Goal: Task Accomplishment & Management: Manage account settings

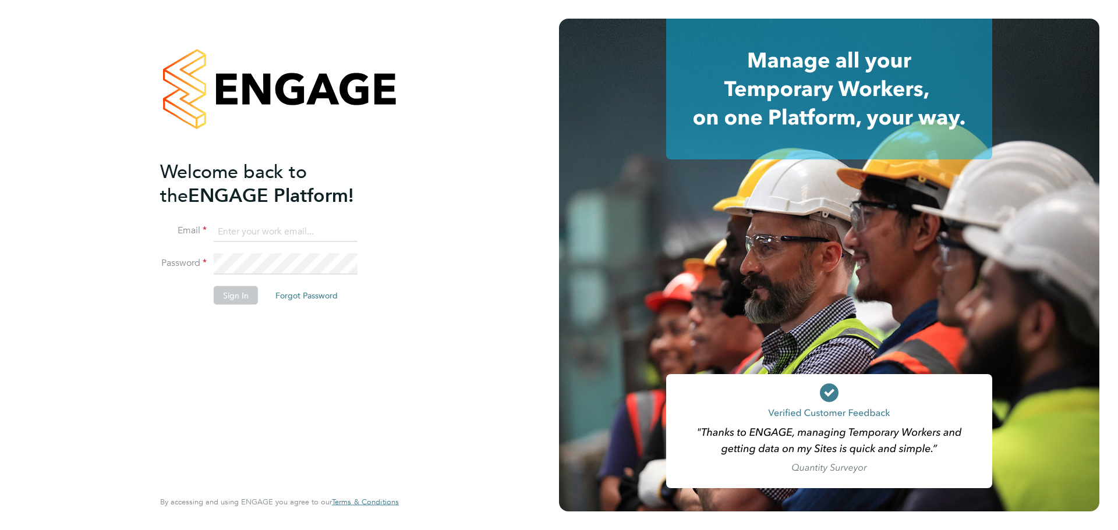
type input "charlotte.lockeridge@randstadcpe.com"
click at [246, 302] on button "Sign In" at bounding box center [236, 295] width 44 height 19
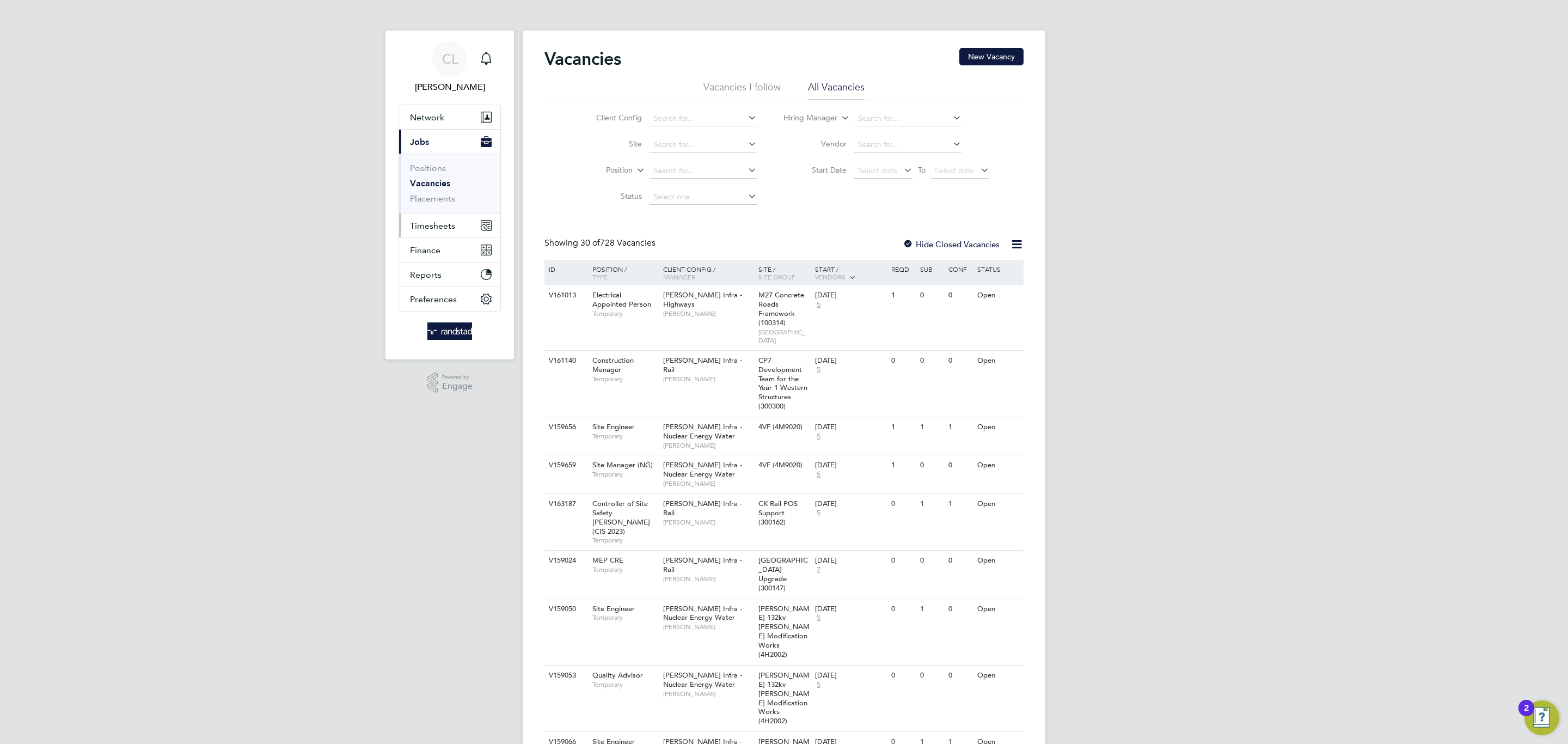
click at [429, 228] on span "Timesheets" at bounding box center [432, 226] width 45 height 10
click at [426, 148] on button "Current page: Jobs" at bounding box center [450, 142] width 101 height 24
click at [435, 185] on link "Vacancies" at bounding box center [429, 182] width 40 height 10
click at [656, 145] on input at bounding box center [703, 145] width 108 height 15
click at [657, 168] on li "W461160 - [GEOGRAPHIC_DATA]" at bounding box center [703, 175] width 109 height 15
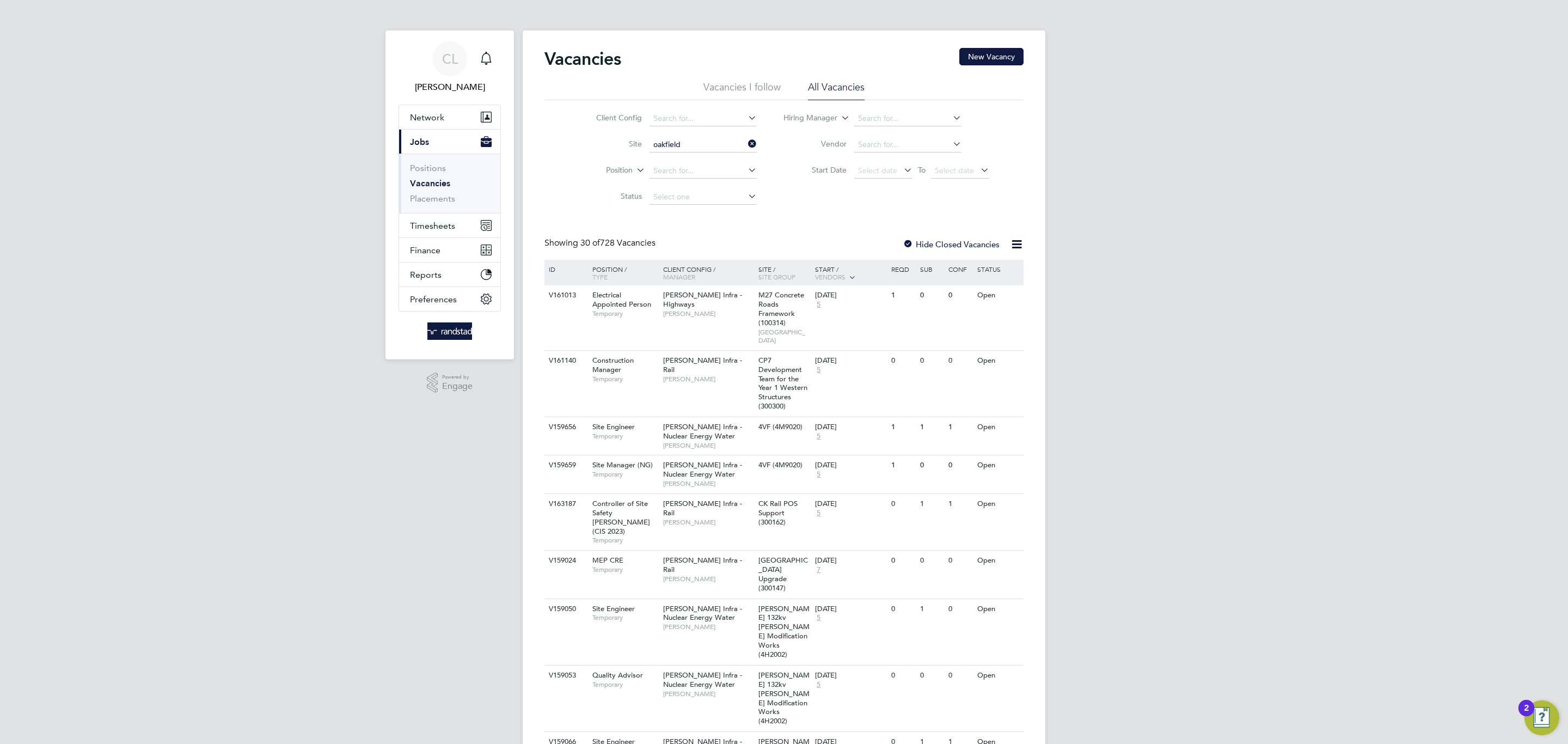
type input "W461160 - [GEOGRAPHIC_DATA]"
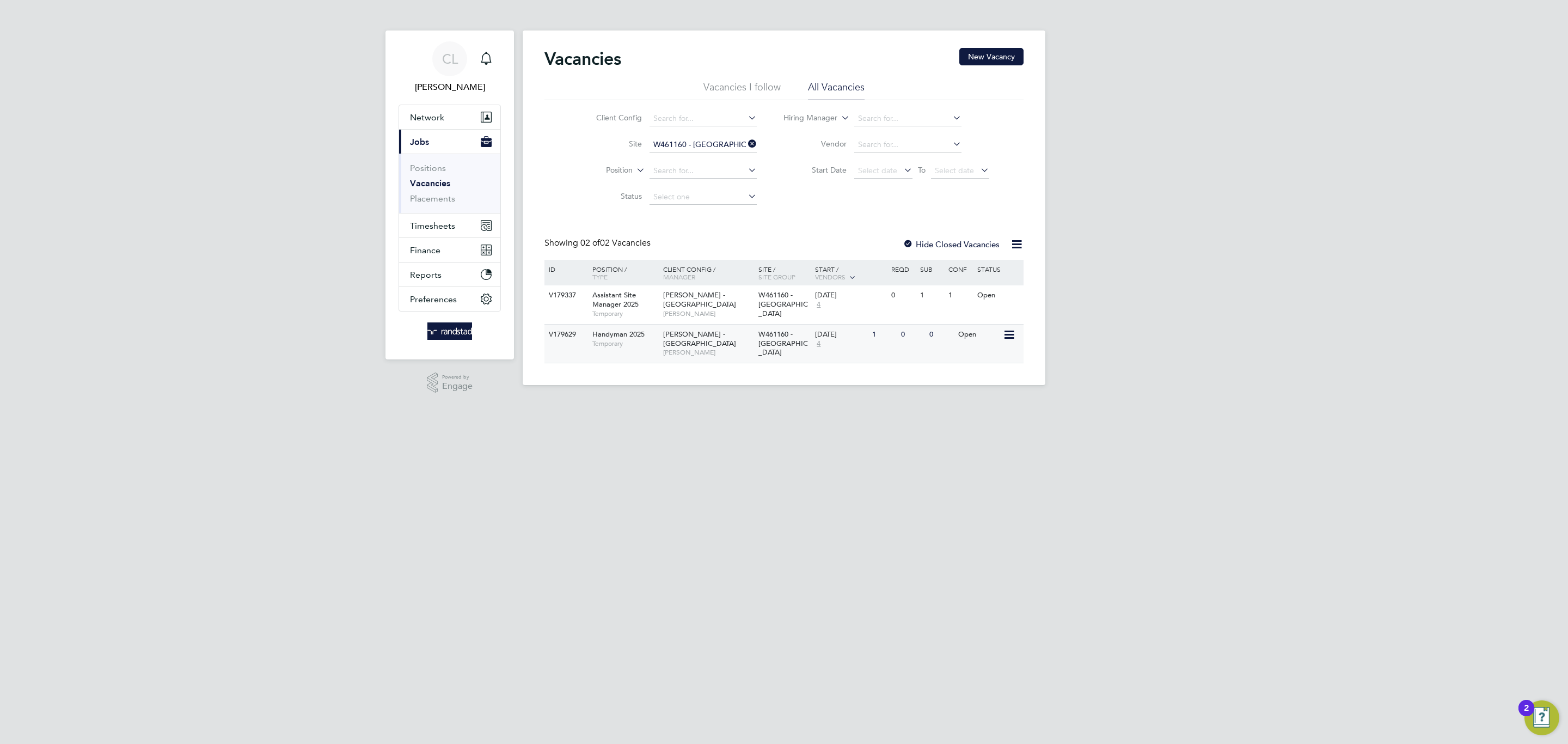
click at [748, 349] on div "Lovell - South Wales & West Neil Palmer" at bounding box center [708, 343] width 95 height 37
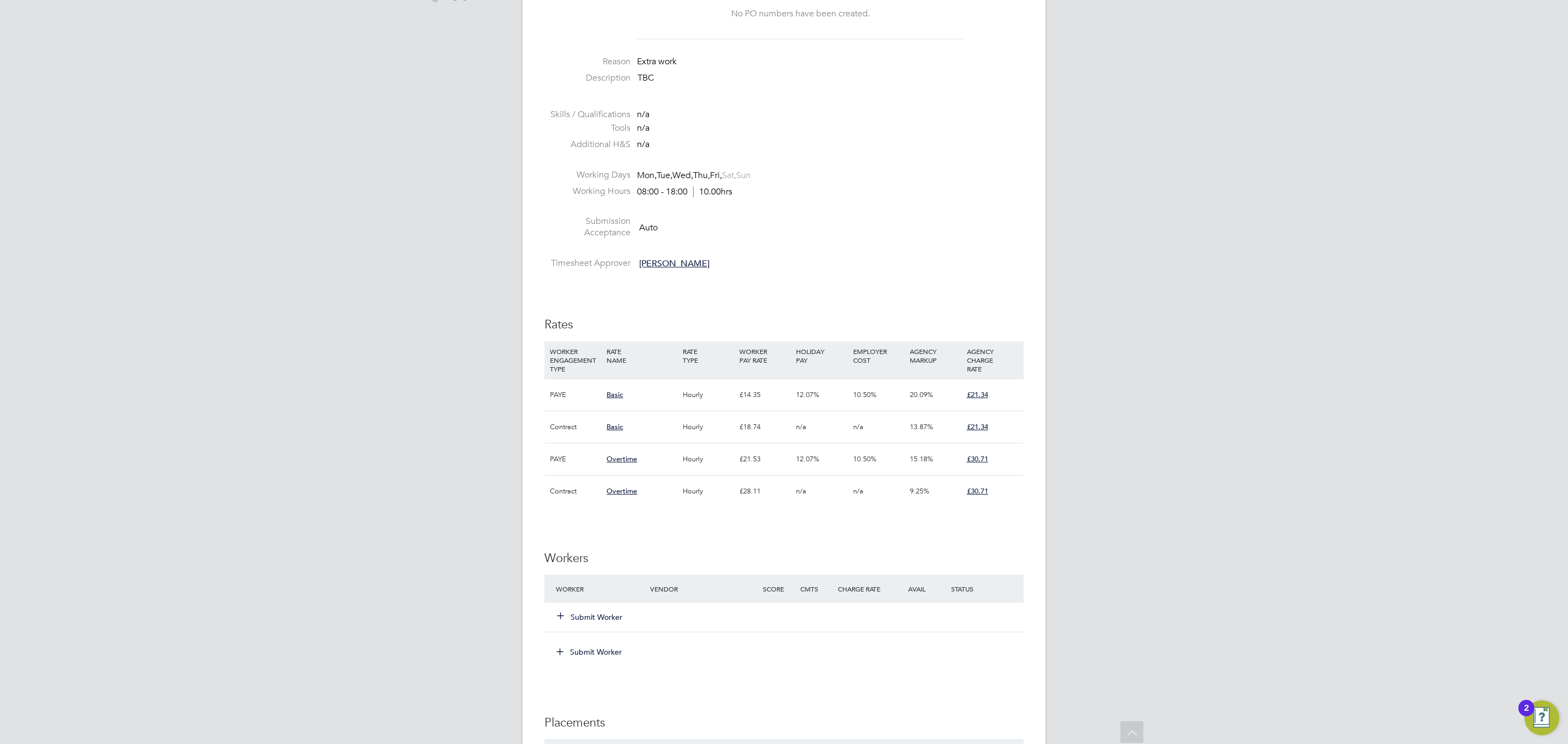
scroll to position [413, 0]
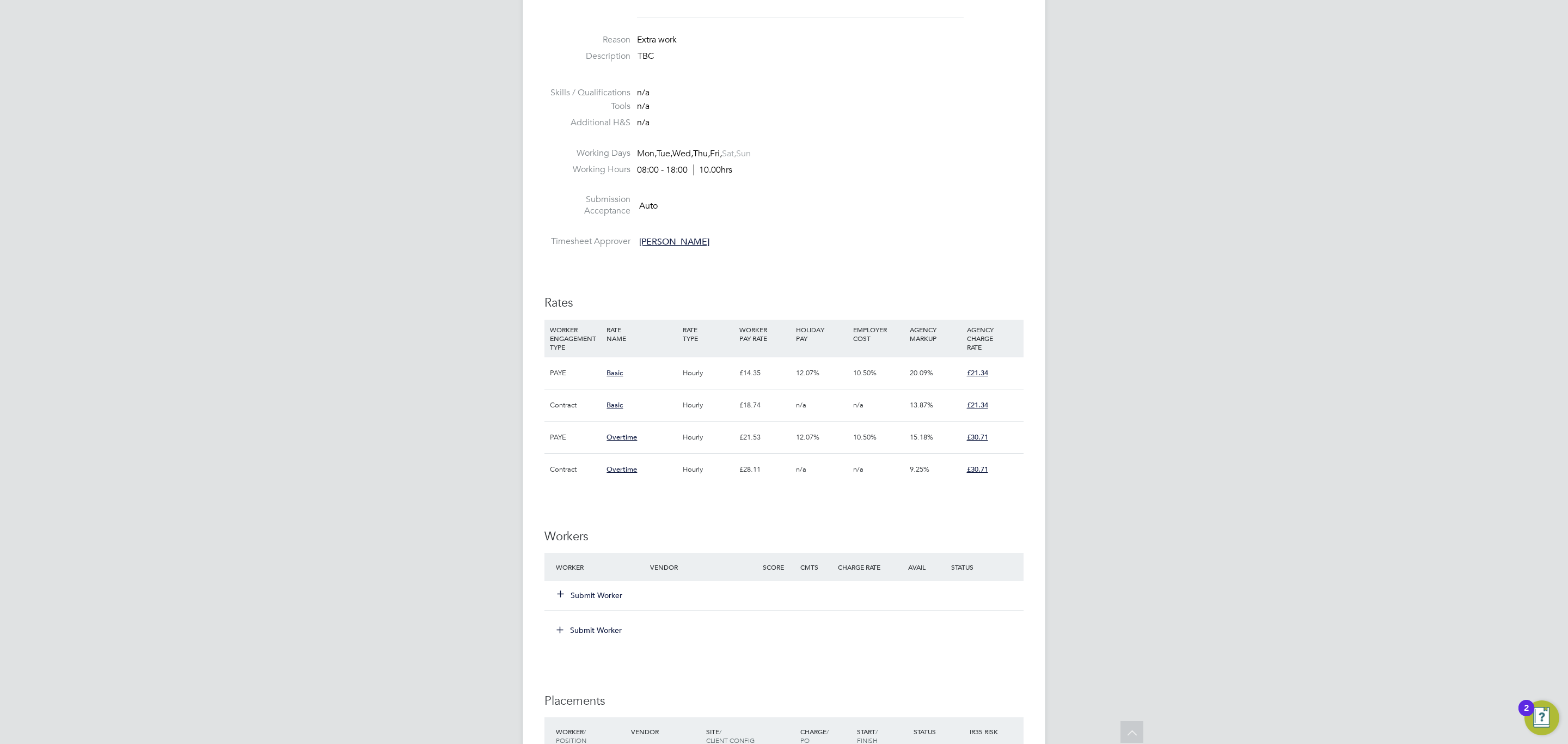
click at [609, 599] on button "Submit Worker" at bounding box center [590, 595] width 65 height 11
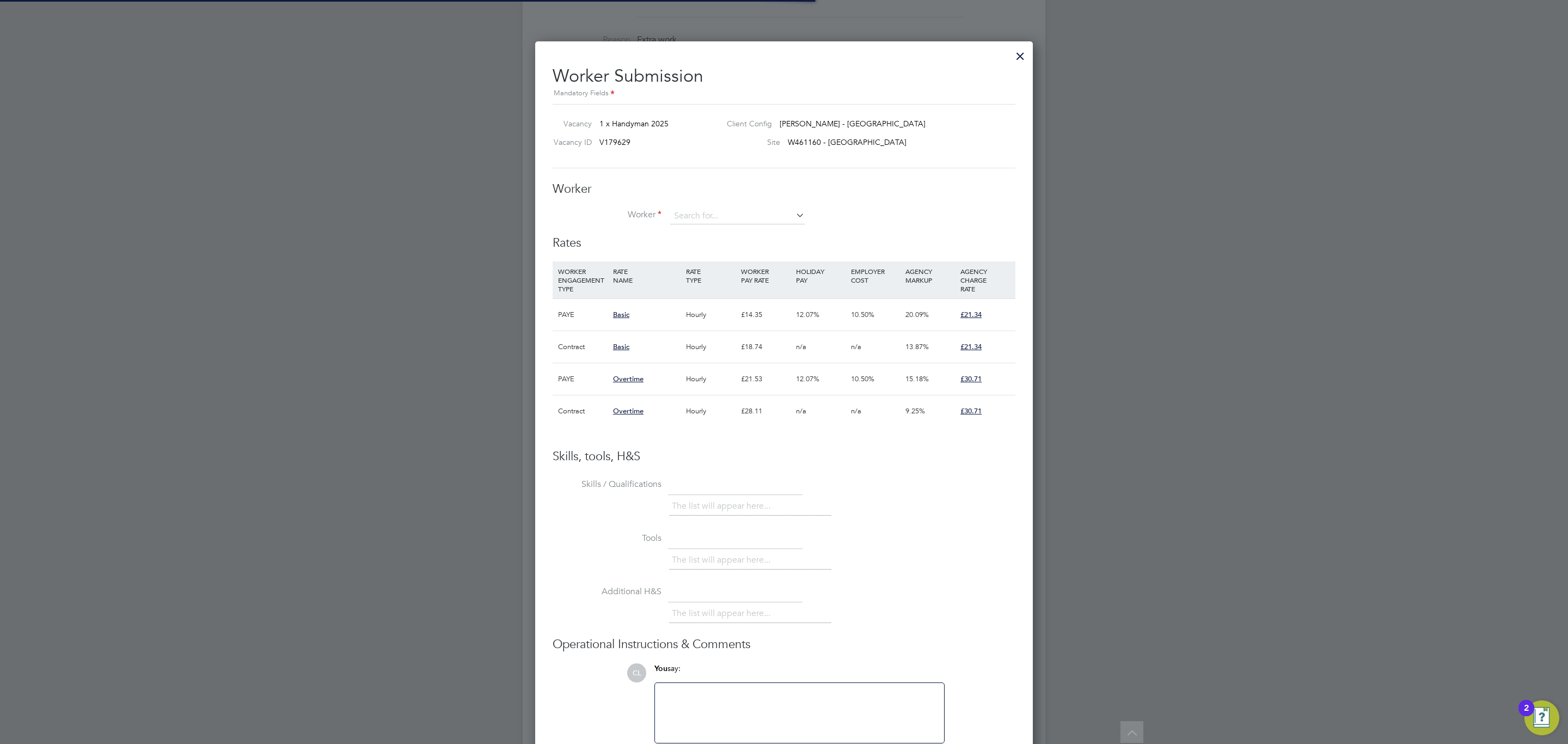
scroll to position [33, 74]
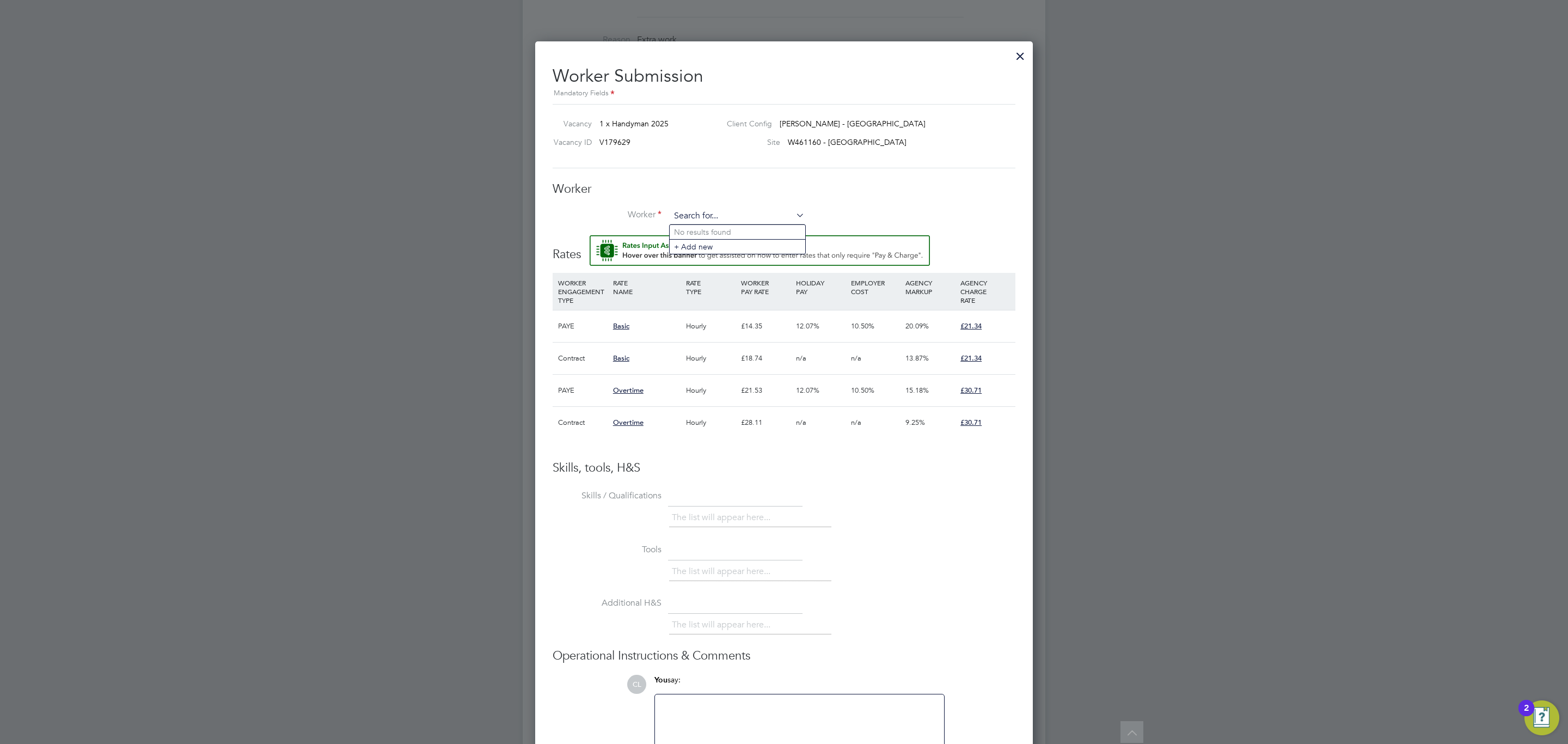
paste input "[PERSON_NAME]"
click at [739, 234] on b "Day" at bounding box center [746, 232] width 14 height 9
type input "Nathan Day (C-002449774)"
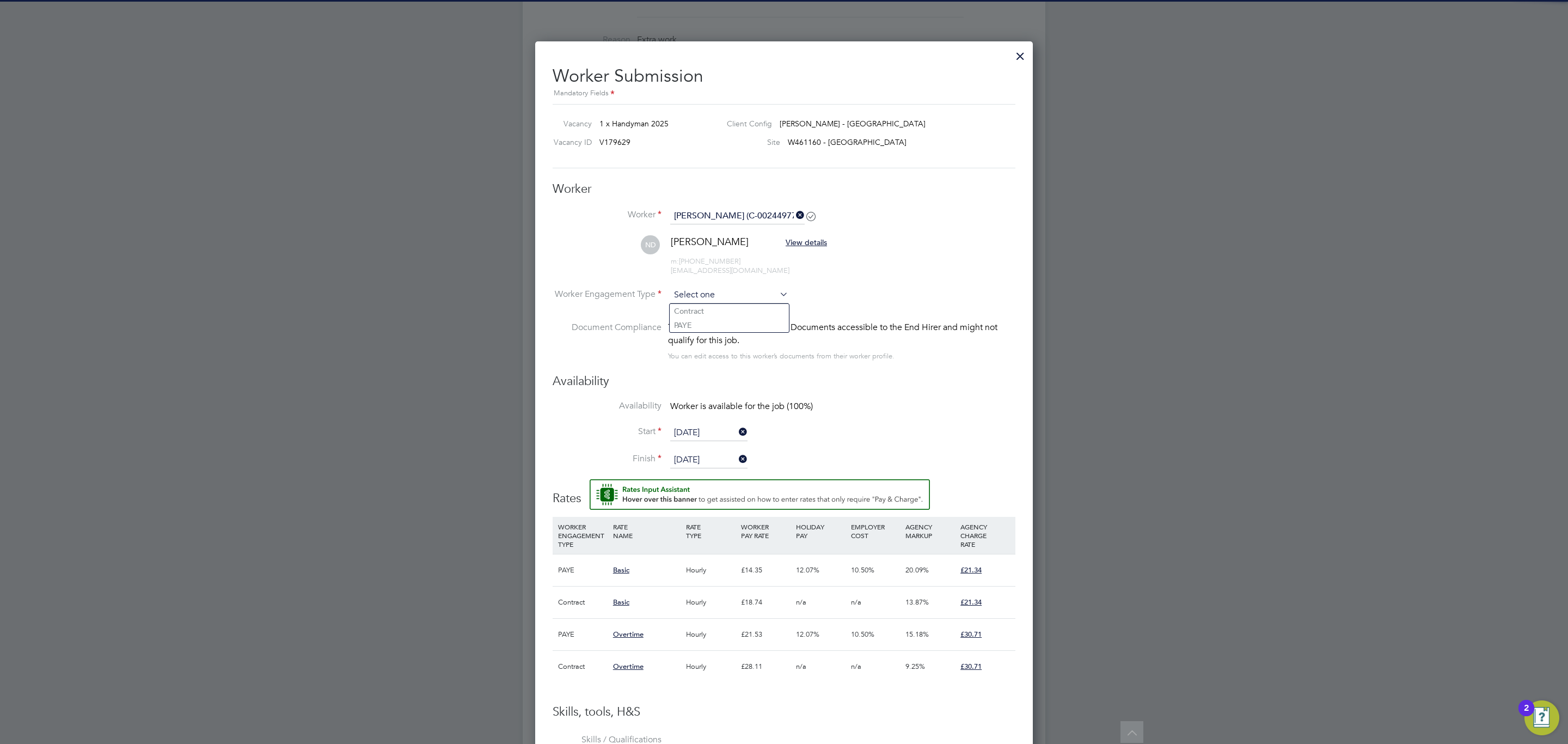
click at [725, 299] on input at bounding box center [730, 295] width 118 height 16
click at [721, 313] on li "Contract" at bounding box center [729, 311] width 119 height 14
type input "Contract"
click at [709, 436] on input "[DATE]" at bounding box center [709, 432] width 78 height 16
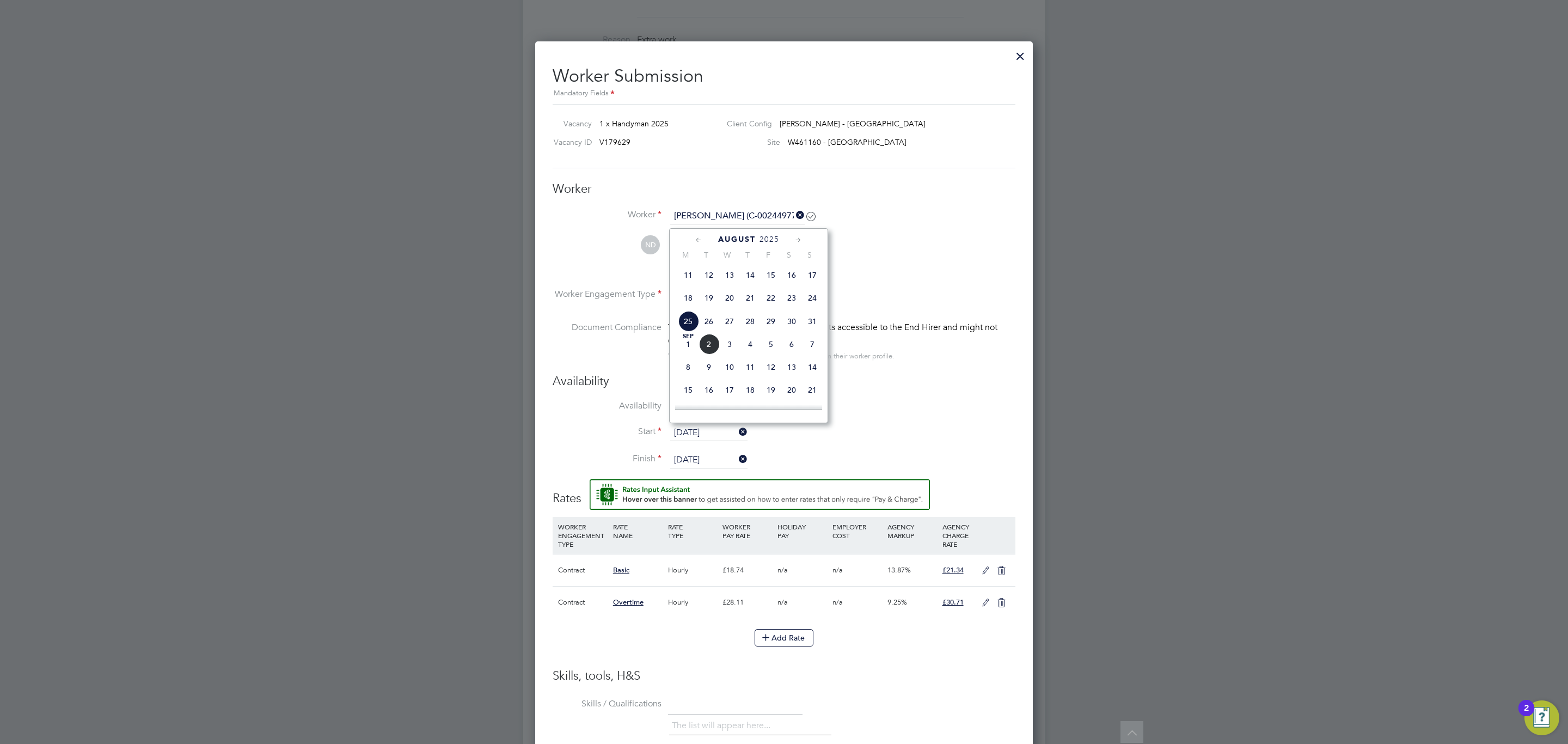
click at [796, 304] on span "23" at bounding box center [791, 298] width 21 height 21
type input "[DATE]"
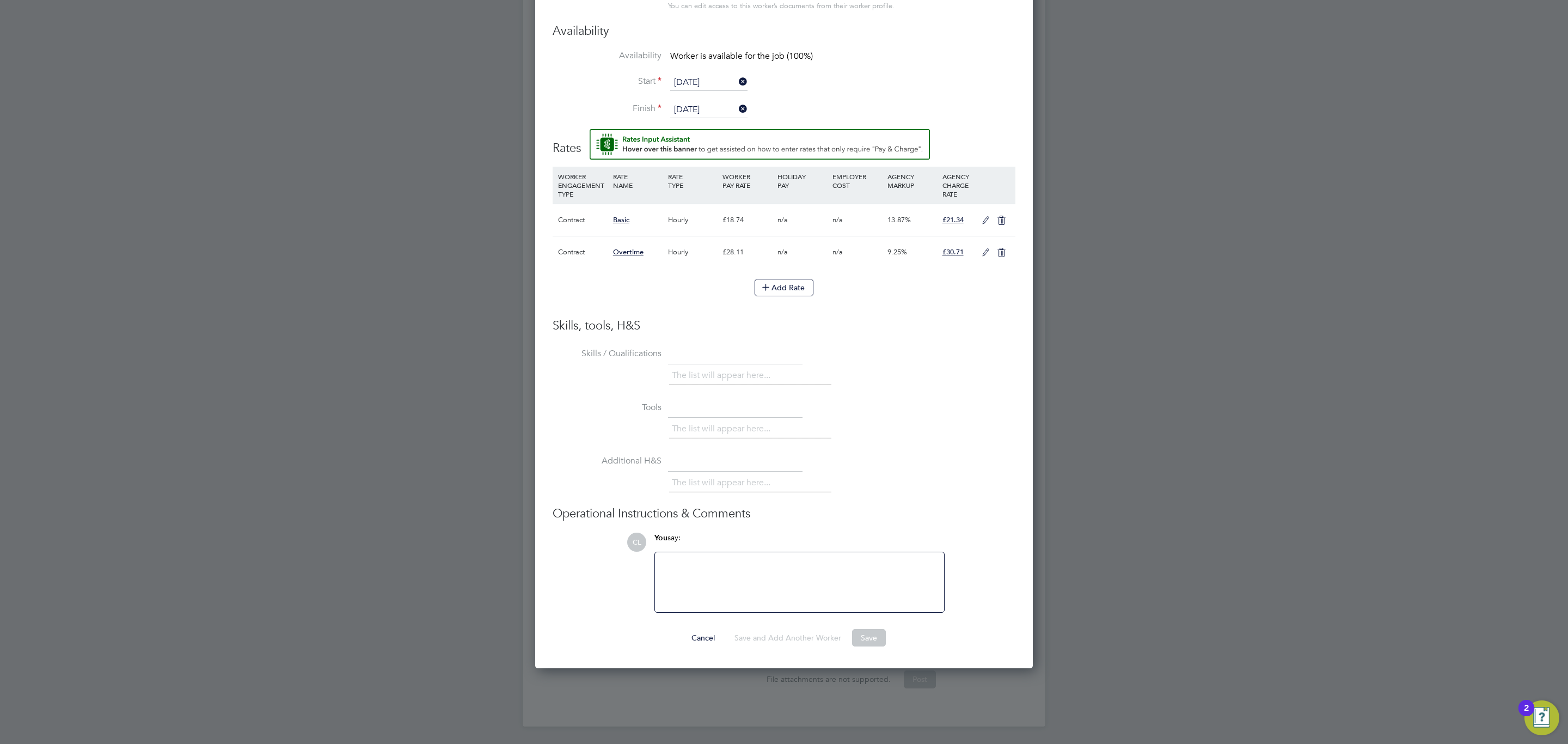
click at [780, 515] on h3 "Operational Instructions & Comments" at bounding box center [784, 514] width 463 height 16
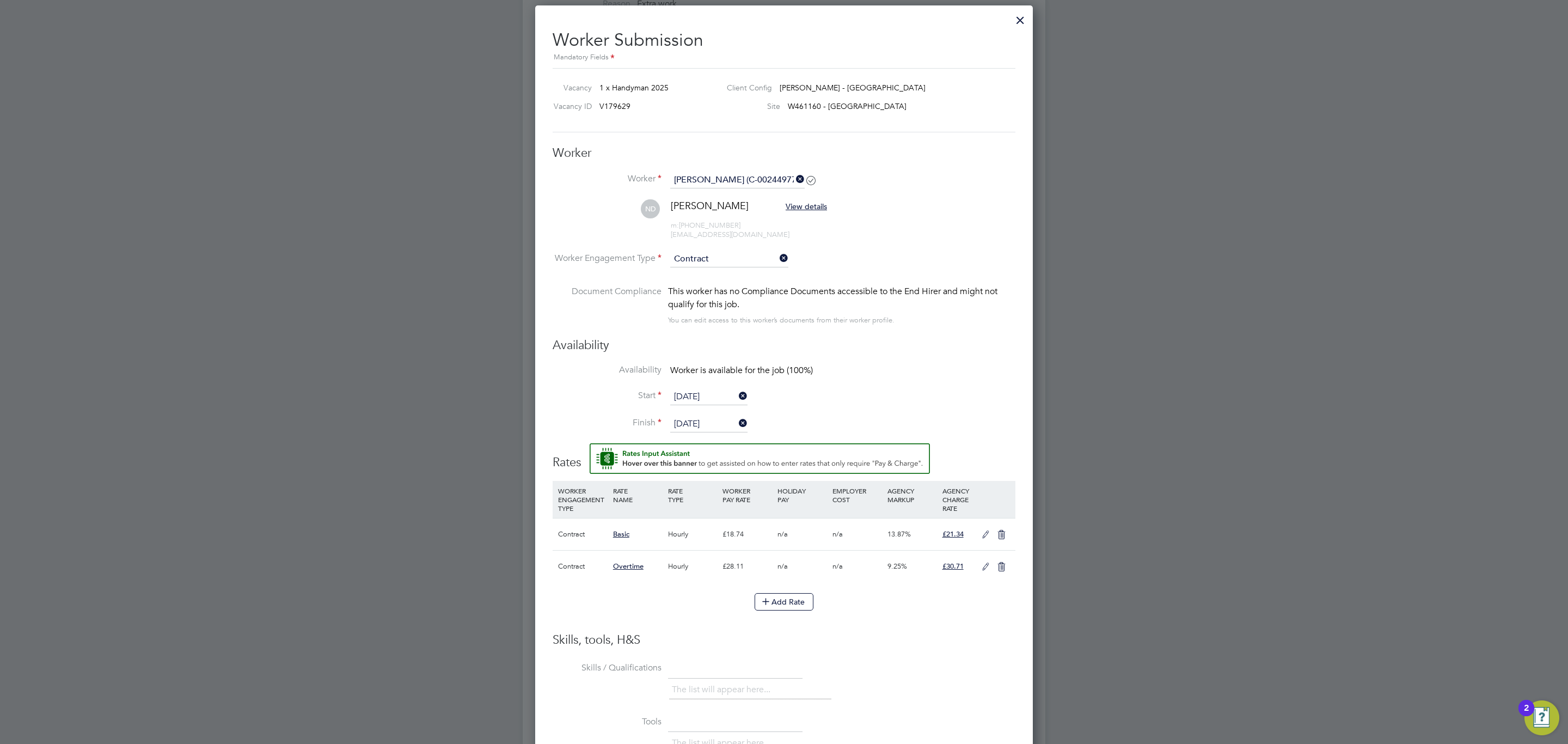
click at [982, 531] on icon at bounding box center [986, 534] width 14 height 8
click at [589, 581] on div "Primary Rate" at bounding box center [611, 571] width 110 height 21
click at [589, 575] on span "Primary Rate" at bounding box center [586, 571] width 55 height 9
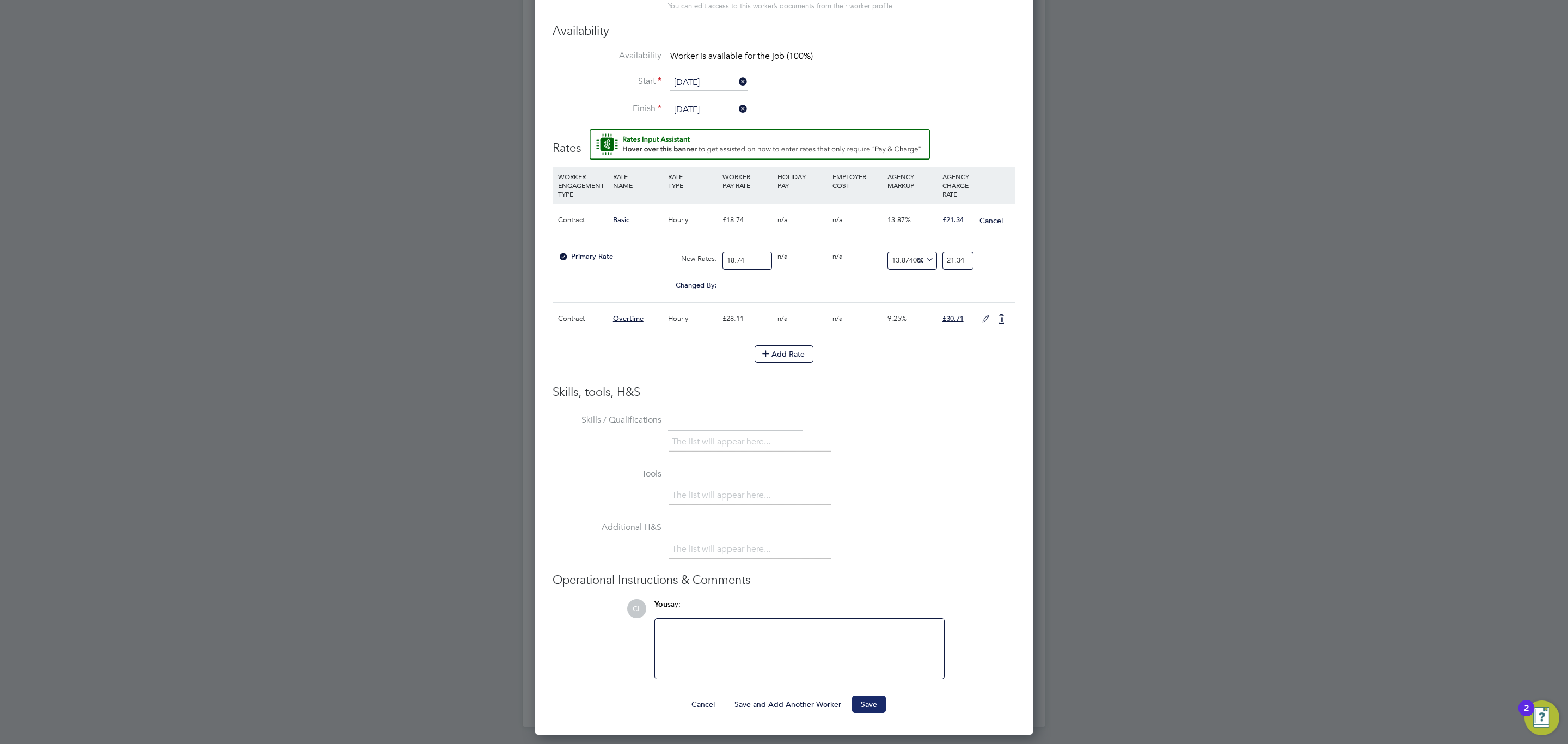
click at [877, 695] on button "Save" at bounding box center [869, 704] width 34 height 18
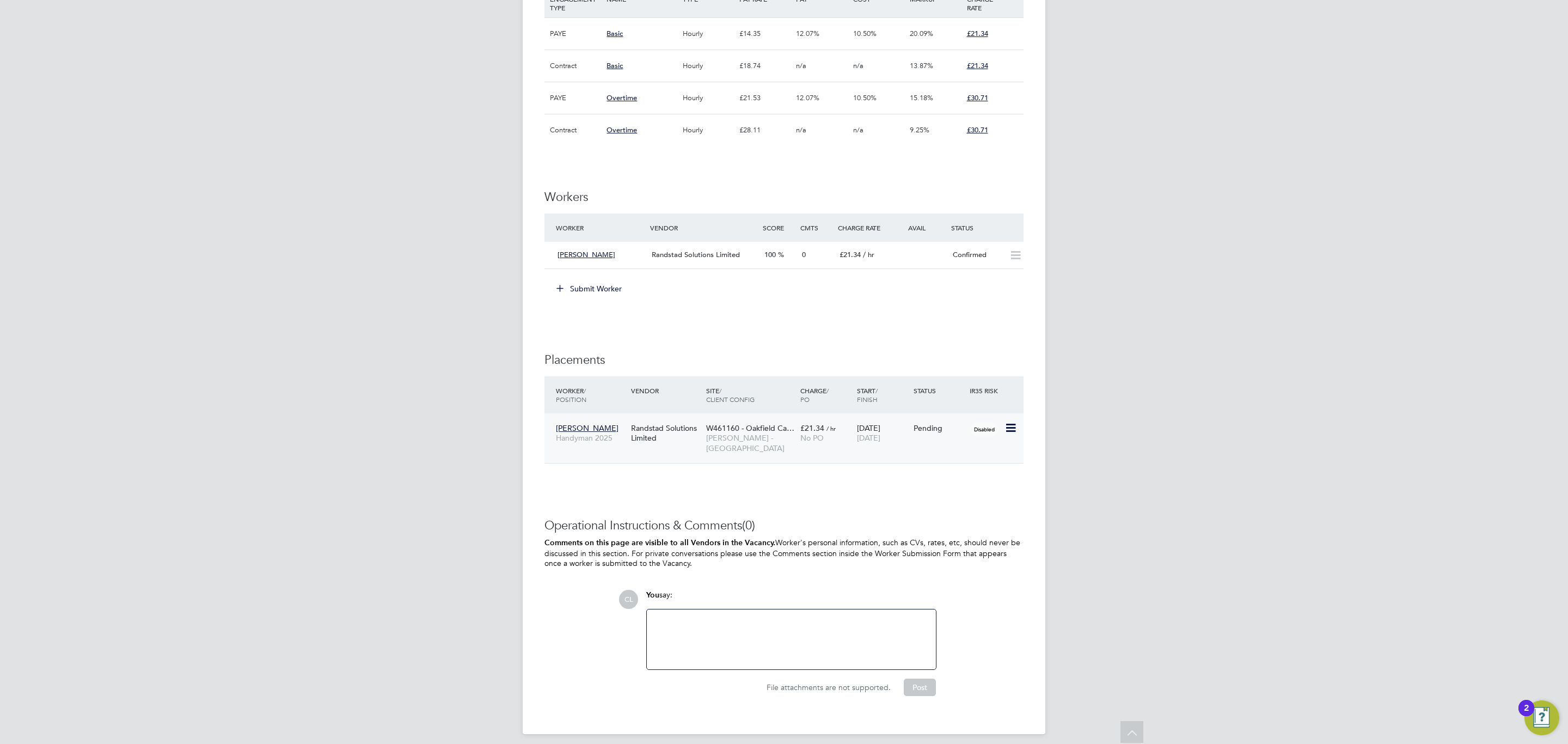
click at [732, 441] on span "[PERSON_NAME] - [GEOGRAPHIC_DATA]" at bounding box center [750, 443] width 89 height 20
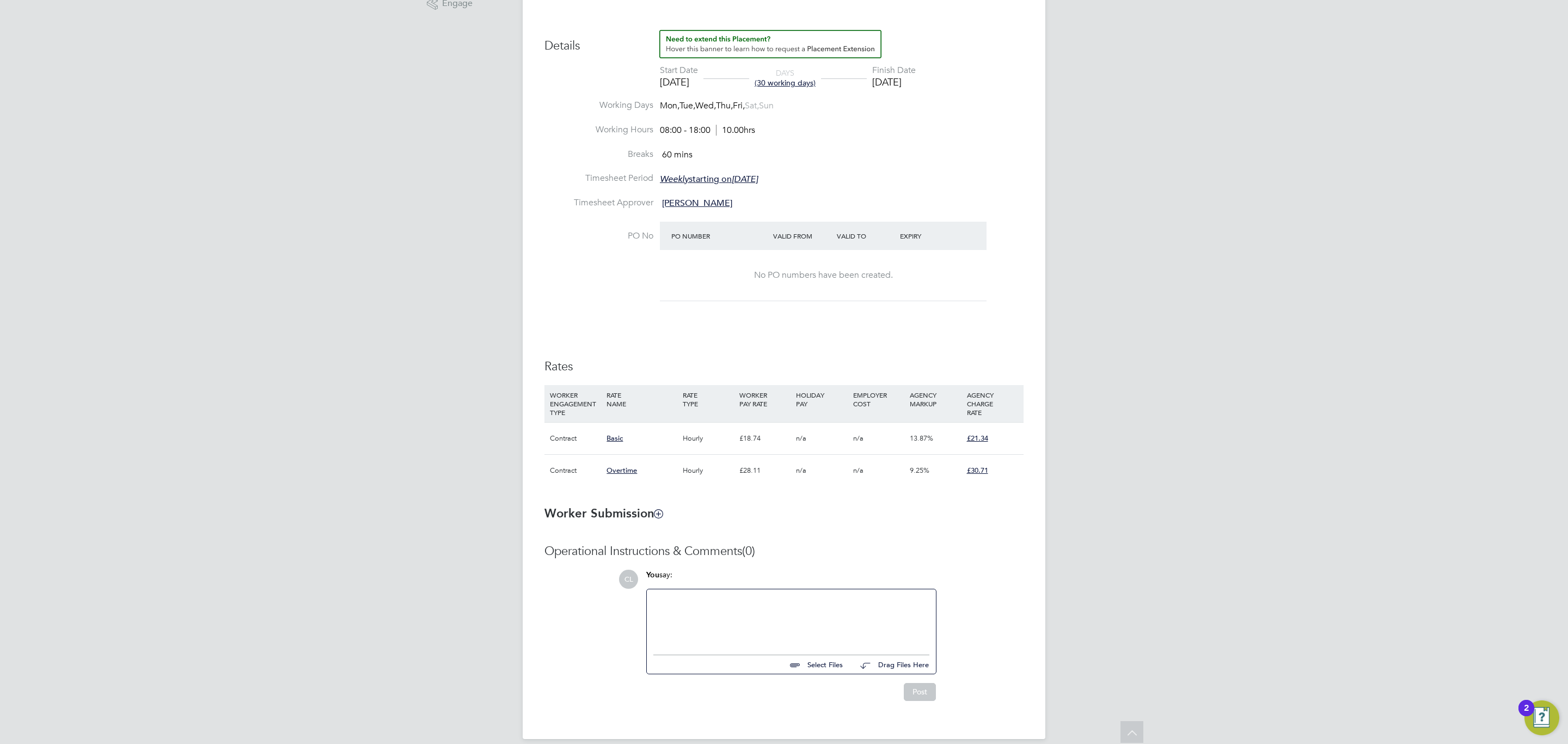
scroll to position [50, 0]
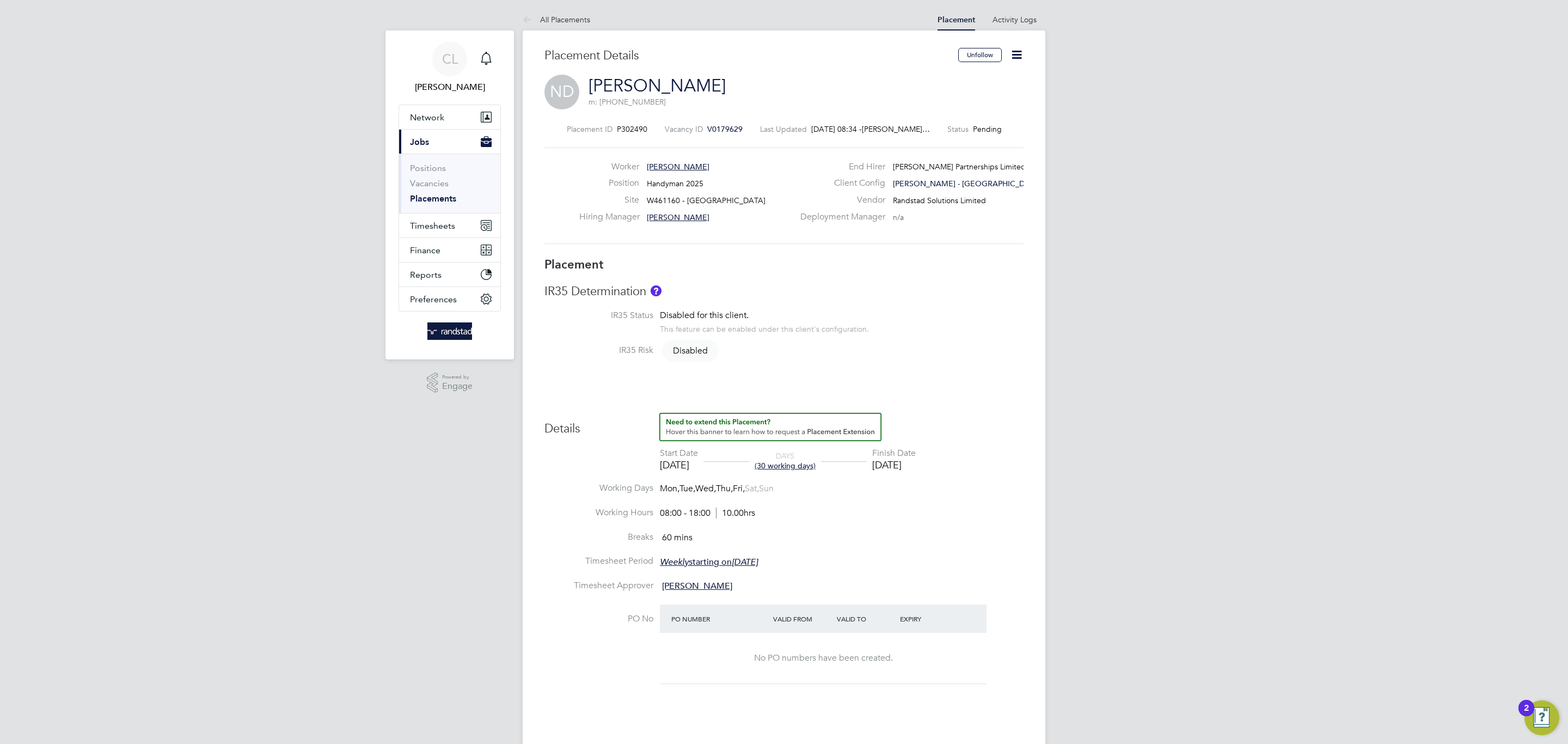
click at [1014, 54] on icon at bounding box center [1017, 54] width 14 height 14
click at [965, 131] on li "Start" at bounding box center [981, 133] width 80 height 15
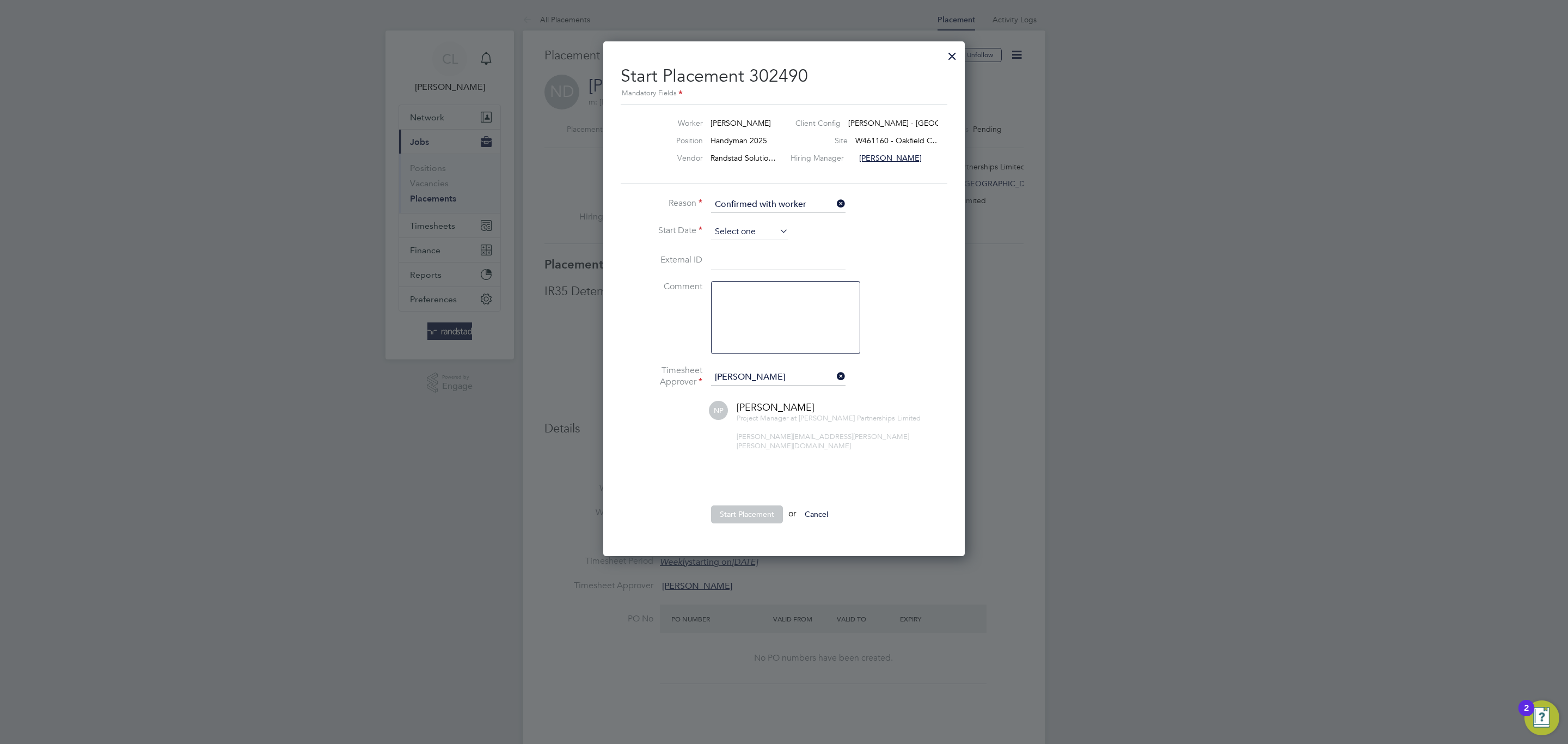
click at [745, 237] on input at bounding box center [749, 231] width 78 height 16
click at [725, 310] on span "25" at bounding box center [729, 311] width 21 height 21
click at [742, 233] on input "[DATE]" at bounding box center [749, 231] width 78 height 16
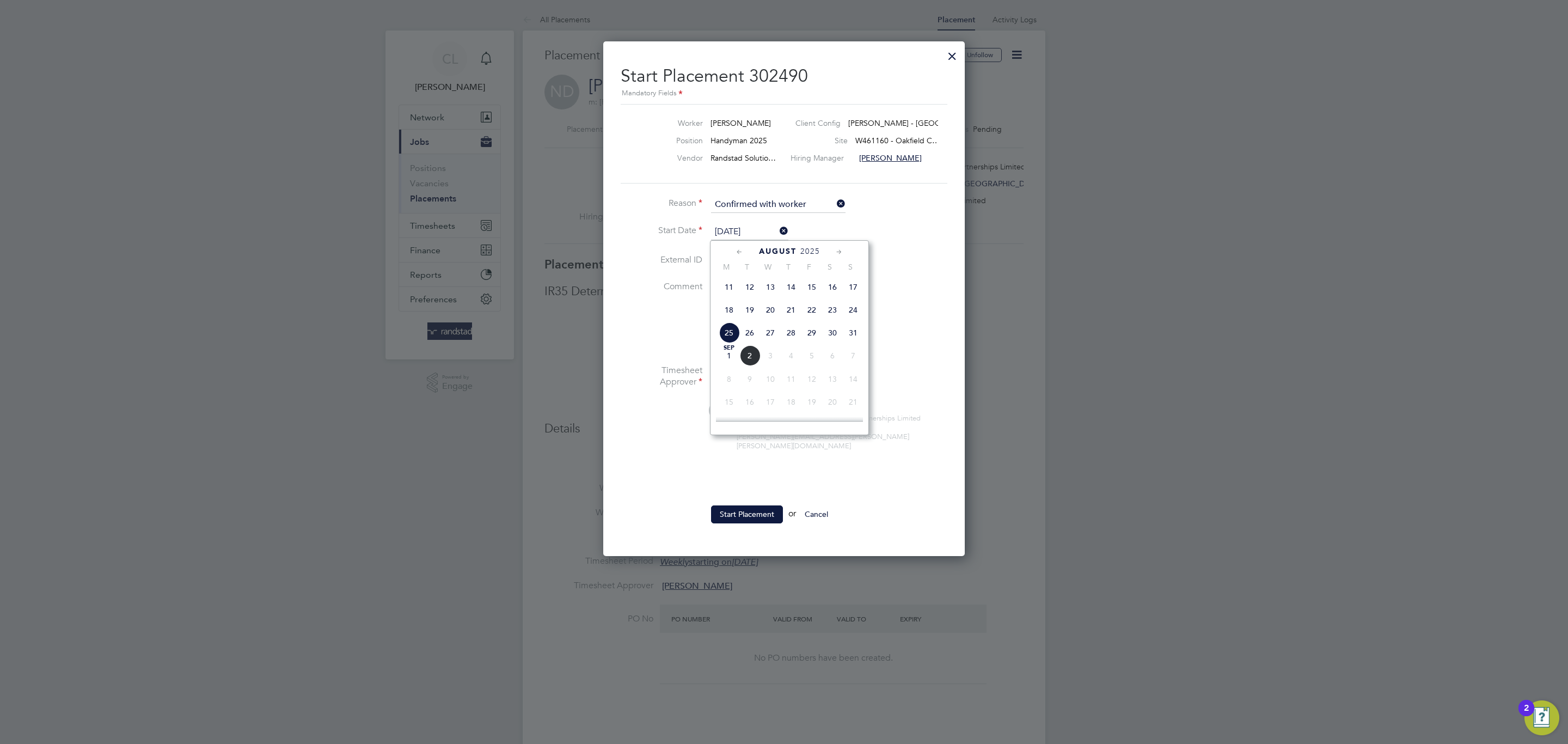
click at [826, 314] on span "23" at bounding box center [833, 310] width 21 height 21
type input "[DATE]"
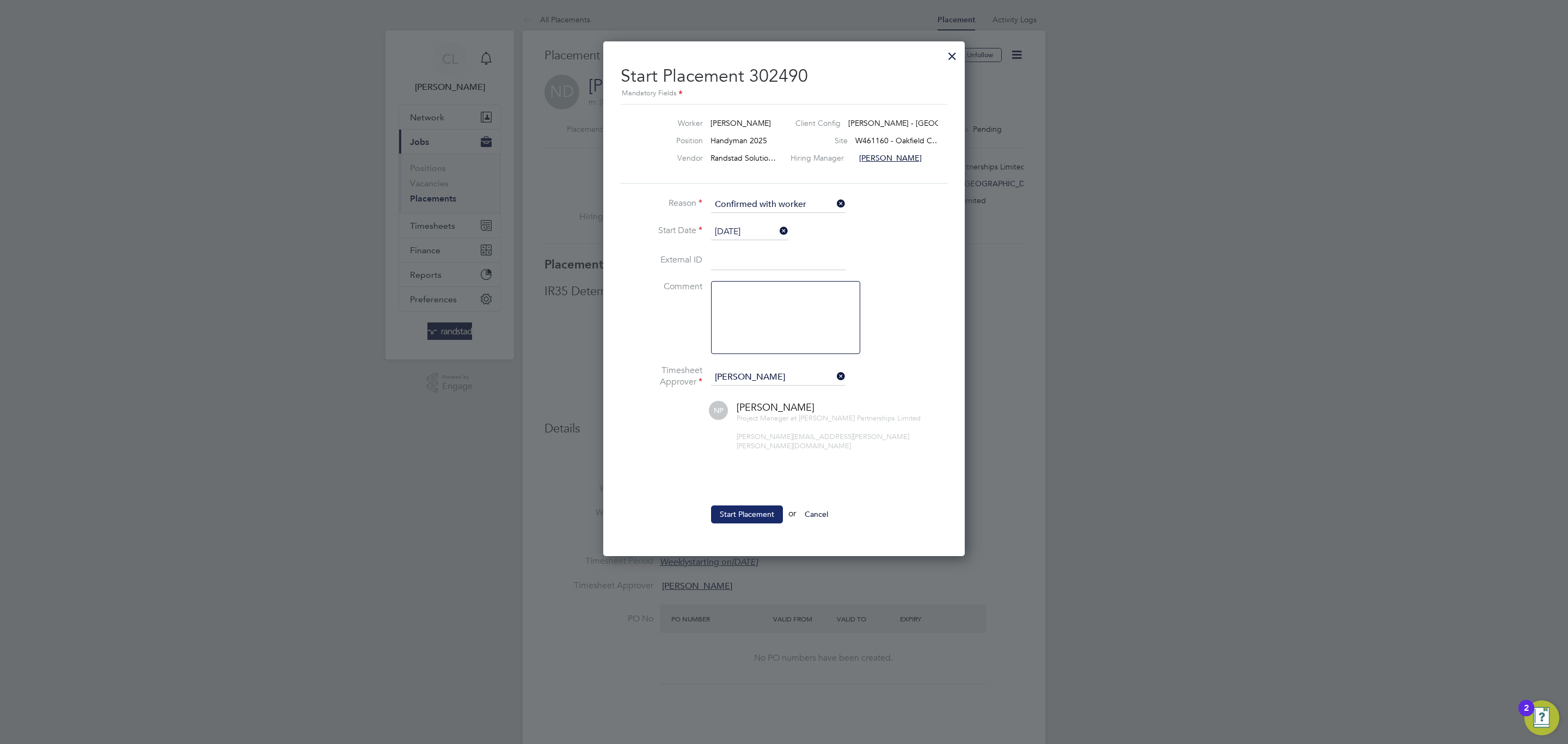
click at [746, 505] on button "Start Placement" at bounding box center [747, 514] width 72 height 18
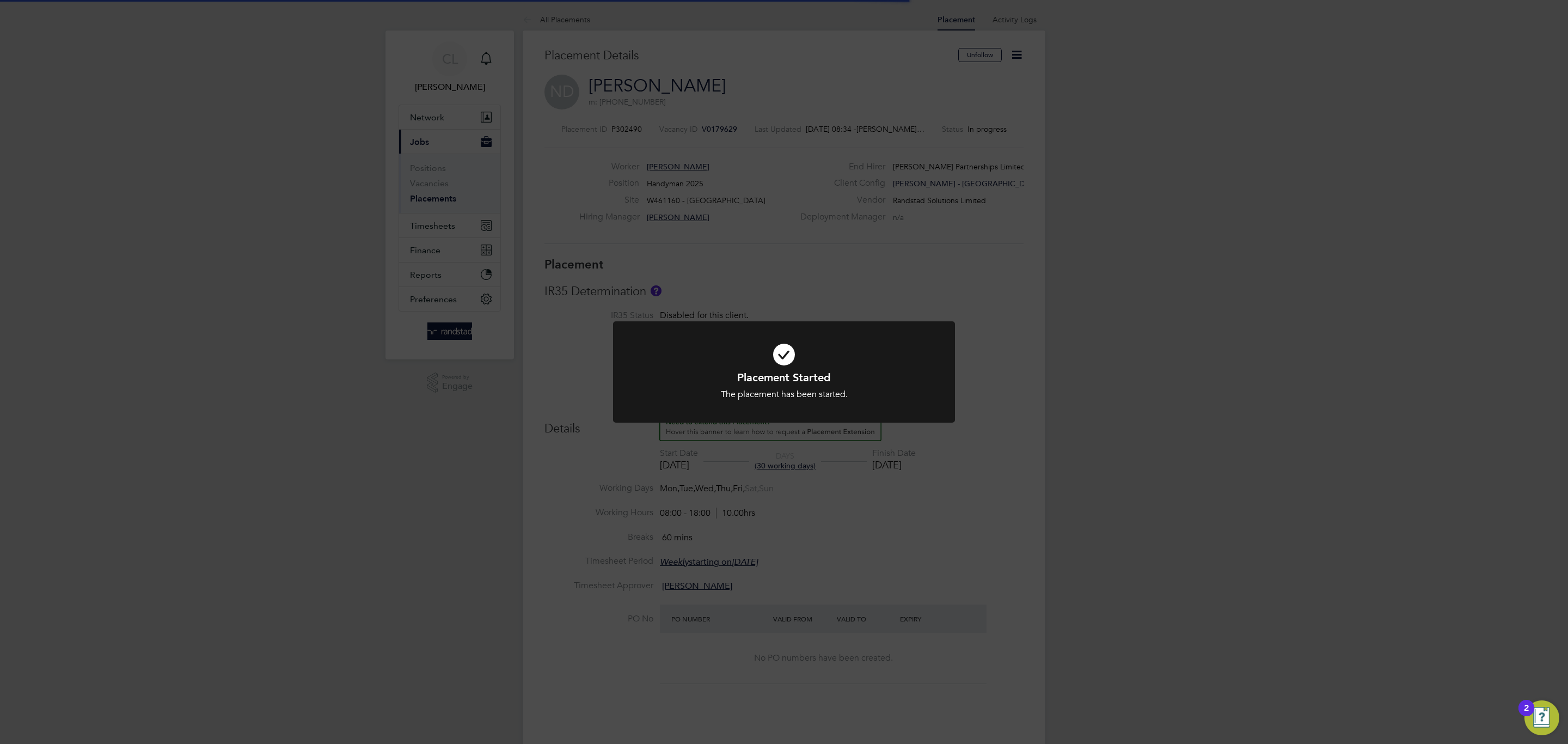
click at [1316, 393] on div "Placement Started The placement has been started. Cancel Okay" at bounding box center [784, 372] width 1568 height 744
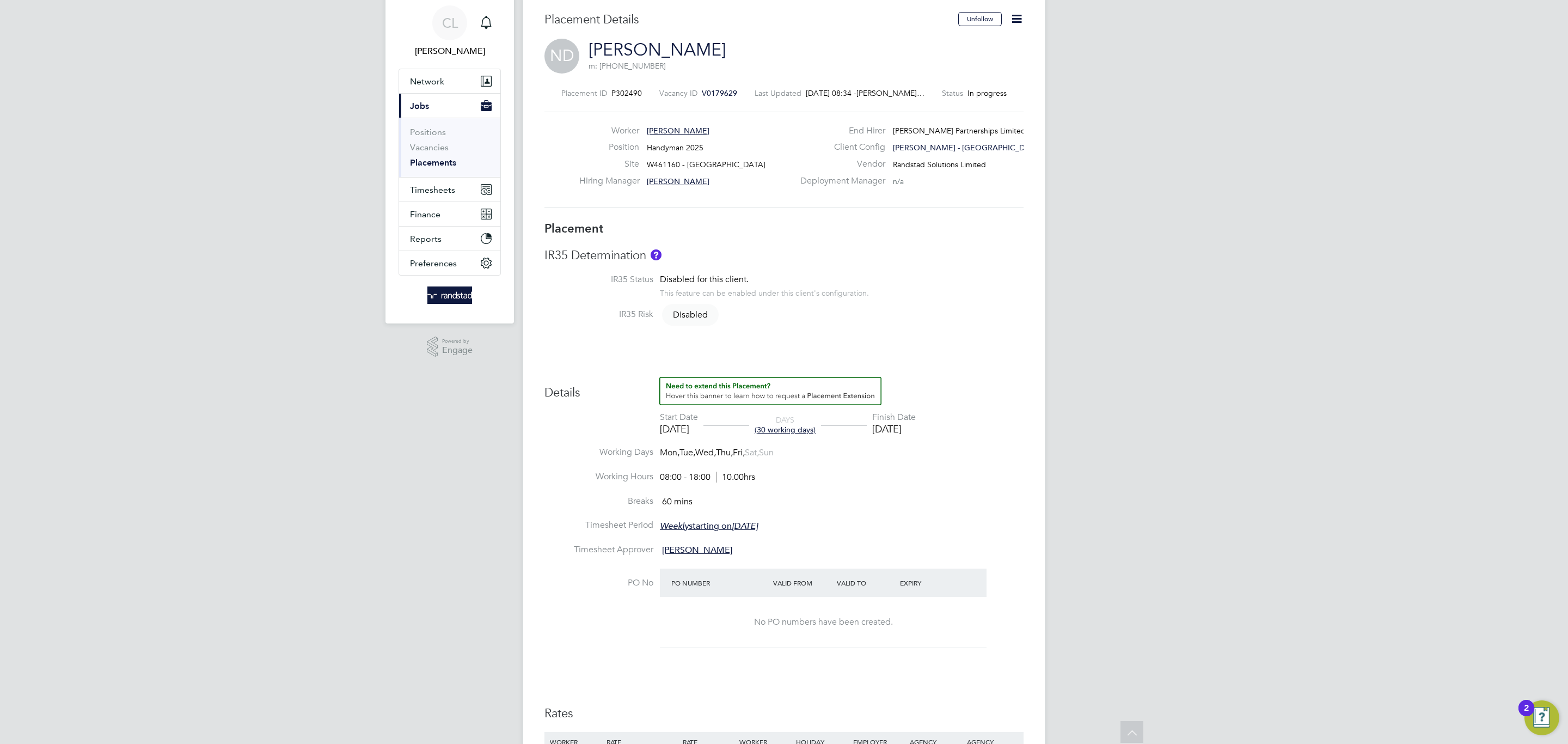
scroll to position [0, 0]
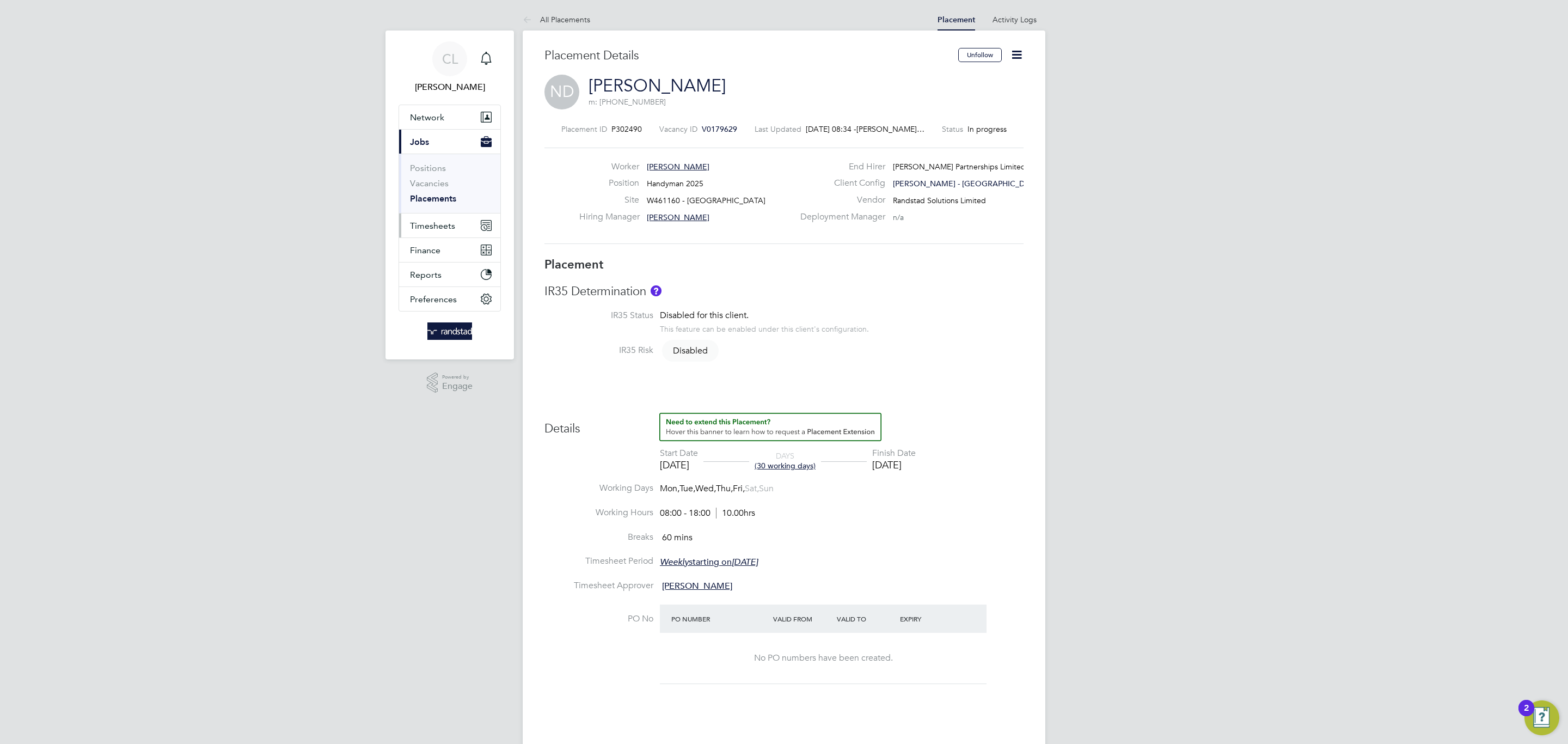
click at [426, 231] on span "Timesheets" at bounding box center [432, 226] width 45 height 10
click at [427, 190] on link "Timesheets" at bounding box center [432, 192] width 45 height 10
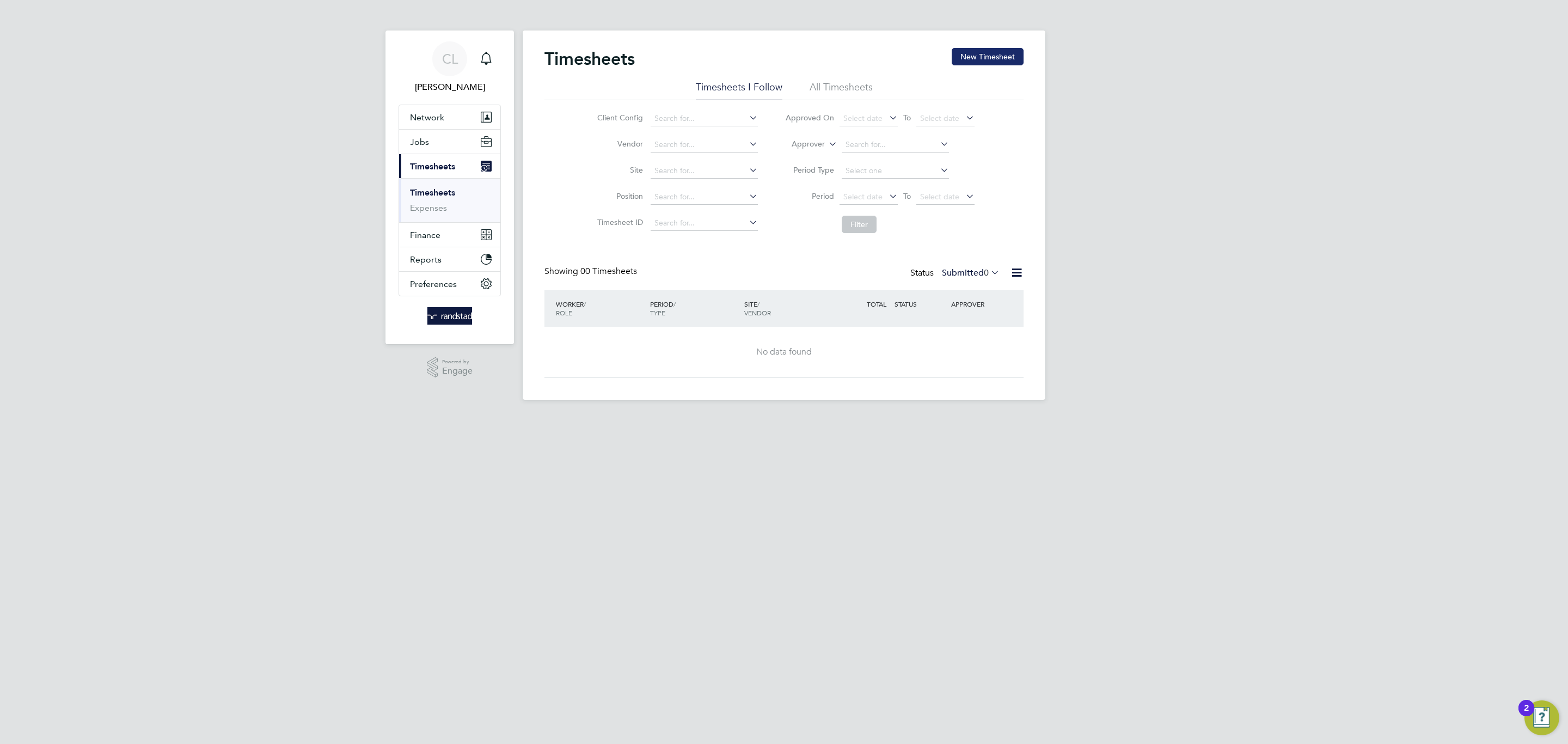
click at [987, 59] on button "New Timesheet" at bounding box center [987, 56] width 72 height 18
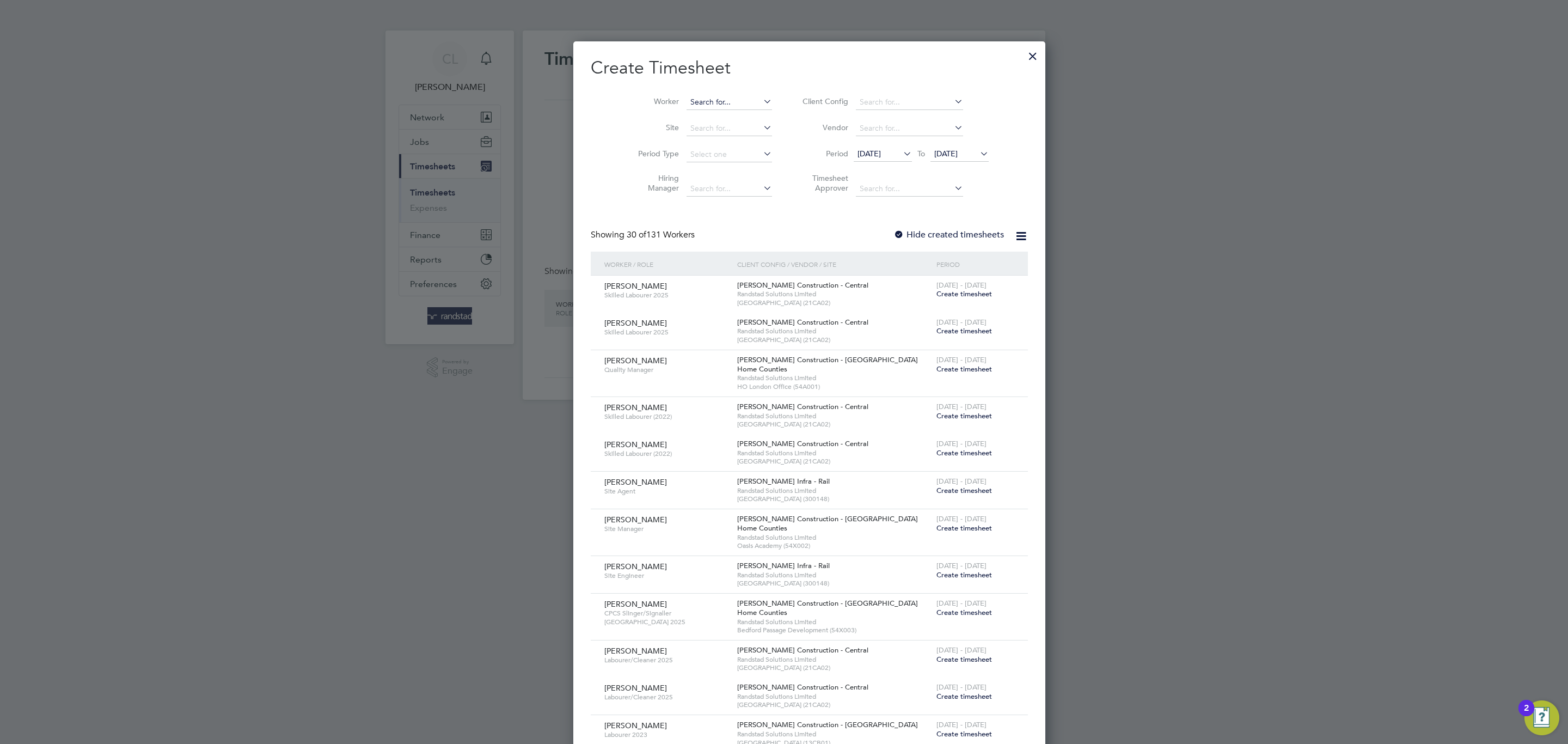
scroll to position [1982, 422]
click at [713, 107] on input at bounding box center [729, 102] width 85 height 15
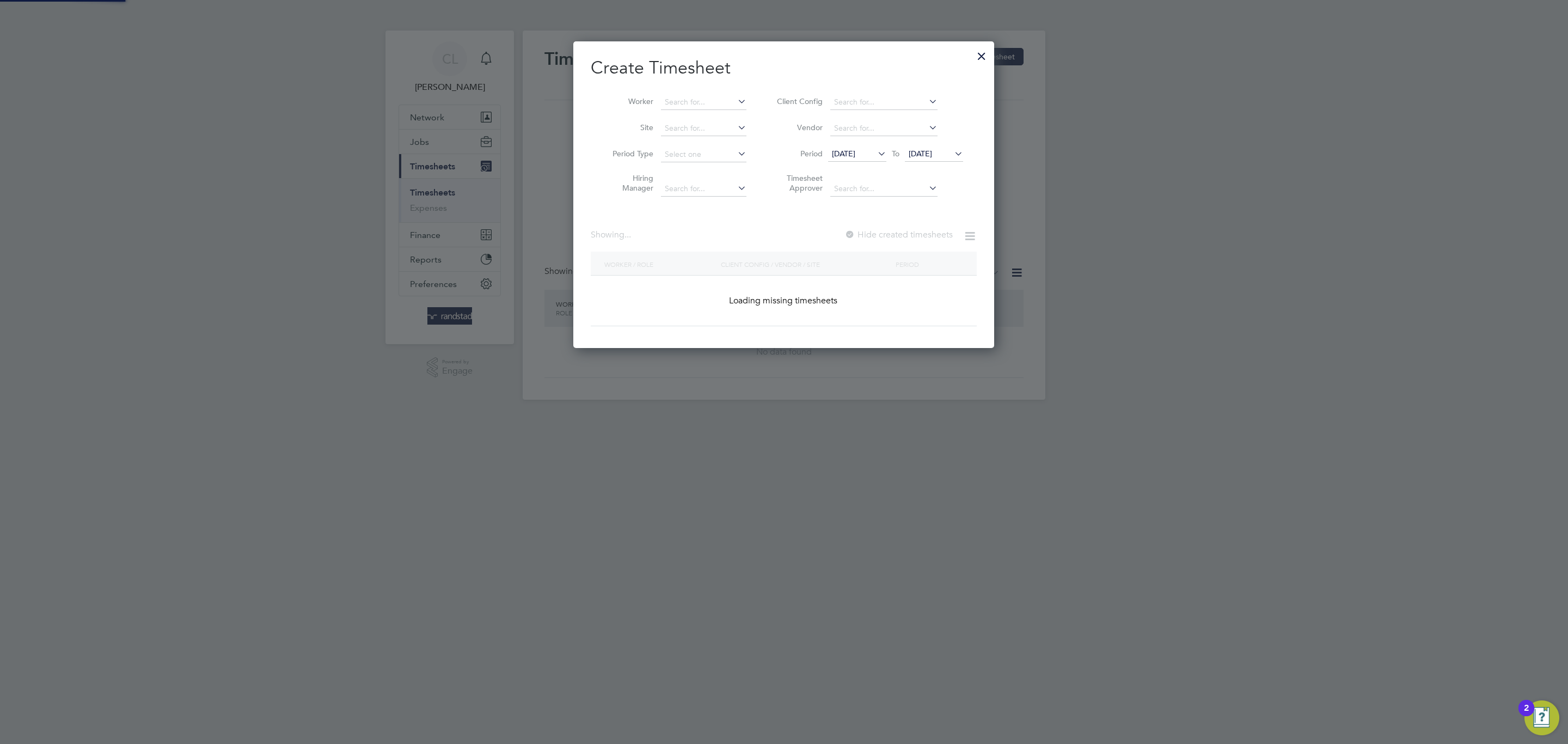
scroll to position [309, 422]
click at [988, 55] on div at bounding box center [981, 53] width 20 height 20
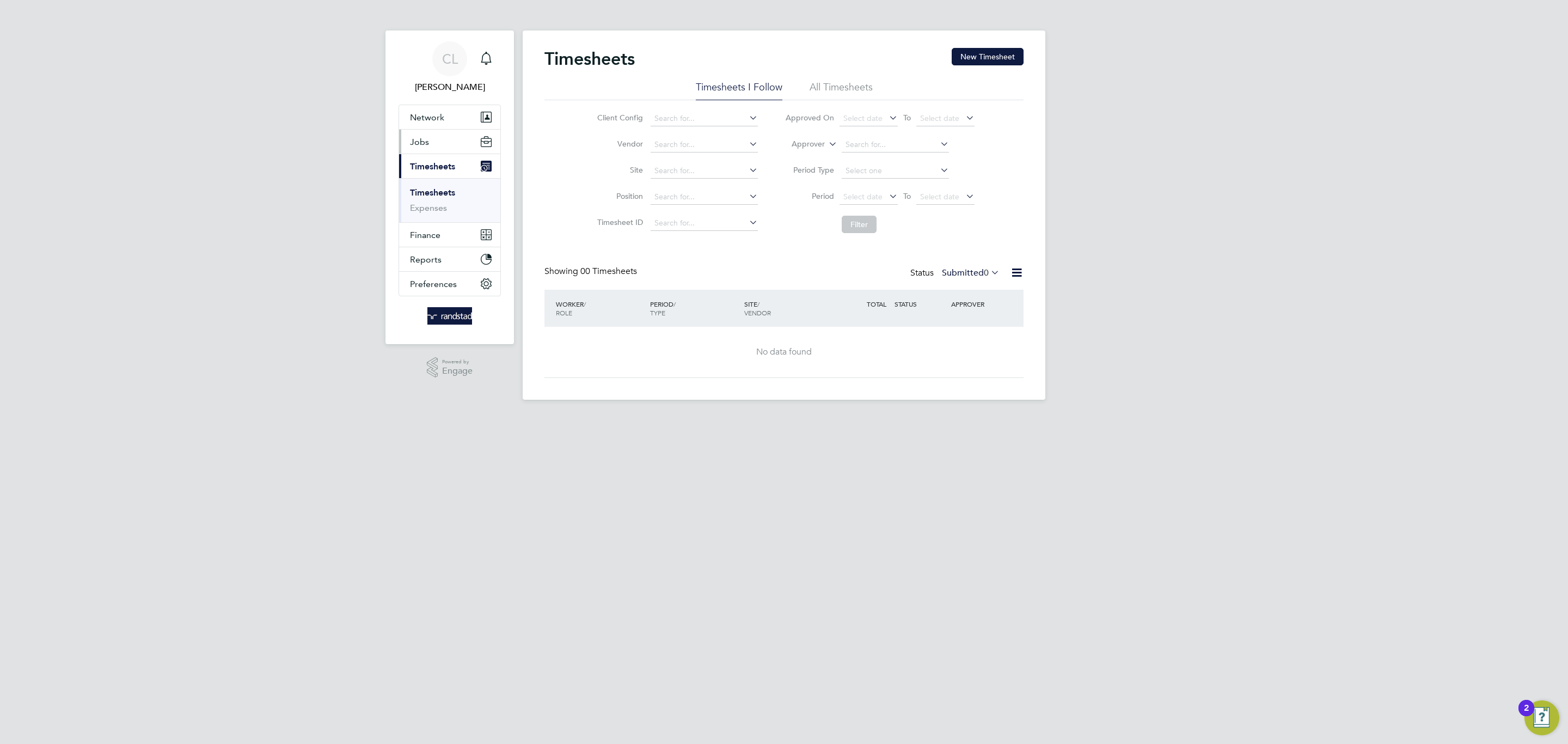
click at [414, 153] on button "Jobs" at bounding box center [450, 142] width 101 height 24
click at [436, 201] on link "Placements" at bounding box center [432, 198] width 45 height 10
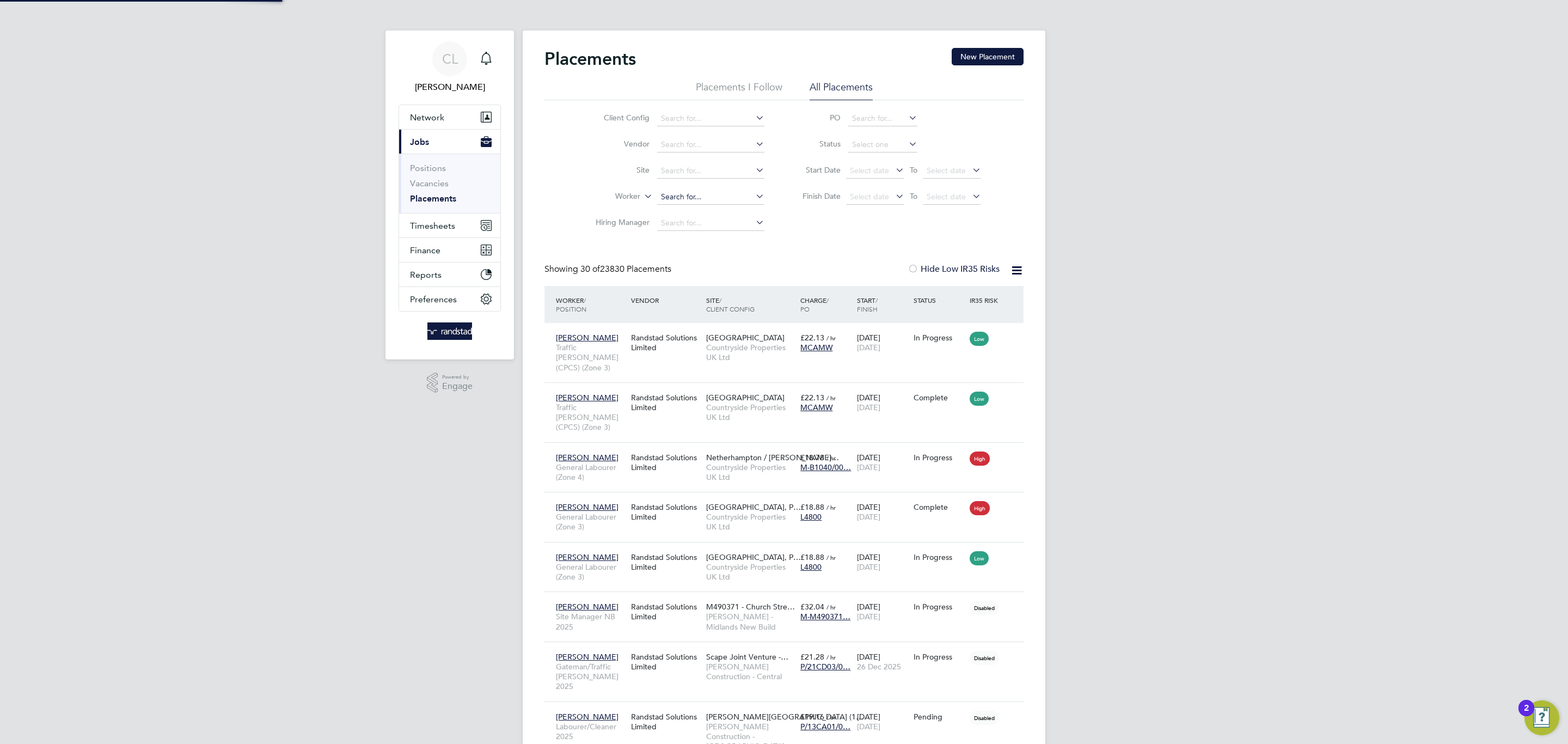
click at [708, 192] on input at bounding box center [711, 197] width 108 height 15
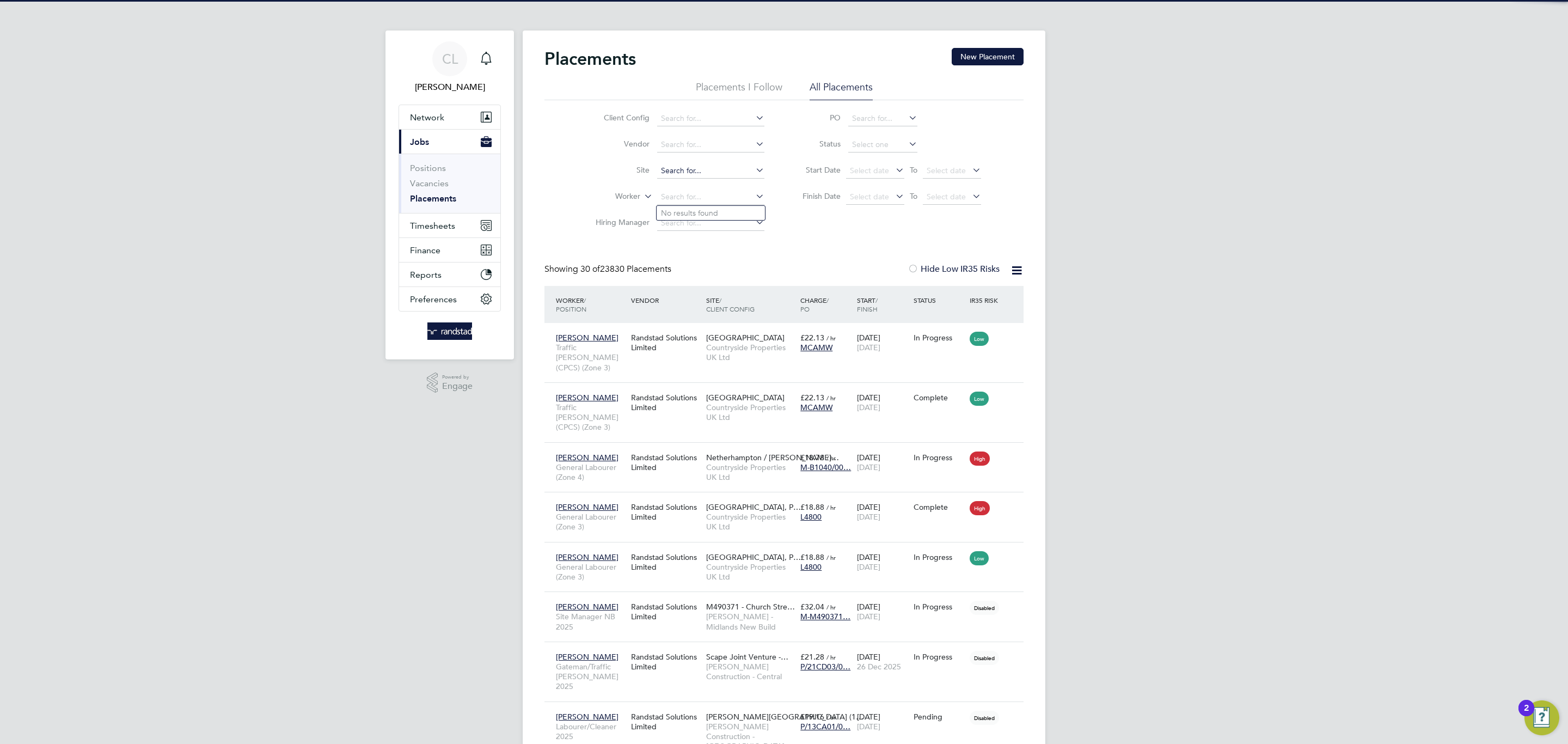
scroll to position [41, 94]
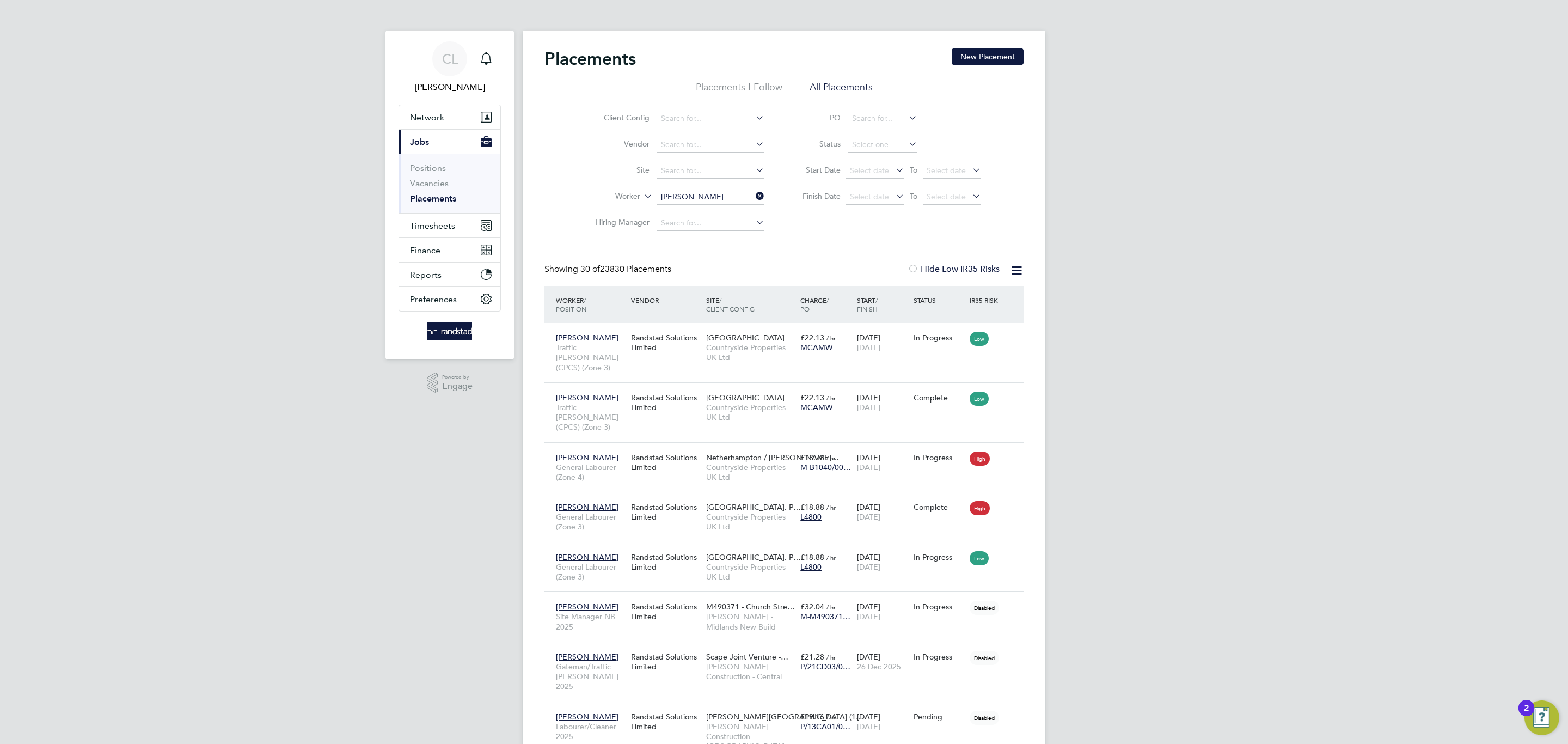
click at [704, 210] on li "[PERSON_NAME]" at bounding box center [711, 213] width 109 height 15
type input "[PERSON_NAME]"
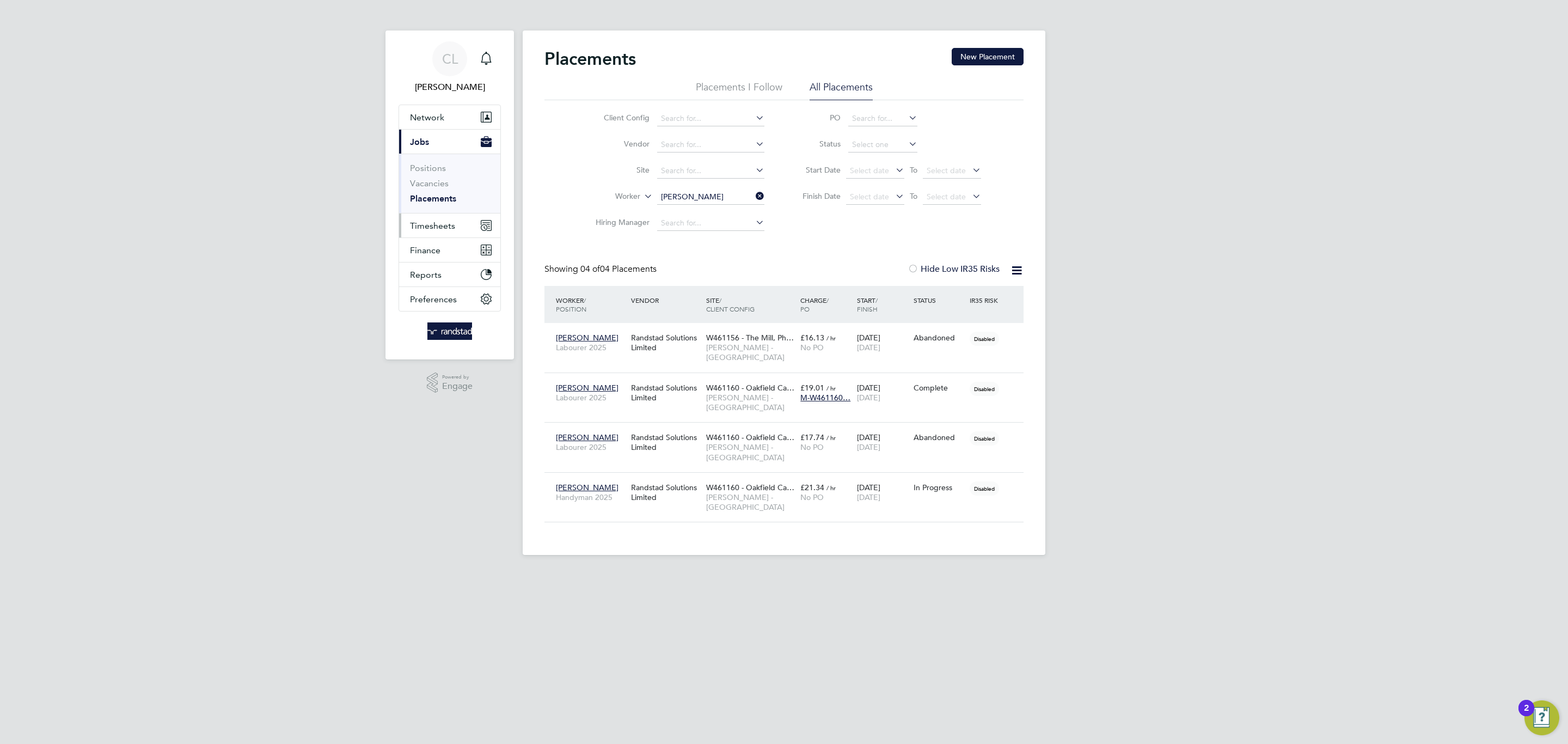
click at [443, 236] on button "Timesheets" at bounding box center [450, 226] width 101 height 24
click at [449, 195] on link "Timesheets" at bounding box center [432, 192] width 45 height 10
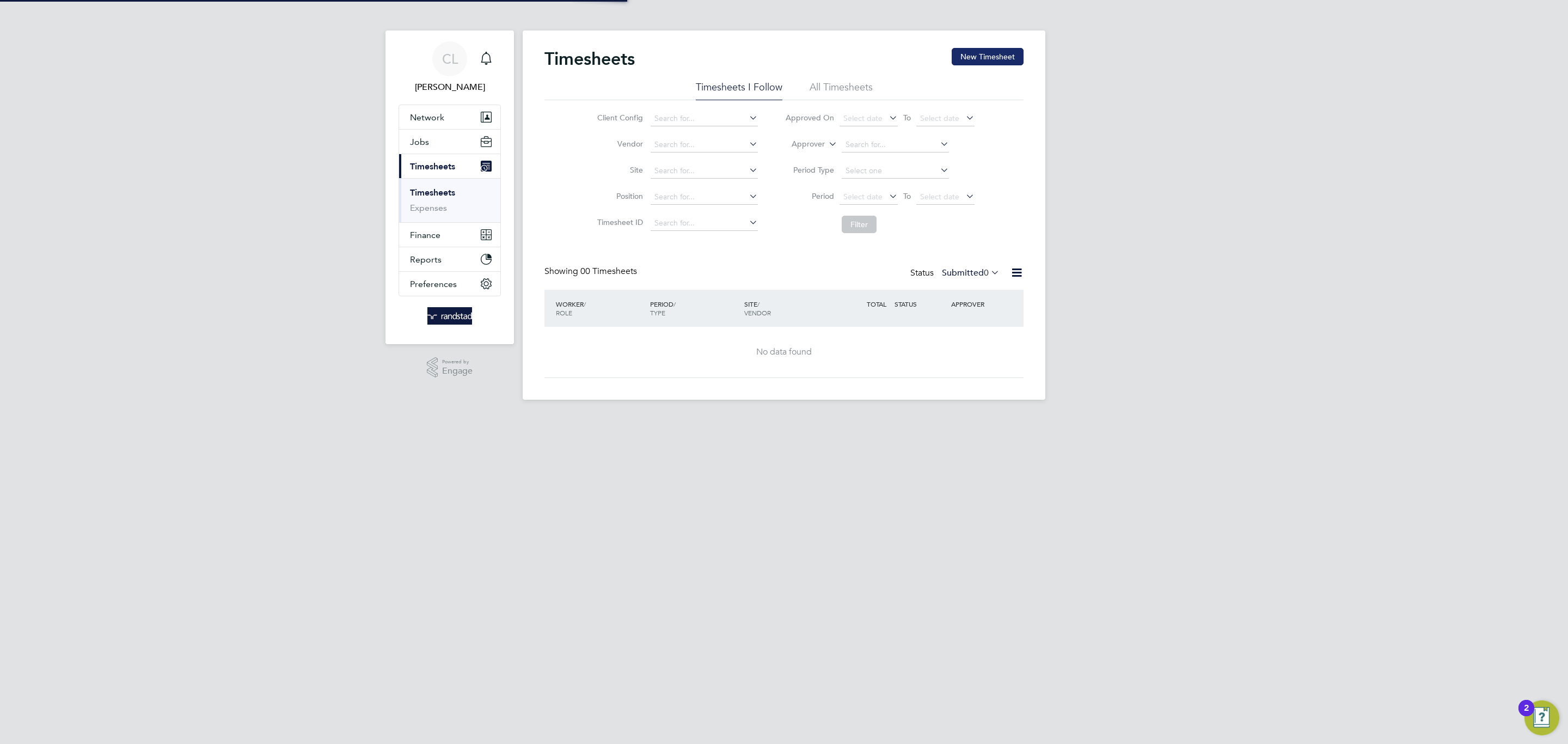
click at [975, 62] on button "New Timesheet" at bounding box center [987, 56] width 72 height 18
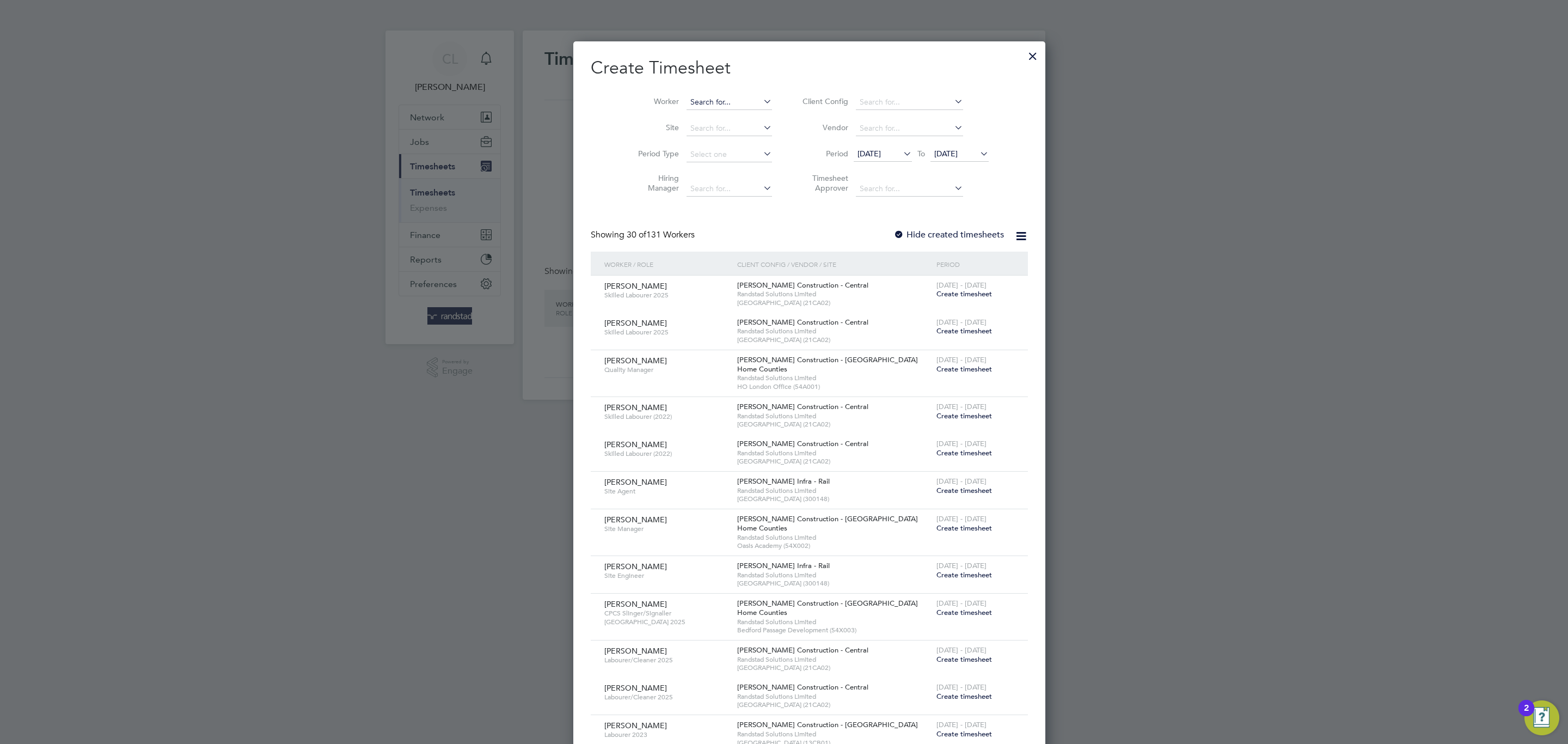
click at [692, 108] on input at bounding box center [729, 102] width 85 height 15
click at [719, 118] on li "[PERSON_NAME]" at bounding box center [704, 118] width 88 height 15
type input "[PERSON_NAME]"
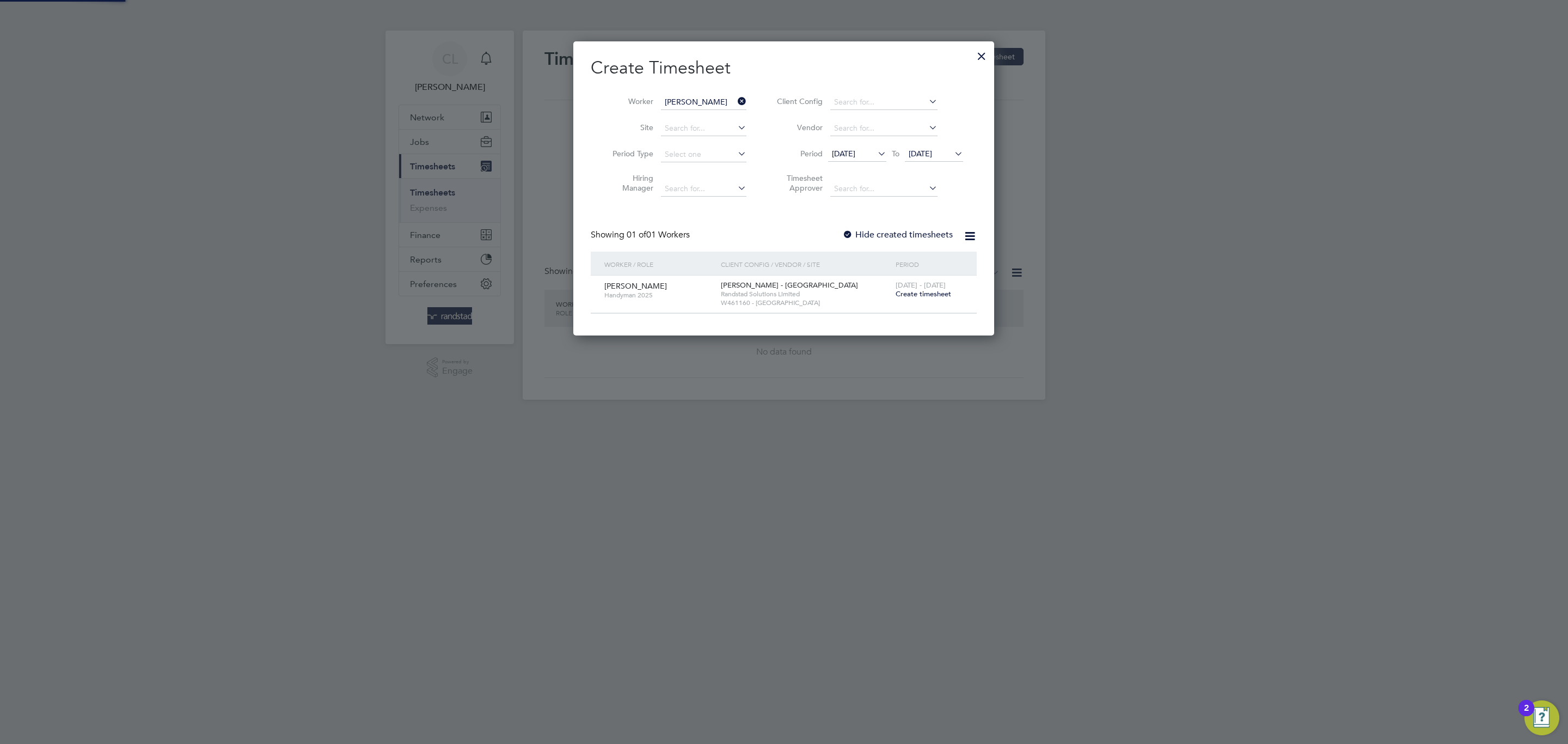
click at [870, 237] on label "Hide created timesheets" at bounding box center [897, 235] width 110 height 11
click at [923, 297] on span "Create timesheet" at bounding box center [922, 294] width 55 height 9
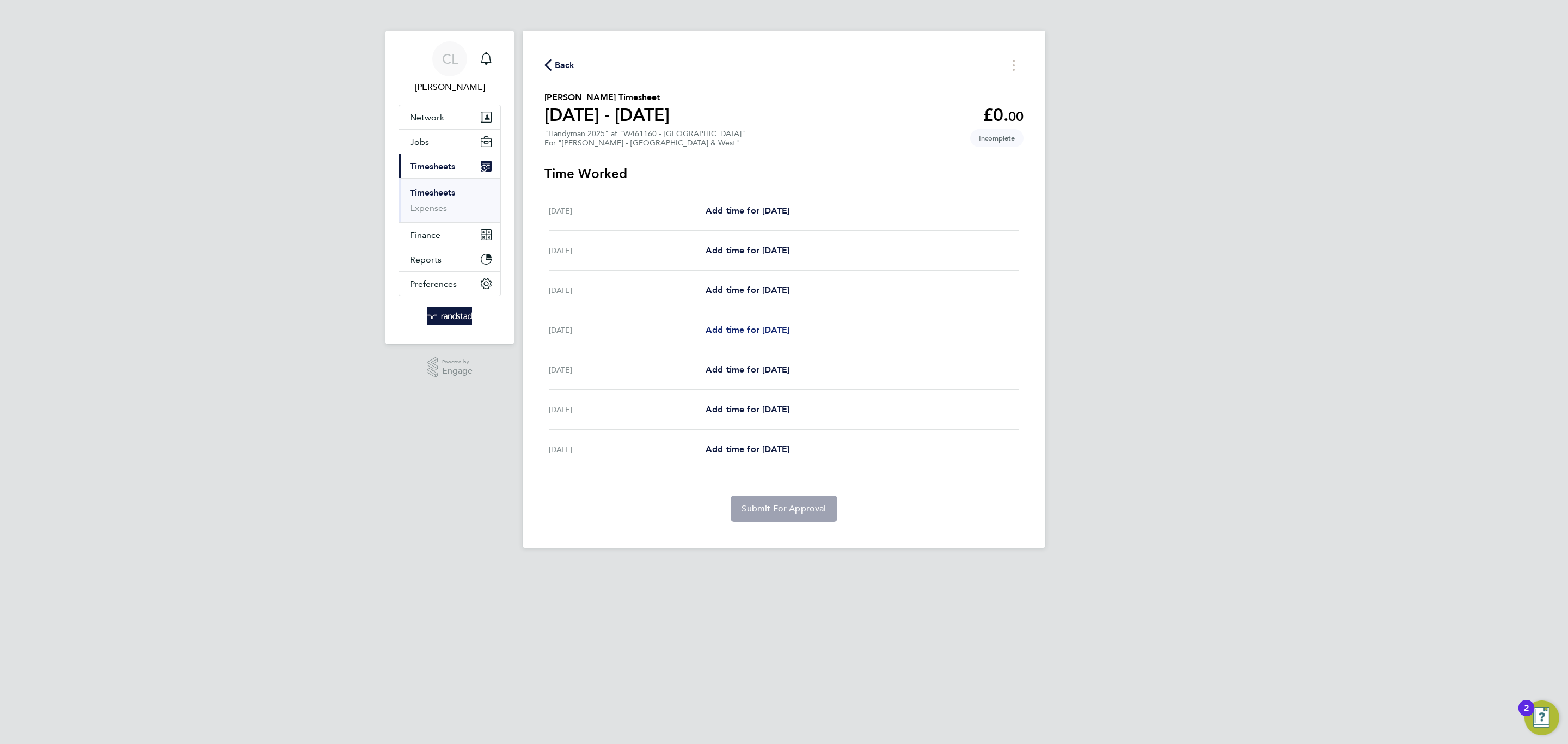
click at [758, 327] on span "Add time for [DATE]" at bounding box center [748, 329] width 84 height 10
select select "60"
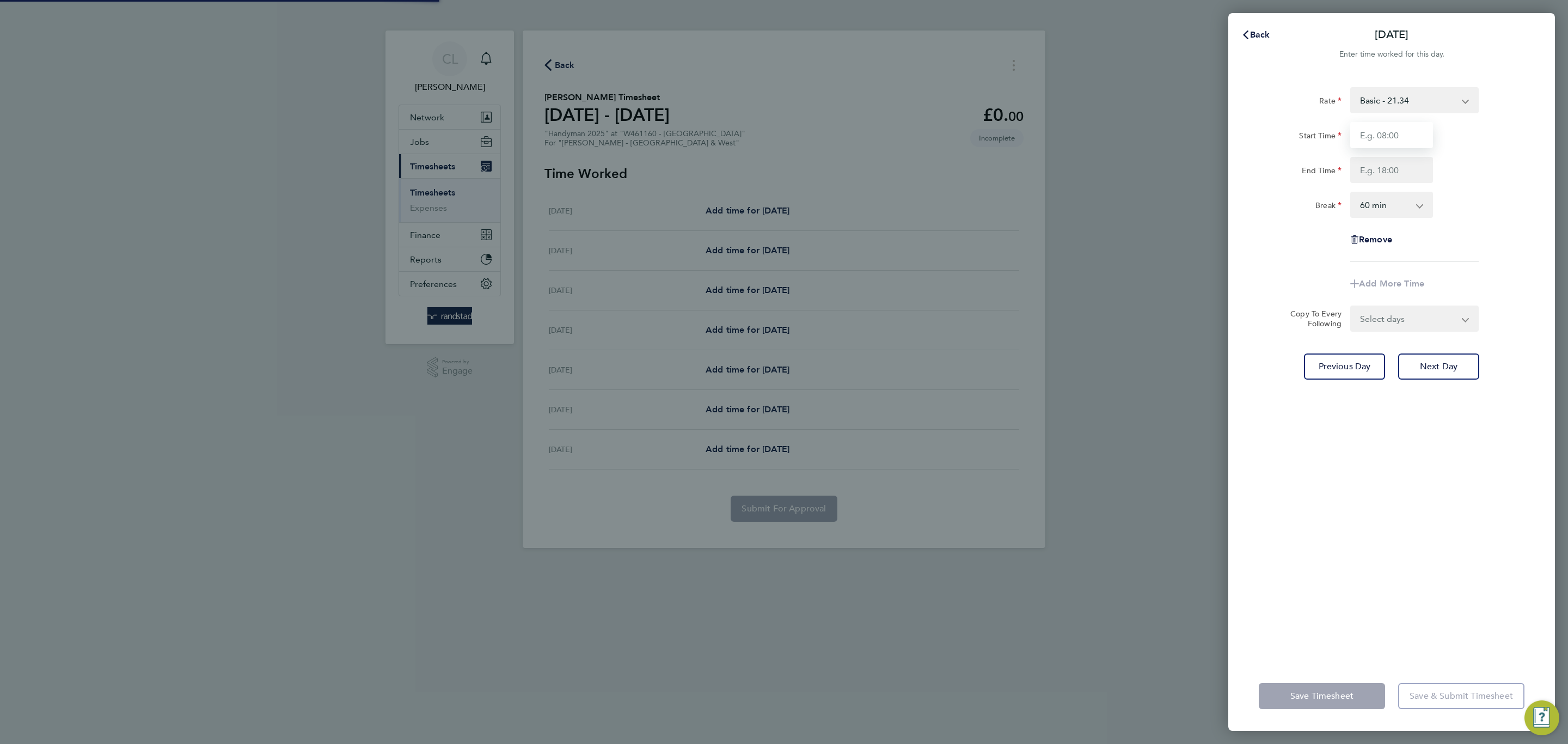
click at [1402, 139] on input "Start Time" at bounding box center [1391, 135] width 82 height 26
type input "07:00"
click at [1381, 181] on input "End Time" at bounding box center [1391, 170] width 82 height 26
type input "17:00"
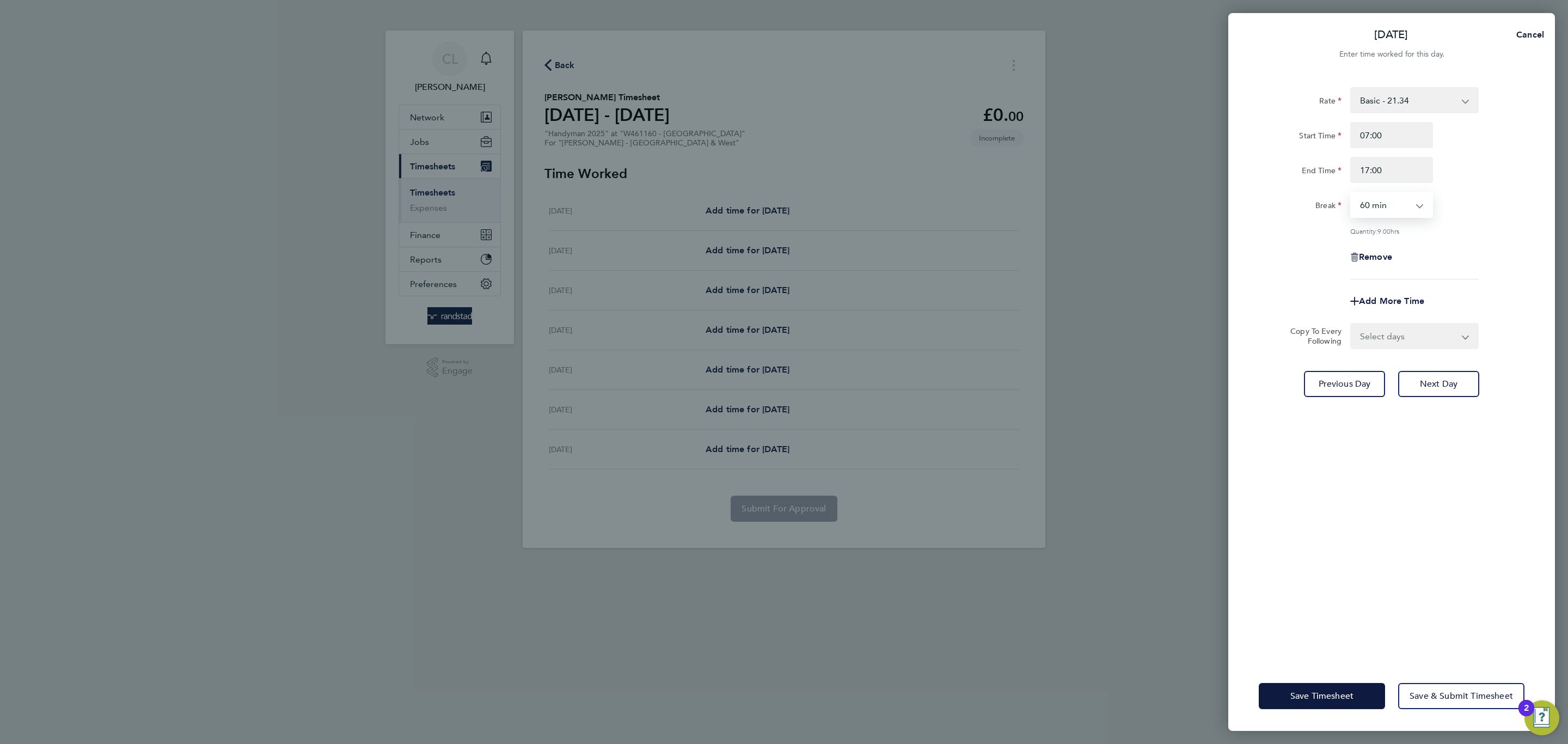
click at [1389, 207] on select "0 min 15 min 30 min 45 min 60 min 75 min 90 min" at bounding box center [1386, 205] width 67 height 24
select select "30"
click at [1352, 193] on select "0 min 15 min 30 min 45 min 60 min 75 min 90 min" at bounding box center [1386, 205] width 67 height 24
click at [1408, 172] on input "17:00" at bounding box center [1391, 170] width 82 height 26
type input "17:30"
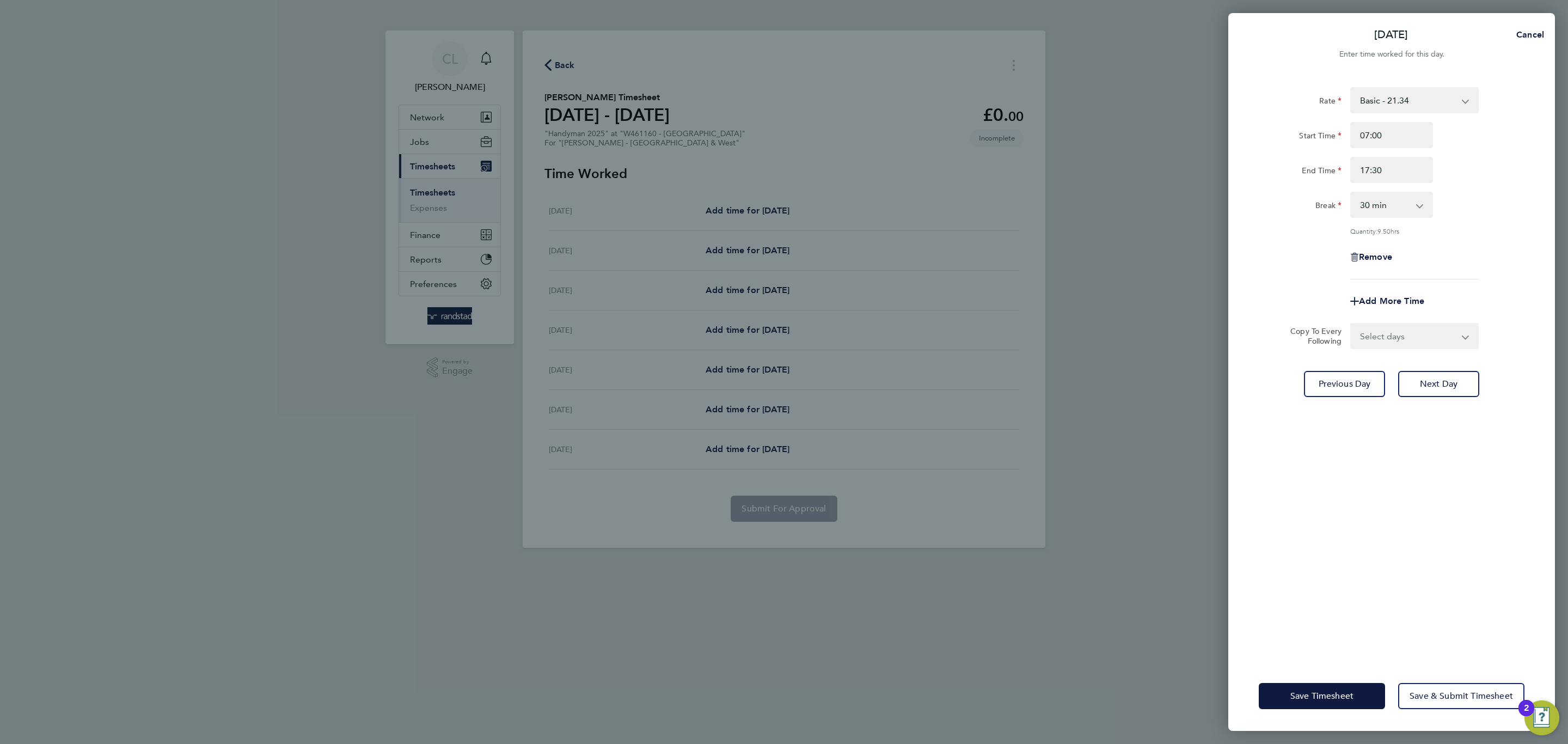
click at [1464, 284] on app-timesheet-line-form-group "Rate Basic - 21.34 Overtime - 30.71 Start Time 07:00 End Time 17:30 Break 0 min…" at bounding box center [1392, 200] width 266 height 227
click at [1410, 336] on select "Select days Day [DATE] [DATE] [DATE]" at bounding box center [1409, 336] width 114 height 24
select select "DAY"
click at [1352, 324] on select "Select days Day [DATE] [DATE] [DATE]" at bounding box center [1409, 336] width 114 height 24
select select "[DATE]"
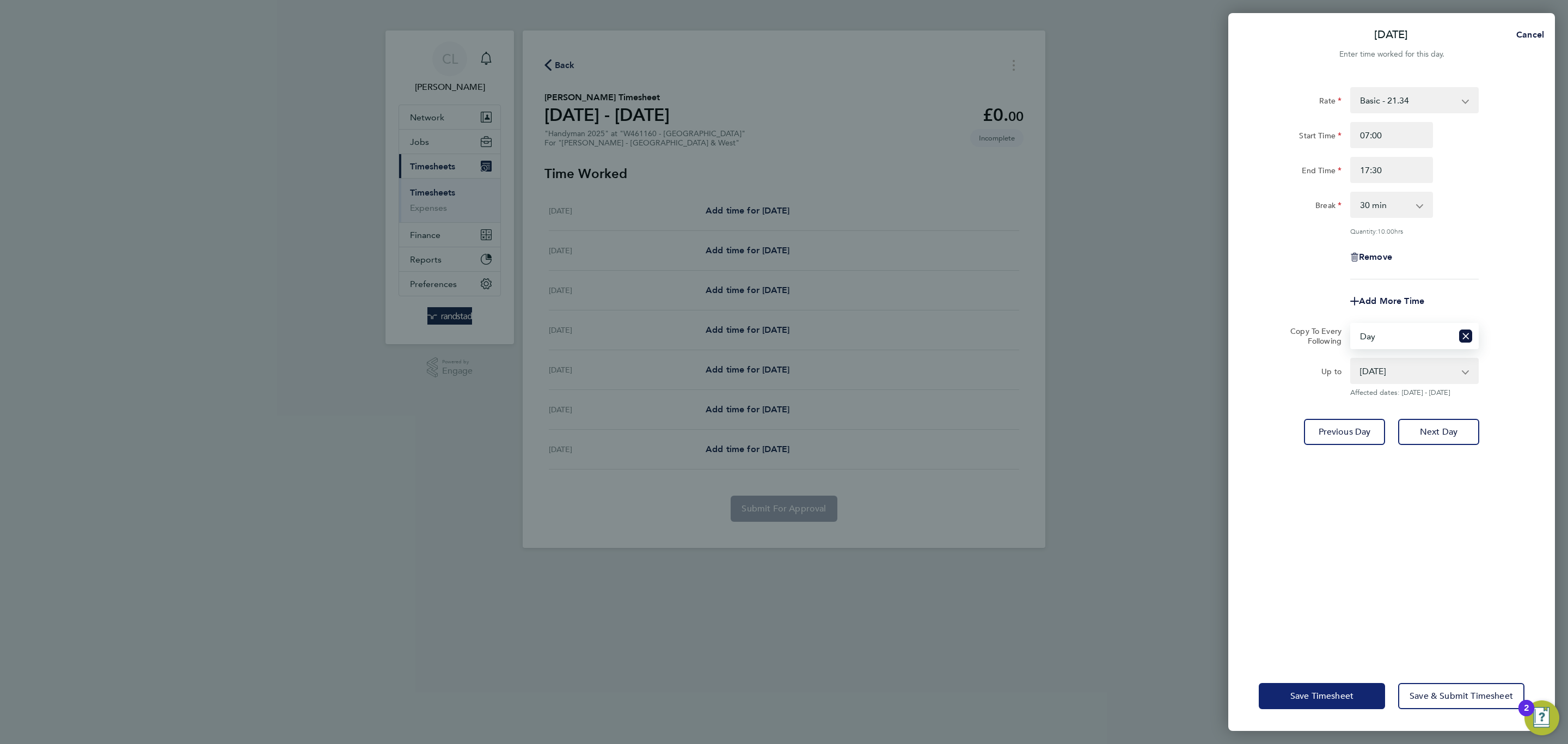
click at [1327, 698] on span "Save Timesheet" at bounding box center [1322, 696] width 64 height 11
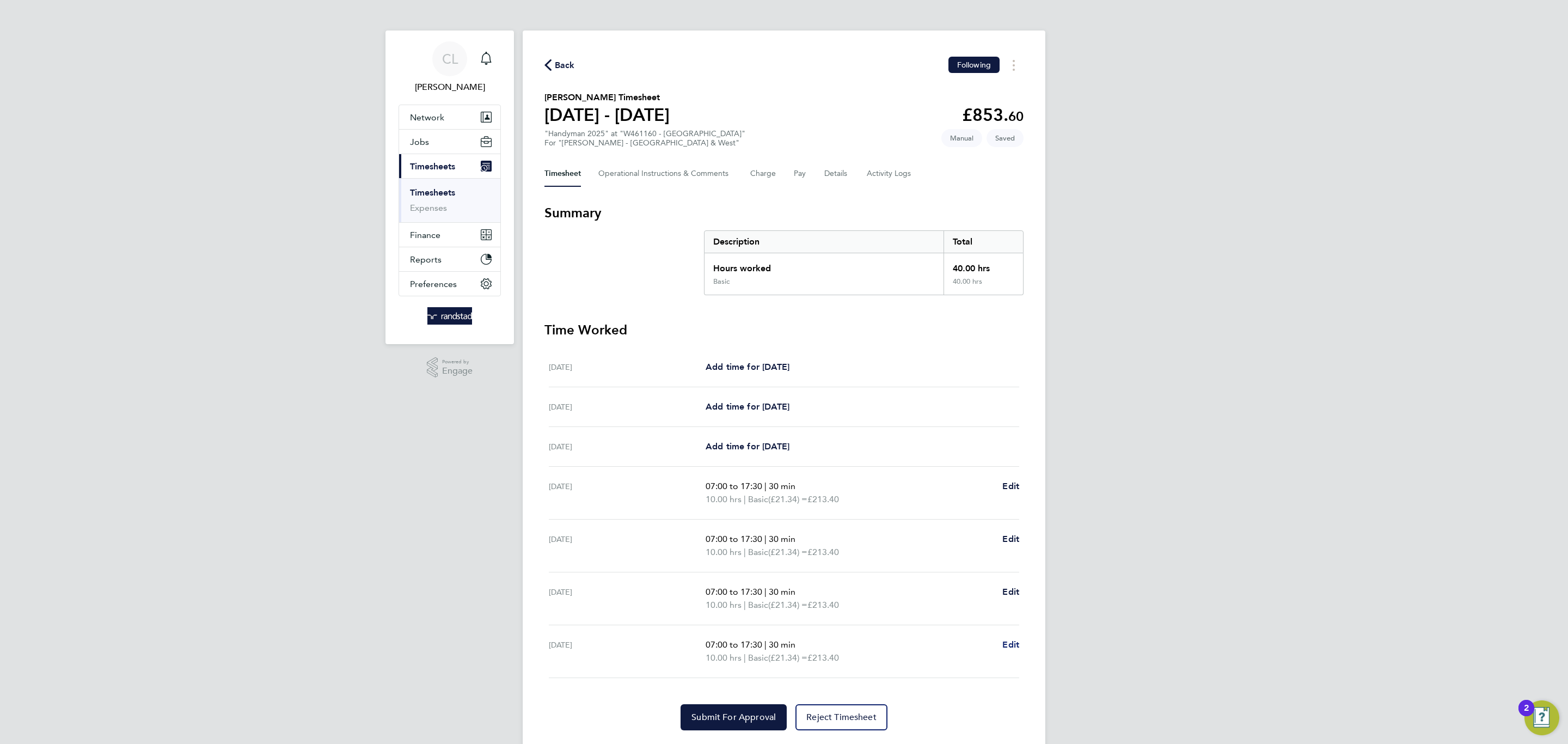
click at [1009, 641] on span "Edit" at bounding box center [1011, 644] width 17 height 10
select select "30"
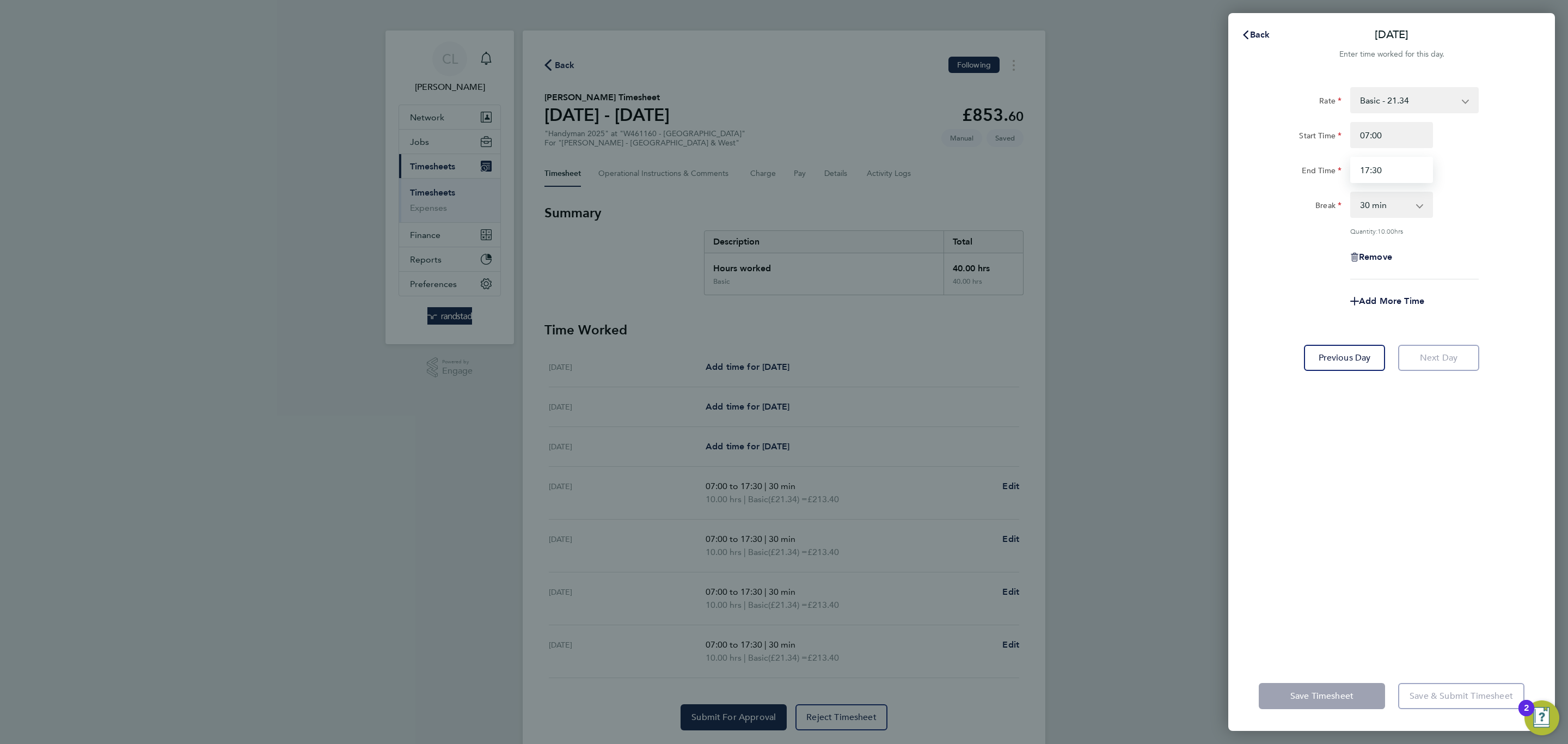
click at [1386, 164] on input "17:30" at bounding box center [1391, 170] width 82 height 26
drag, startPoint x: 1386, startPoint y: 164, endPoint x: 1268, endPoint y: 163, distance: 118.0
click at [1268, 163] on div "End Time 17:30" at bounding box center [1391, 170] width 274 height 26
type input "16:30"
click at [1433, 262] on div "Remove" at bounding box center [1392, 257] width 92 height 26
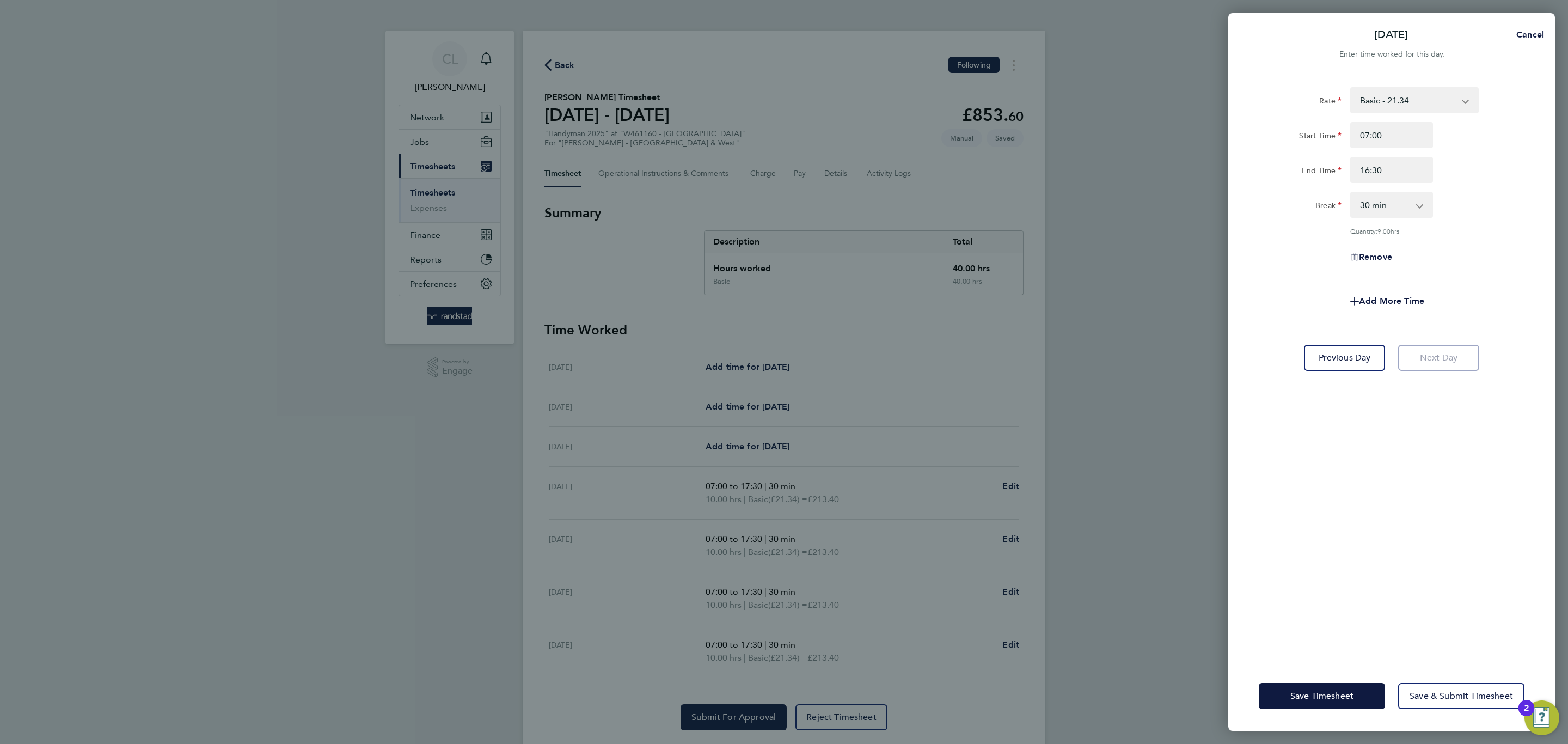
click at [1382, 210] on select "0 min 15 min 30 min 45 min 60 min 75 min 90 min" at bounding box center [1386, 205] width 67 height 24
select select "0"
click at [1352, 193] on select "0 min 15 min 30 min 45 min 60 min 75 min 90 min" at bounding box center [1386, 205] width 67 height 24
click at [1378, 210] on select "0 min 15 min 30 min 45 min 60 min 75 min 90 min" at bounding box center [1386, 205] width 67 height 24
click at [1471, 248] on div "Remove" at bounding box center [1391, 257] width 274 height 26
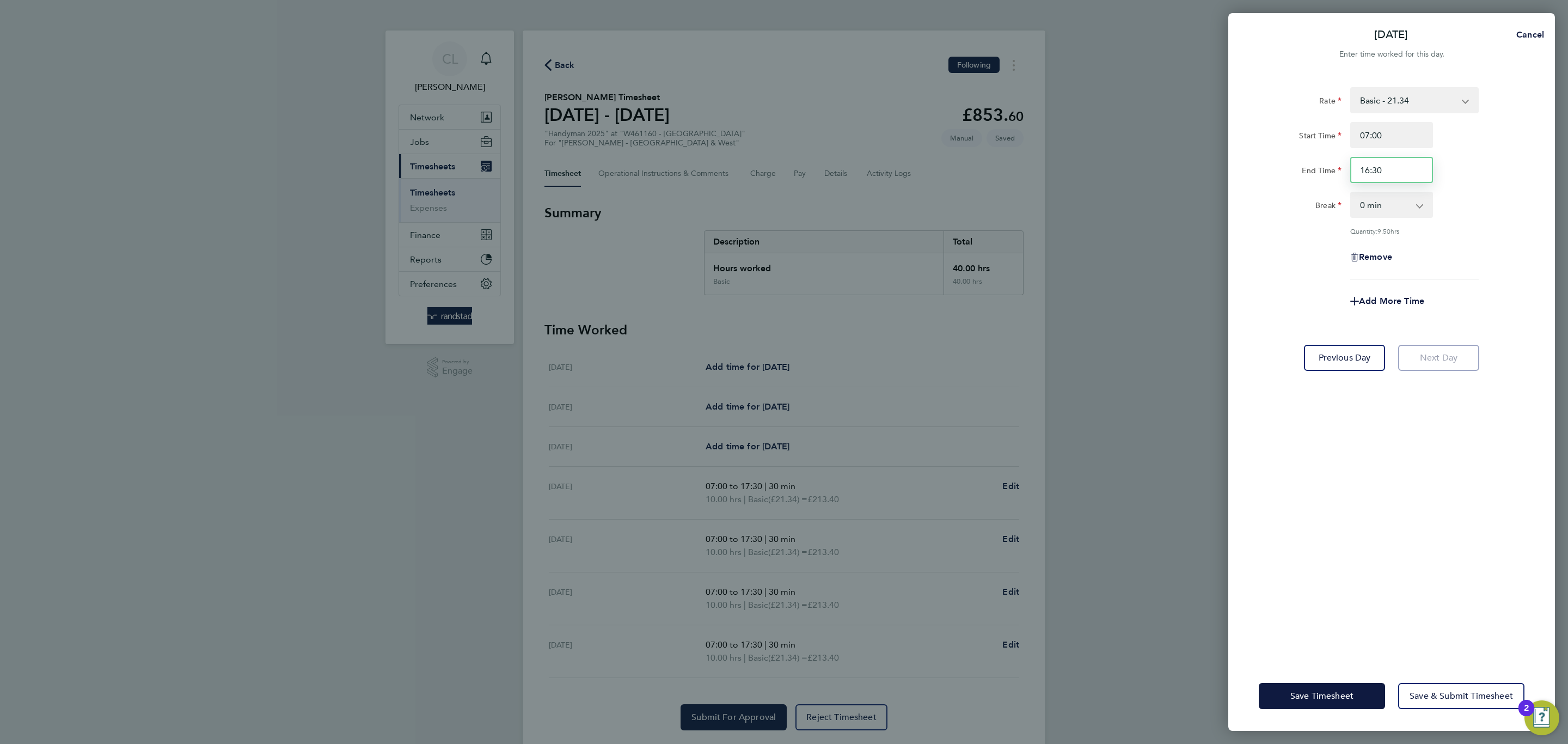
click at [1406, 168] on input "16:30" at bounding box center [1391, 170] width 82 height 26
type input "16:00"
click at [1488, 285] on app-timesheet-line-form-group "Rate Basic - 21.34 Overtime - 30.71 Start Time 07:00 End Time 16:00 Break 0 min…" at bounding box center [1392, 200] width 266 height 227
click at [1384, 297] on span "Add More Time" at bounding box center [1392, 300] width 65 height 10
select select "null"
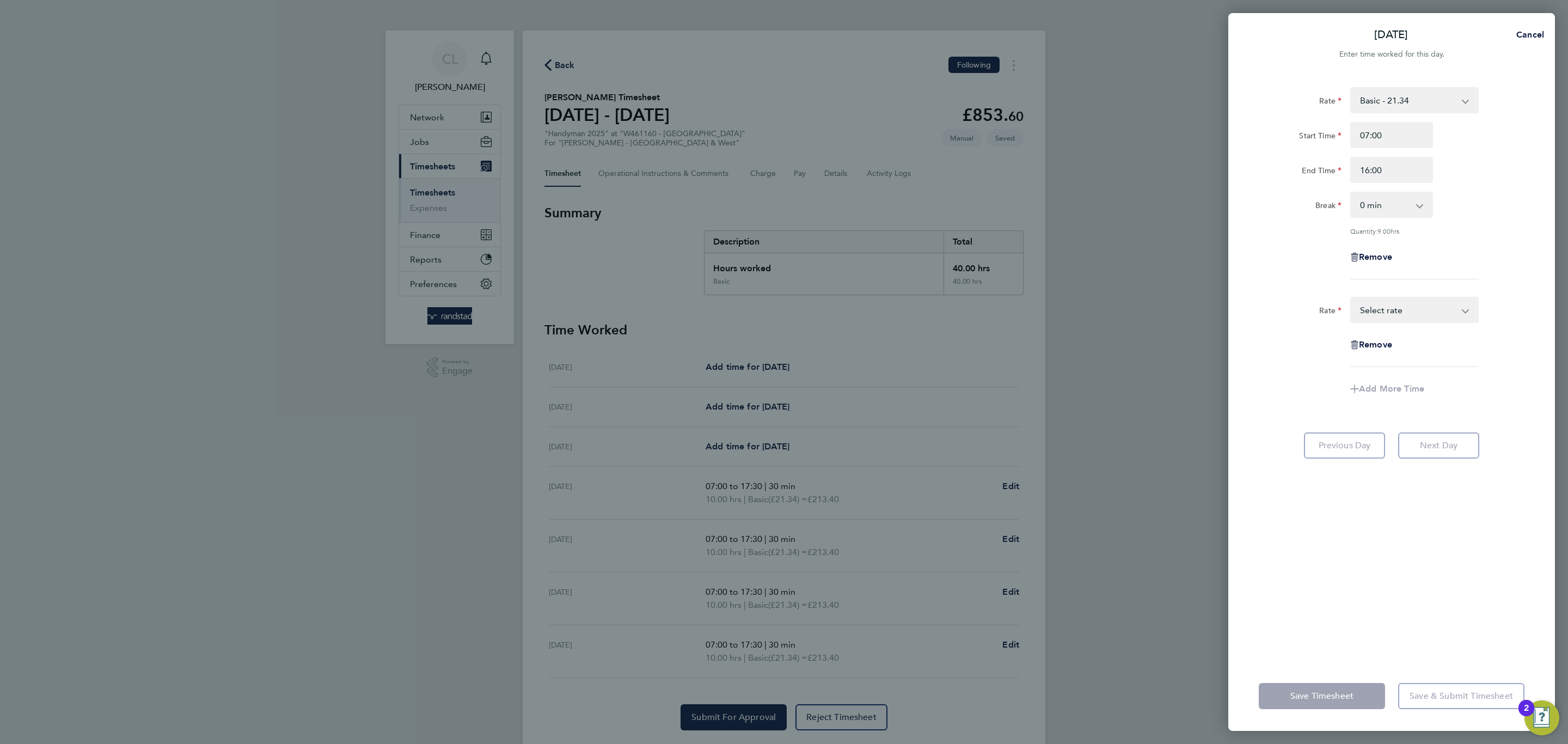
click at [1396, 314] on select "Basic - 21.34 Overtime - 30.71 Select rate" at bounding box center [1408, 310] width 113 height 24
select select "60"
click at [1400, 343] on input "Start Time" at bounding box center [1391, 344] width 82 height 26
type input "16:00"
type input "17:30"
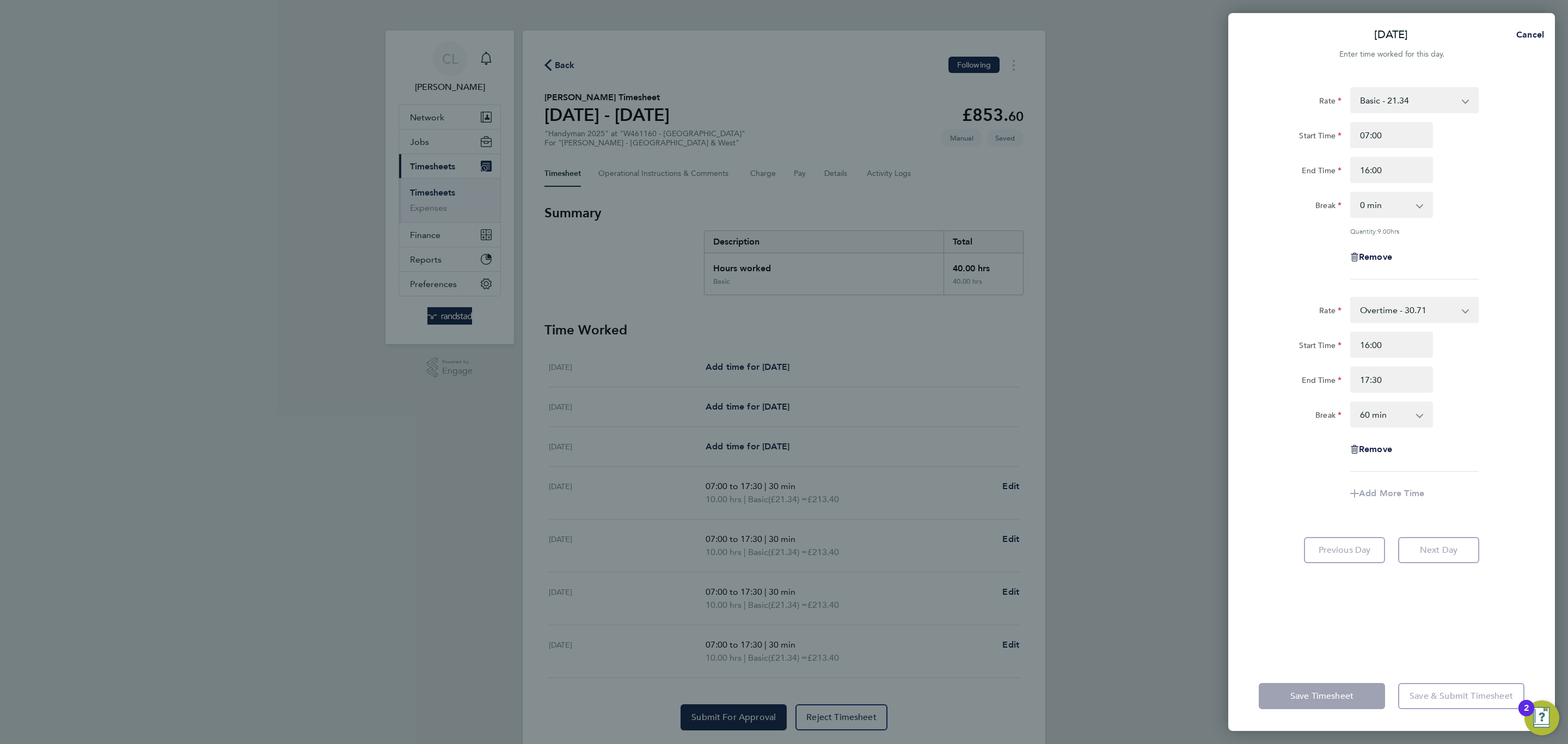
click at [1370, 410] on select "0 min 15 min 30 min 45 min 60 min 75 min 90 min" at bounding box center [1386, 415] width 67 height 24
select select "30"
click at [1352, 402] on select "0 min 15 min 30 min 45 min 60 min 75 min" at bounding box center [1386, 415] width 67 height 24
click at [1333, 692] on span "Save Timesheet" at bounding box center [1322, 696] width 64 height 11
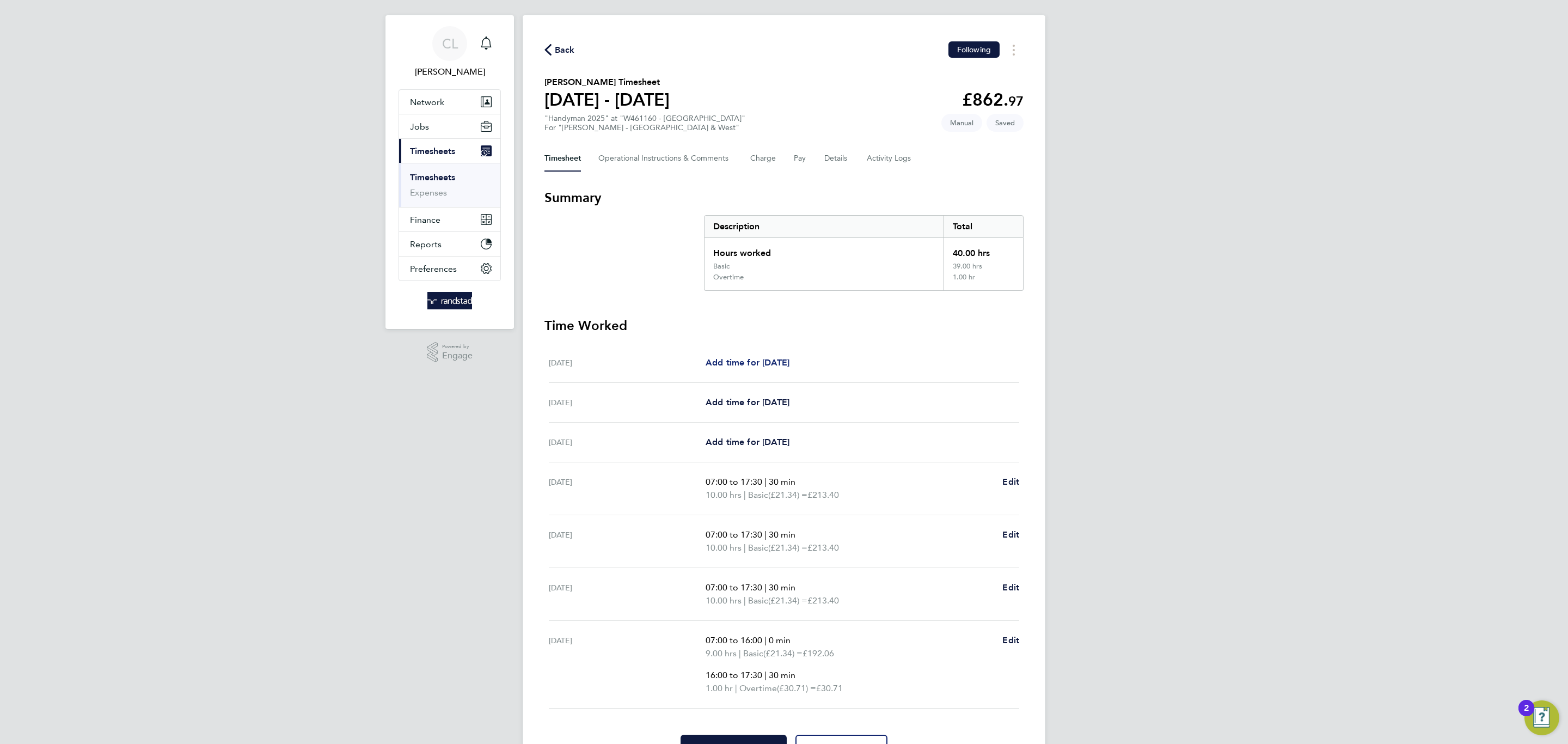
scroll to position [16, 0]
click at [769, 361] on span "Add time for [DATE]" at bounding box center [748, 361] width 84 height 10
select select "60"
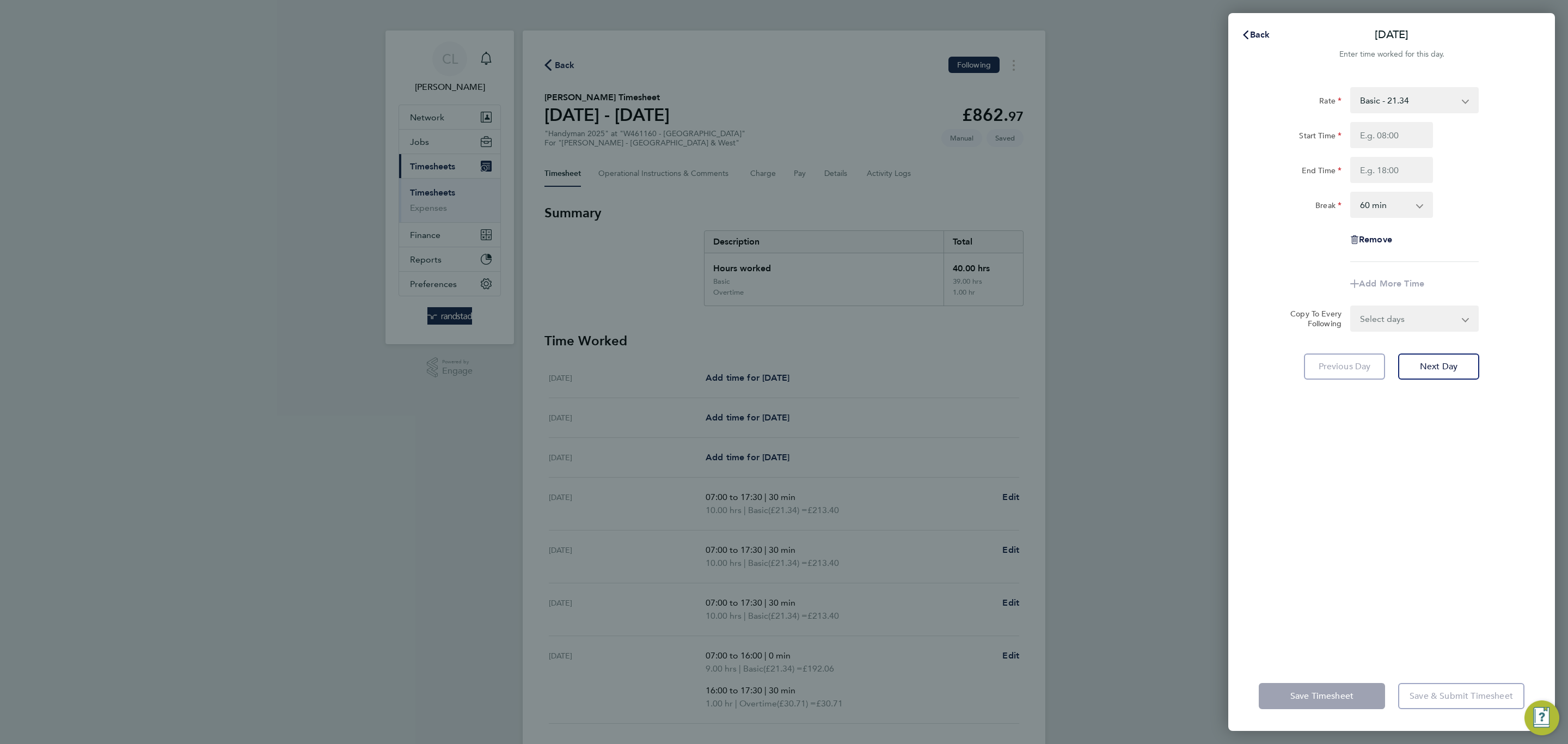
click at [1421, 109] on select "Basic - 21.34 Overtime - 30.71" at bounding box center [1408, 100] width 113 height 24
select select "60"
click at [1400, 131] on input "Start Time" at bounding box center [1391, 135] width 82 height 26
type input "07:00"
click at [1391, 168] on input "End Time" at bounding box center [1391, 170] width 82 height 26
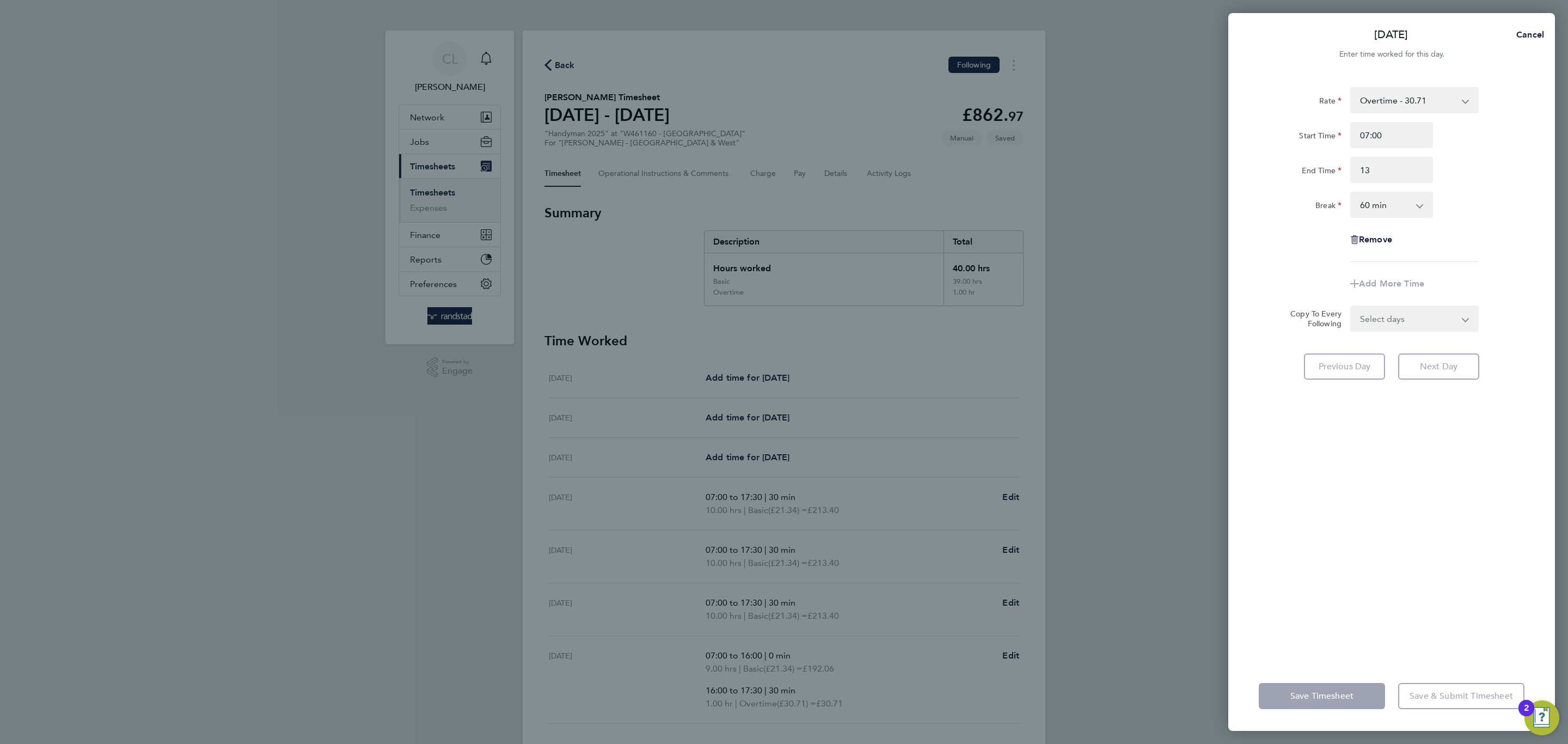
type input "13:00"
click at [1364, 198] on select "0 min 15 min 30 min 45 min 60 min 75 min 90 min" at bounding box center [1386, 205] width 67 height 24
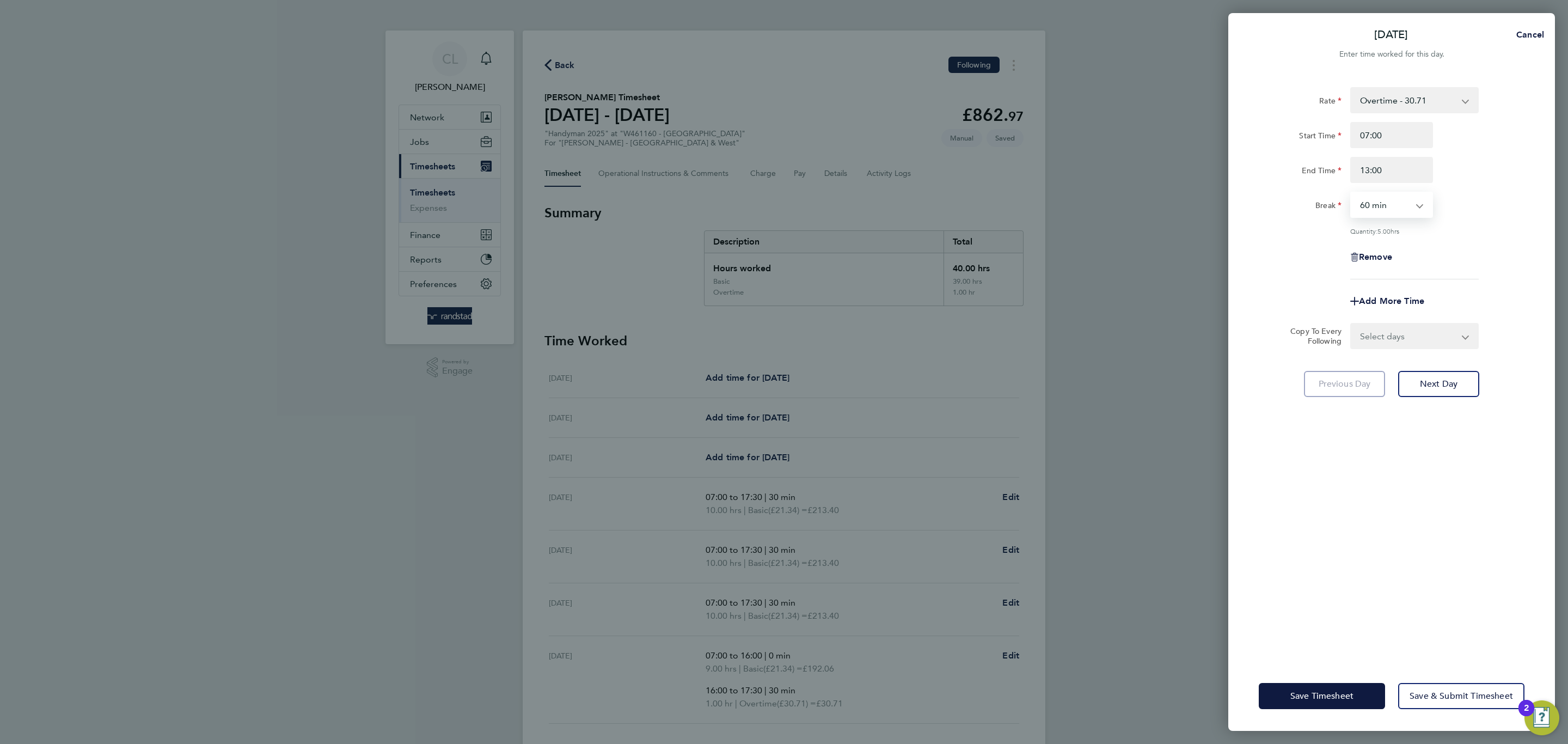
select select "0"
click at [1352, 193] on select "0 min 15 min 30 min 45 min 60 min 75 min 90 min" at bounding box center [1386, 205] width 67 height 24
click at [1297, 690] on button "Save Timesheet" at bounding box center [1322, 696] width 126 height 26
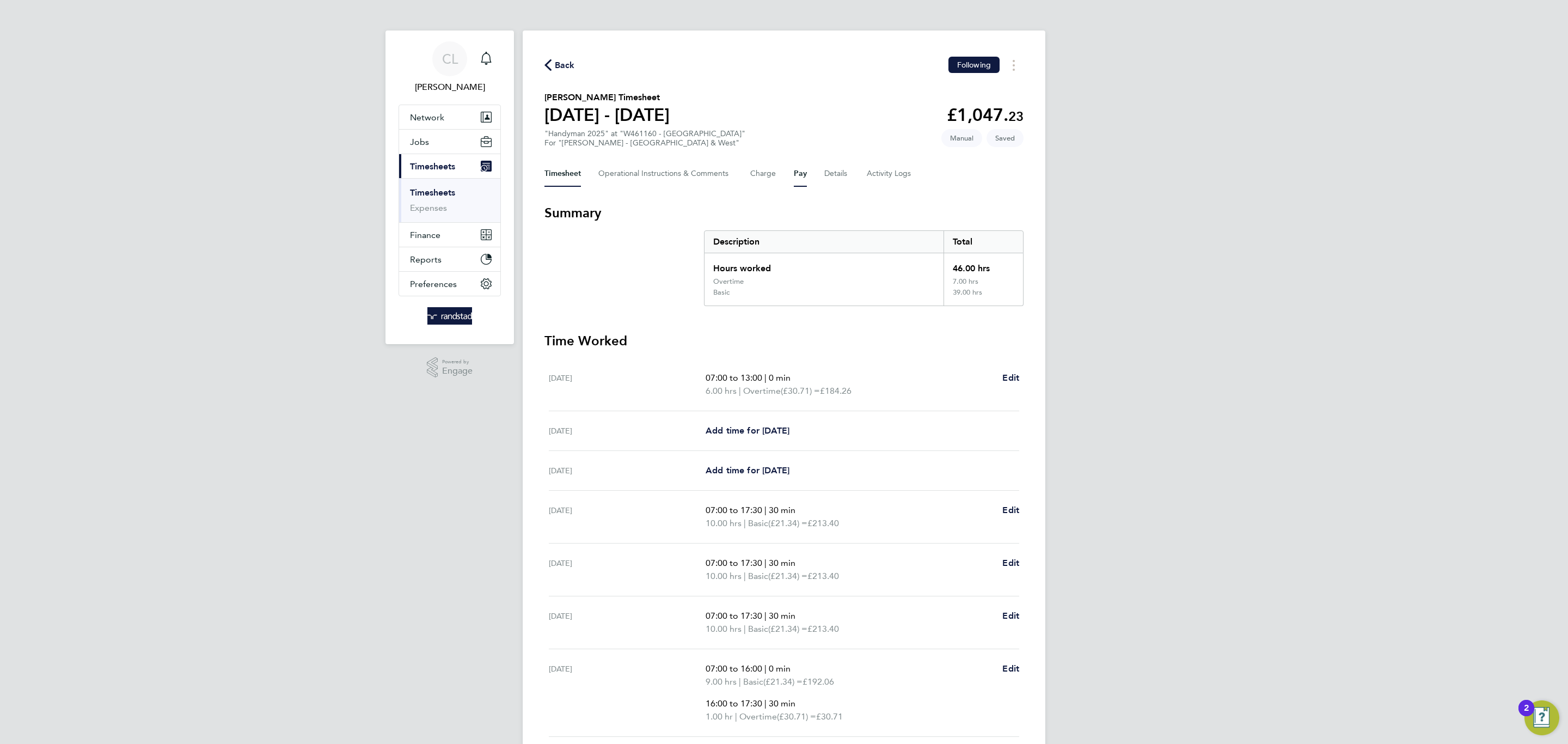
click at [795, 172] on button "Pay" at bounding box center [801, 174] width 13 height 26
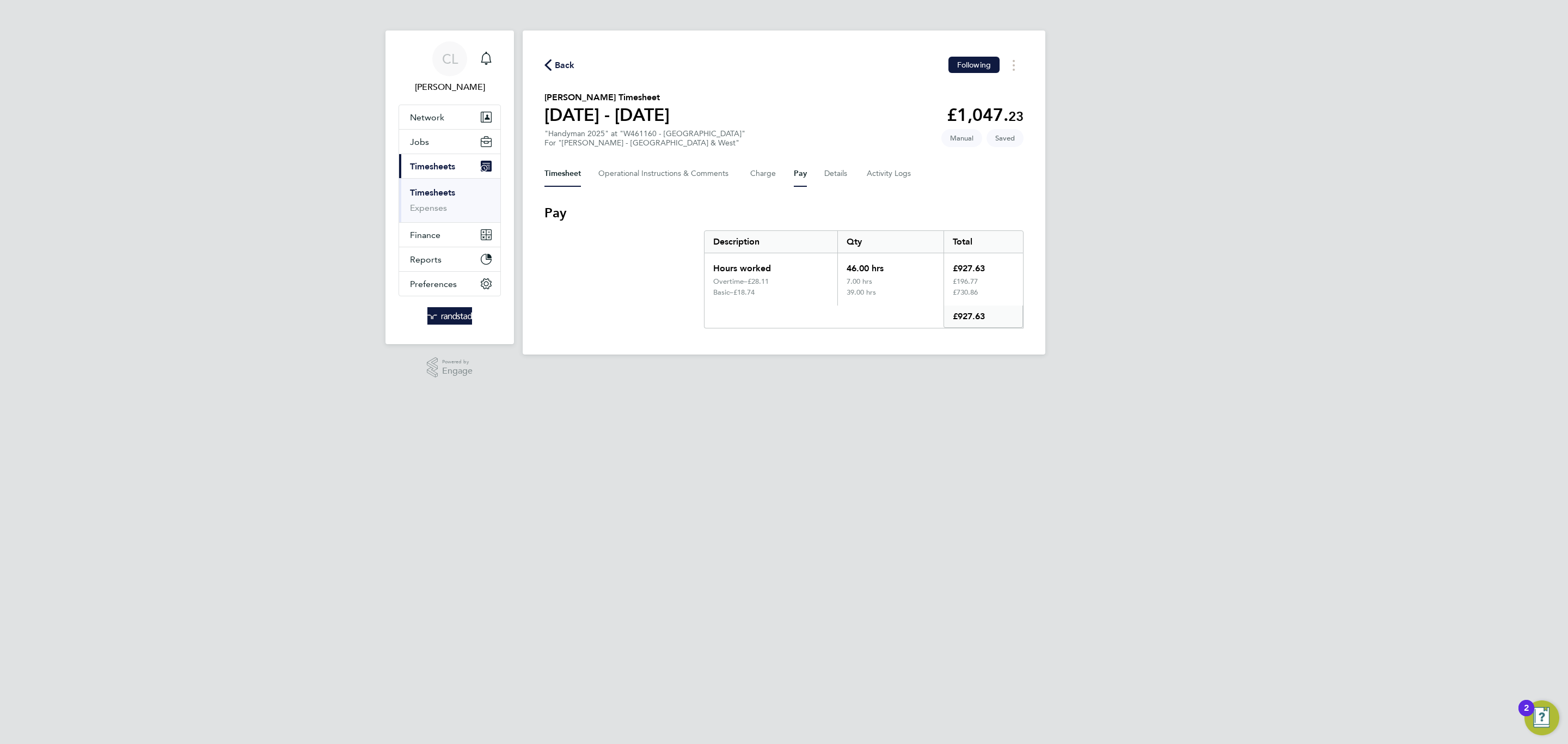
click at [573, 177] on button "Timesheet" at bounding box center [562, 174] width 36 height 26
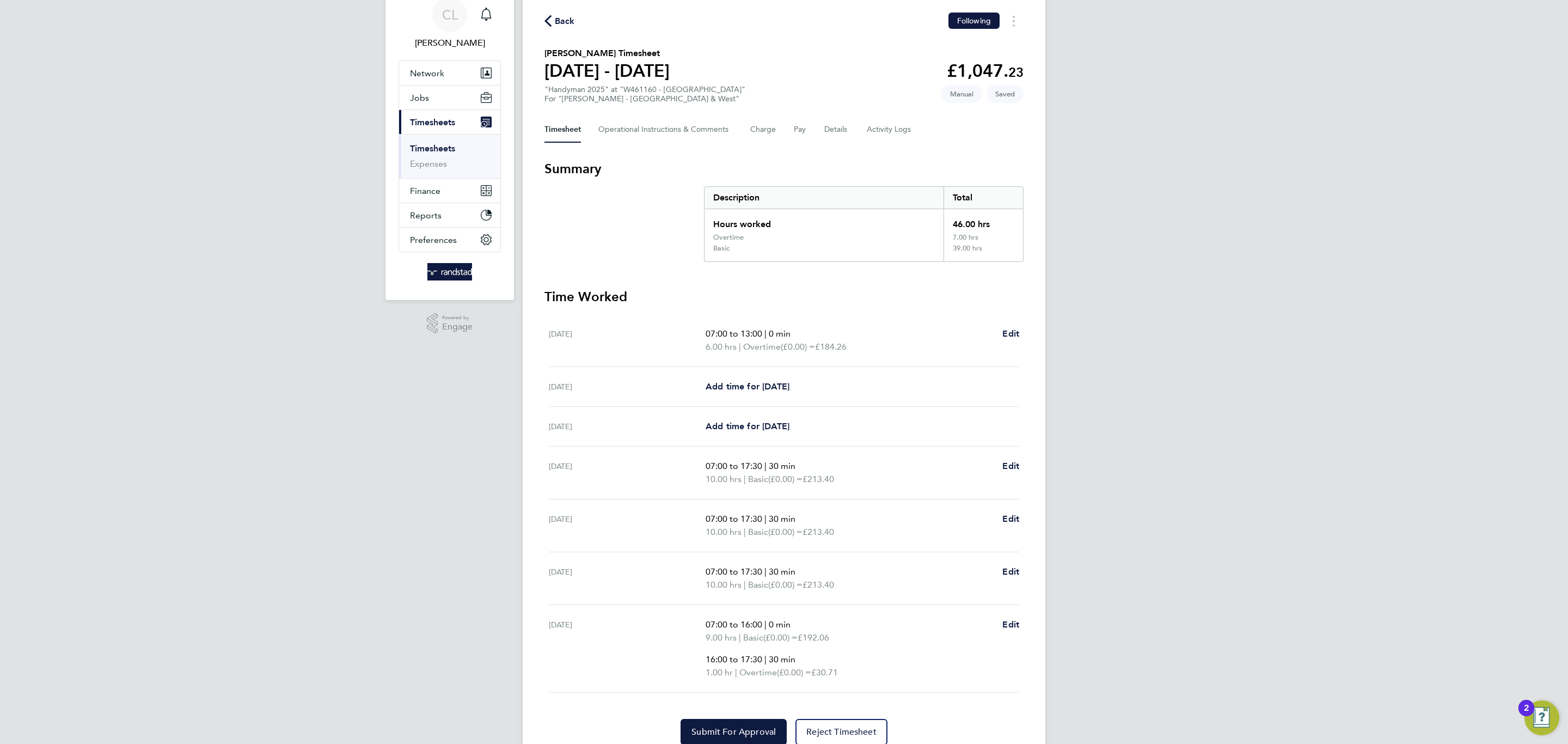
scroll to position [84, 0]
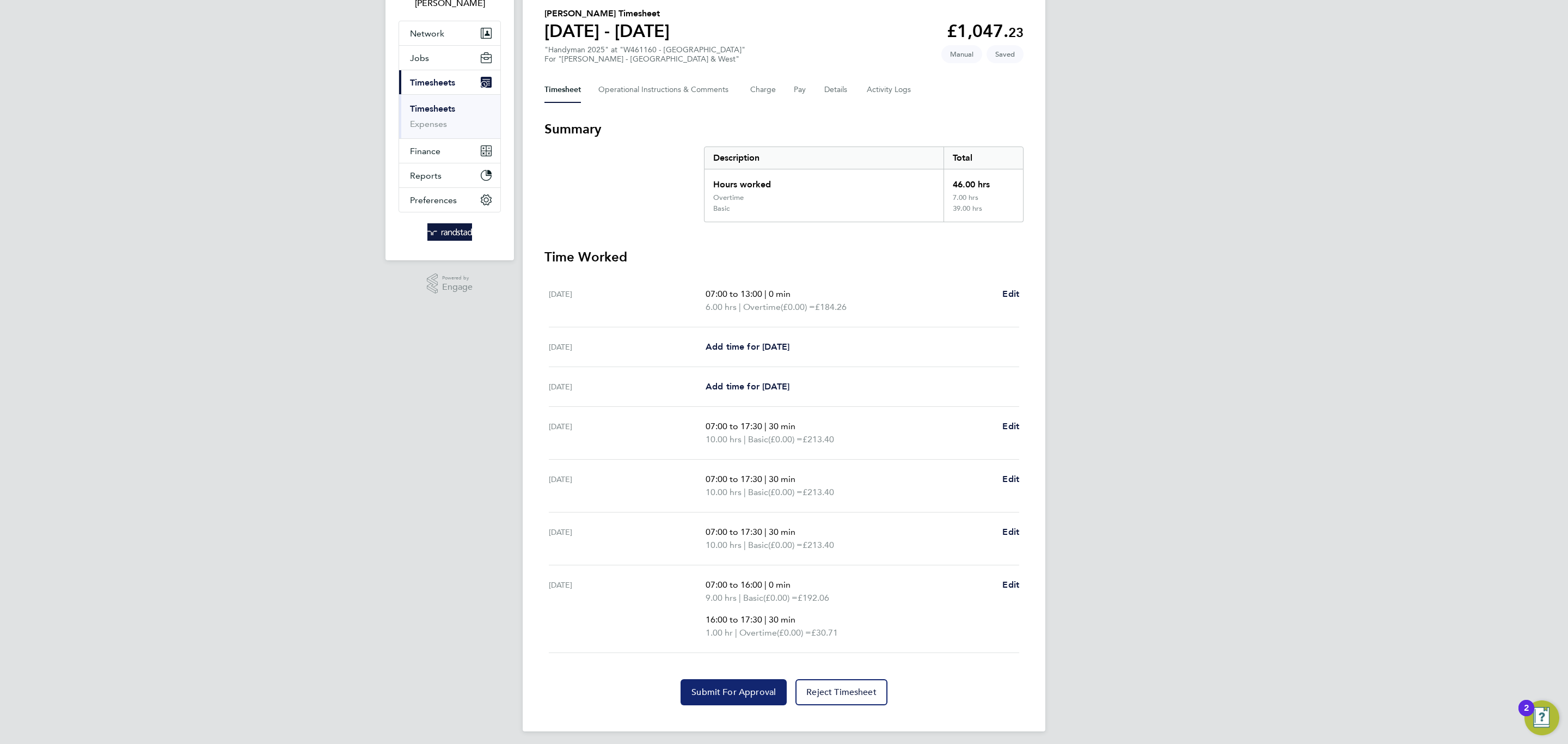
click at [731, 694] on span "Submit For Approval" at bounding box center [733, 693] width 84 height 11
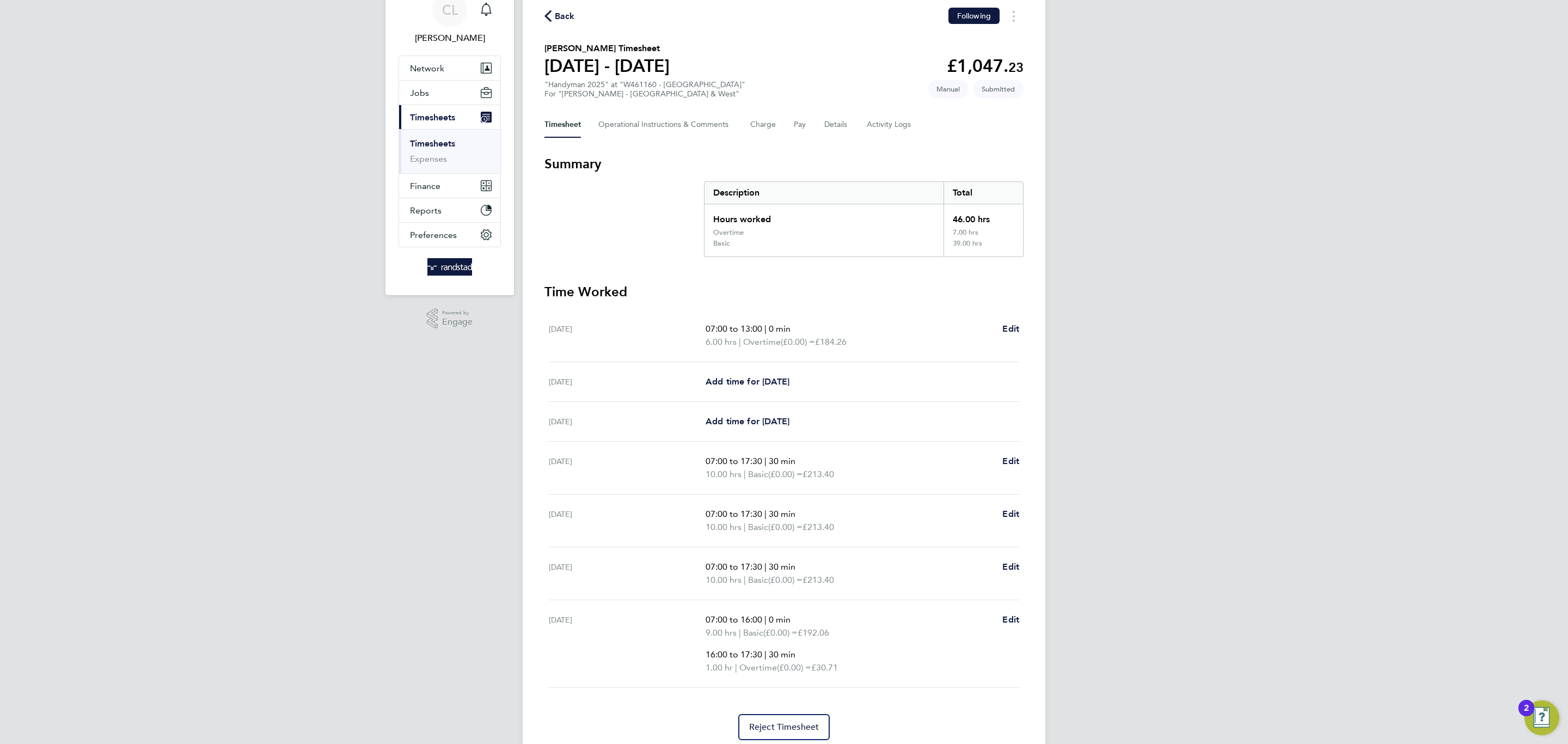
scroll to position [0, 0]
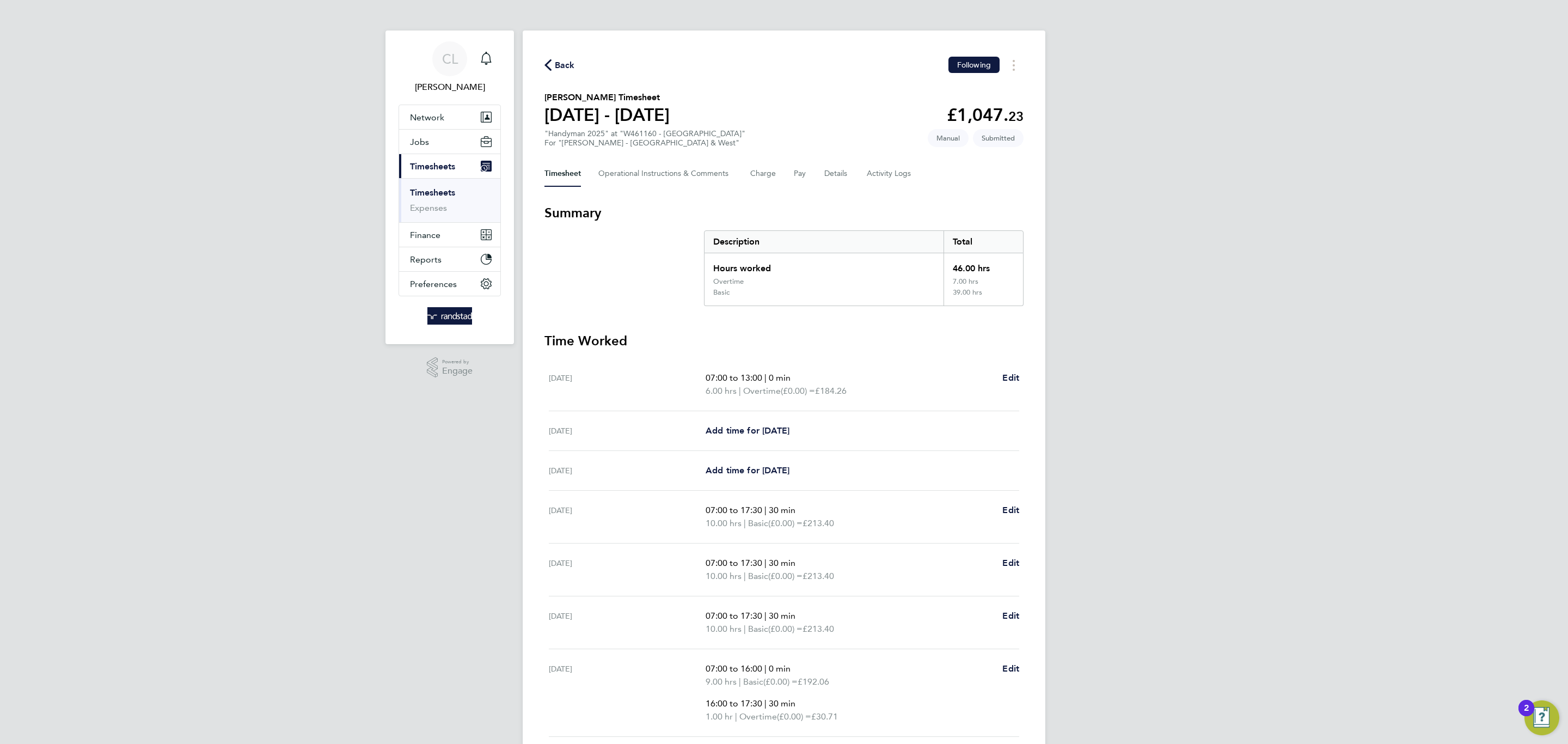
drag, startPoint x: 446, startPoint y: 191, endPoint x: 522, endPoint y: 152, distance: 85.4
click at [446, 191] on link "Timesheets" at bounding box center [432, 192] width 45 height 10
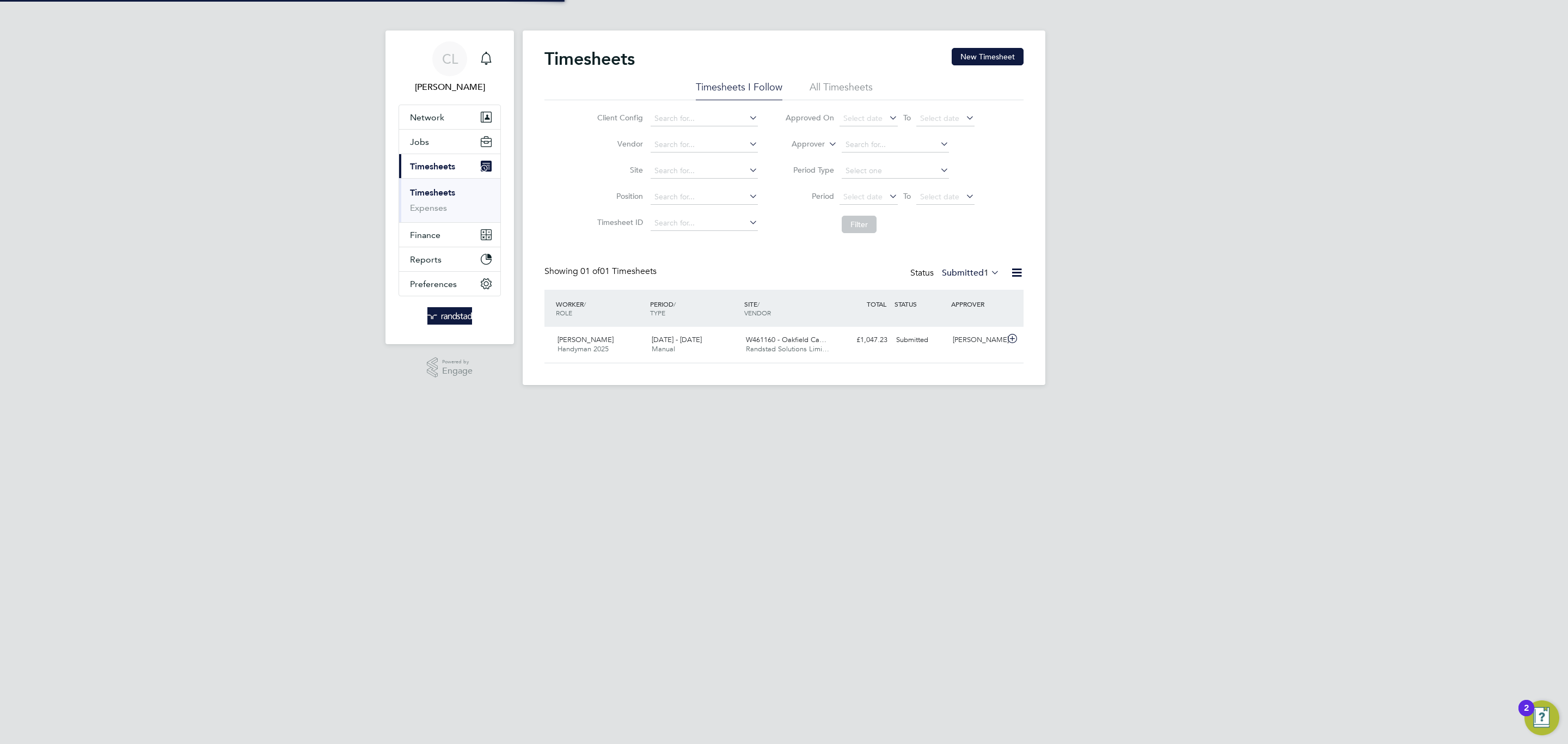
scroll to position [28, 94]
click at [844, 87] on li "All Timesheets" at bounding box center [842, 90] width 64 height 20
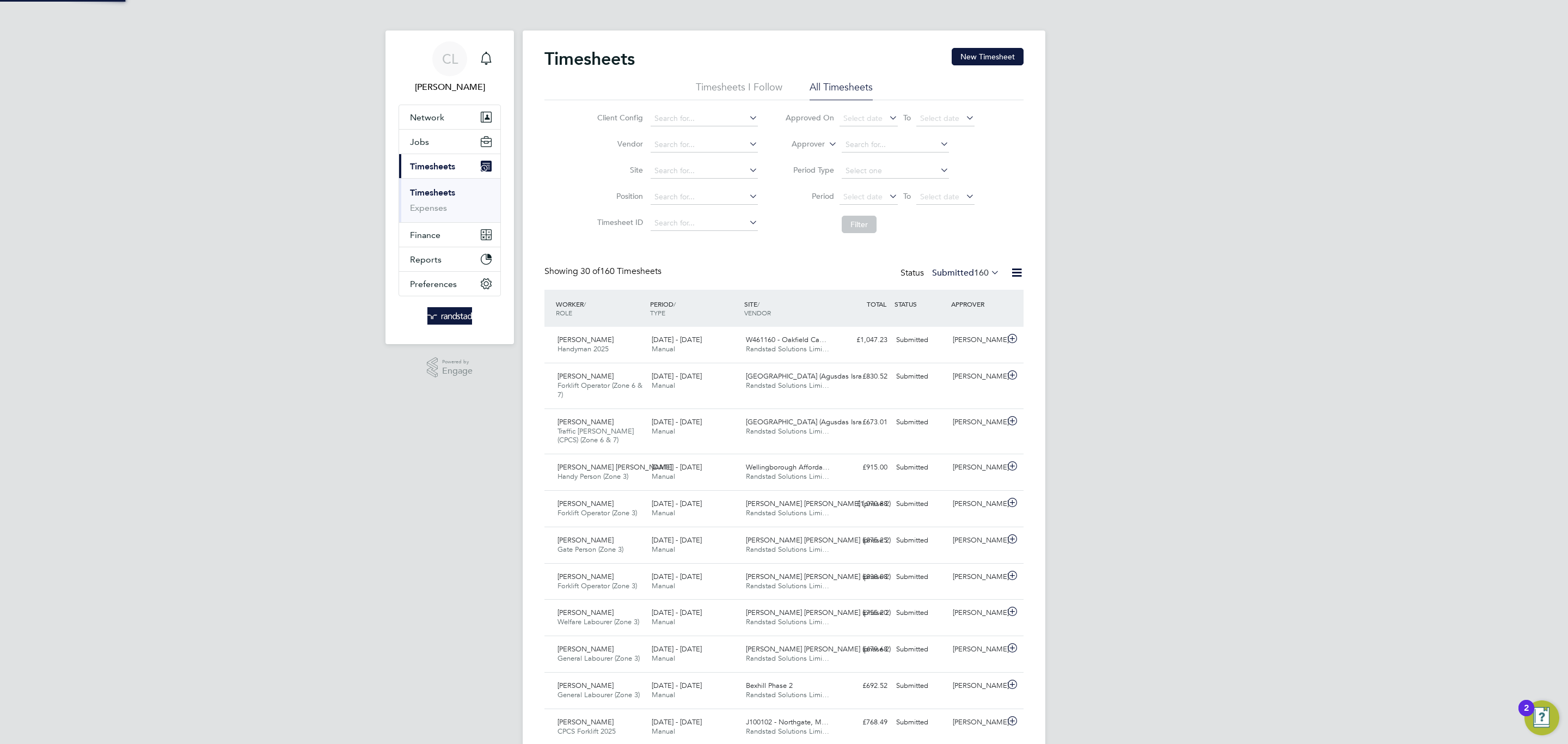
click at [713, 188] on li "Position" at bounding box center [675, 197] width 191 height 26
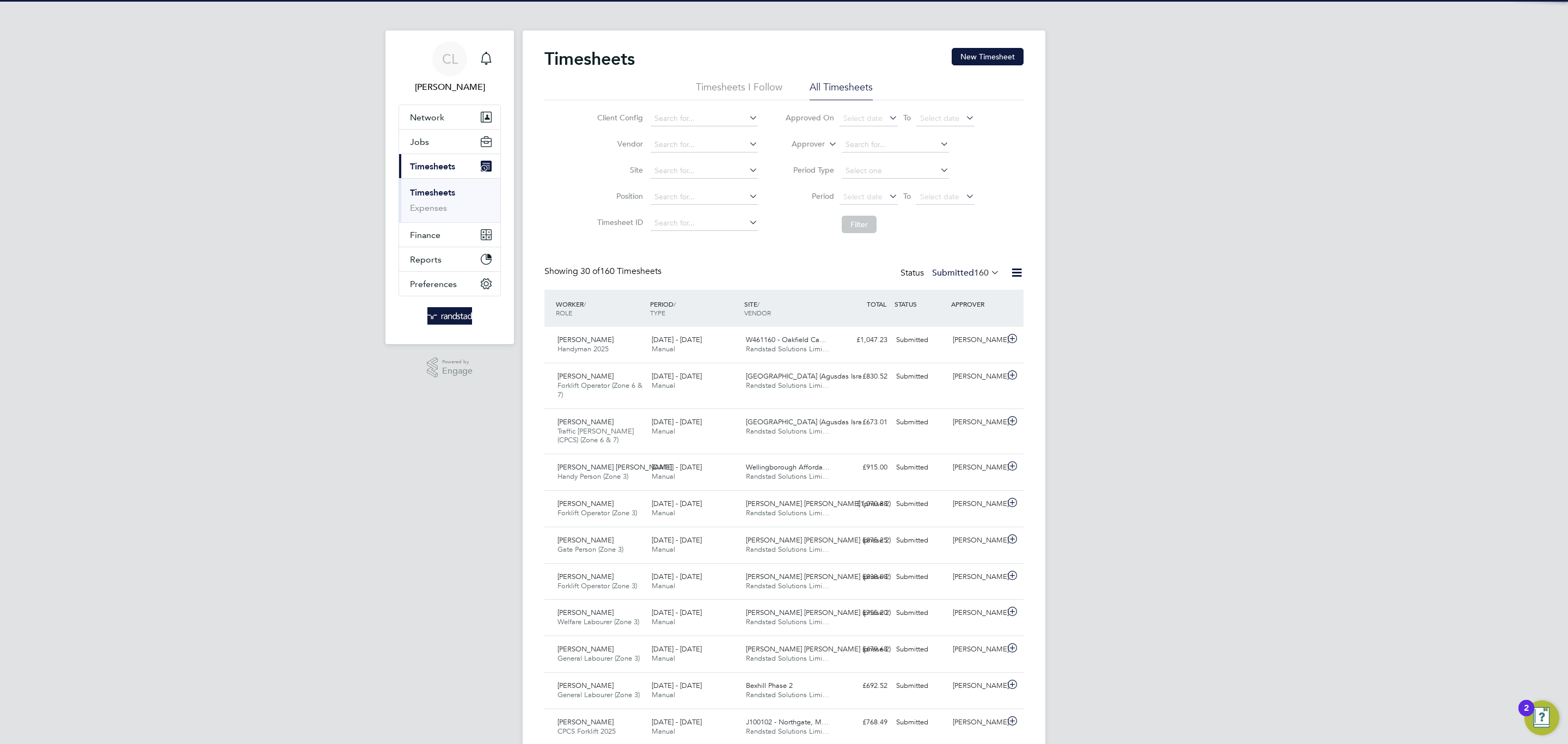
scroll to position [36, 94]
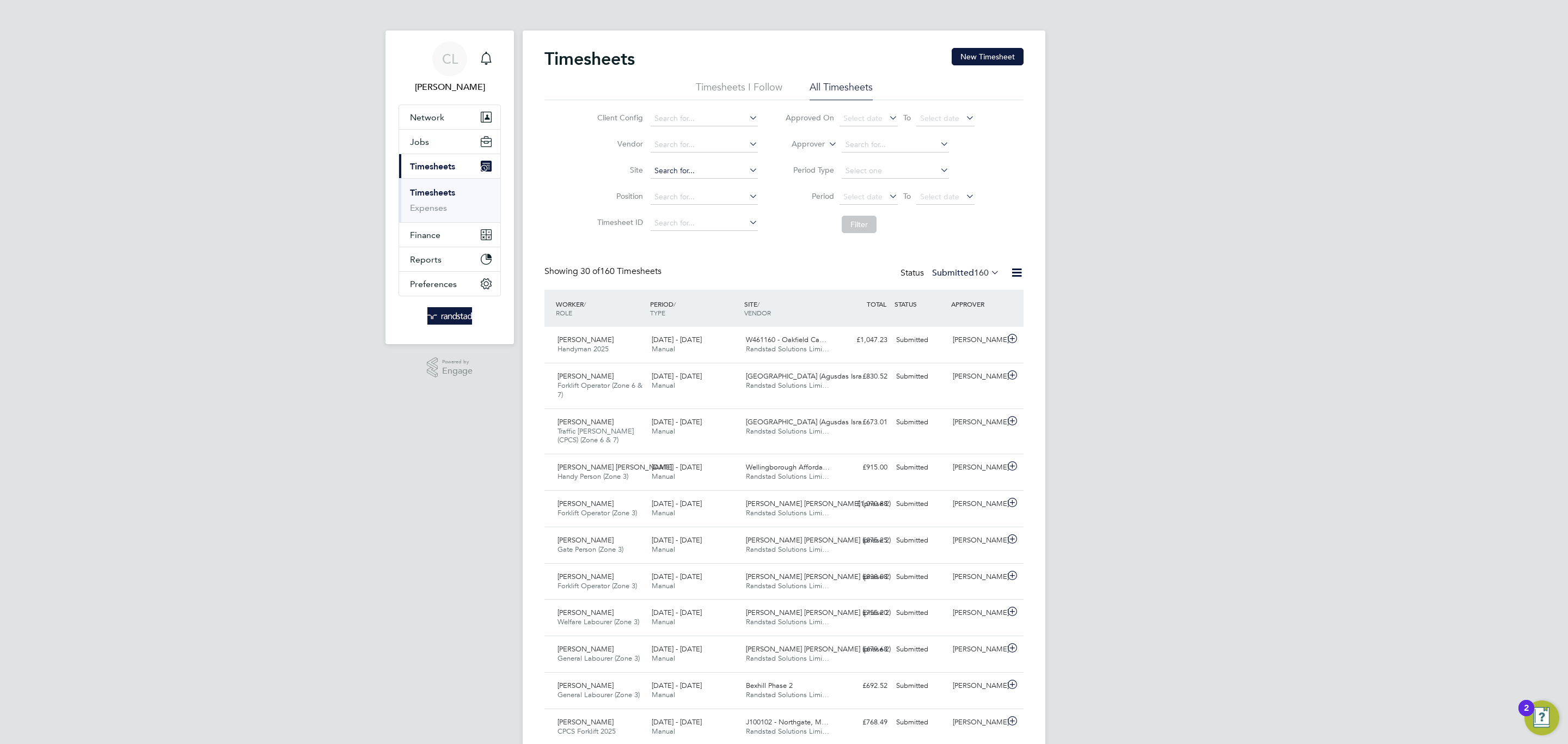
click at [691, 170] on input at bounding box center [704, 171] width 108 height 15
click at [702, 182] on li "[PERSON_NAME] , [GEOGRAPHIC_DATA]" at bounding box center [719, 186] width 140 height 15
type input "[PERSON_NAME], [GEOGRAPHIC_DATA]"
click at [947, 276] on label "Submitted 160" at bounding box center [965, 273] width 67 height 11
click at [971, 338] on li "172131" at bounding box center [983, 340] width 32 height 15
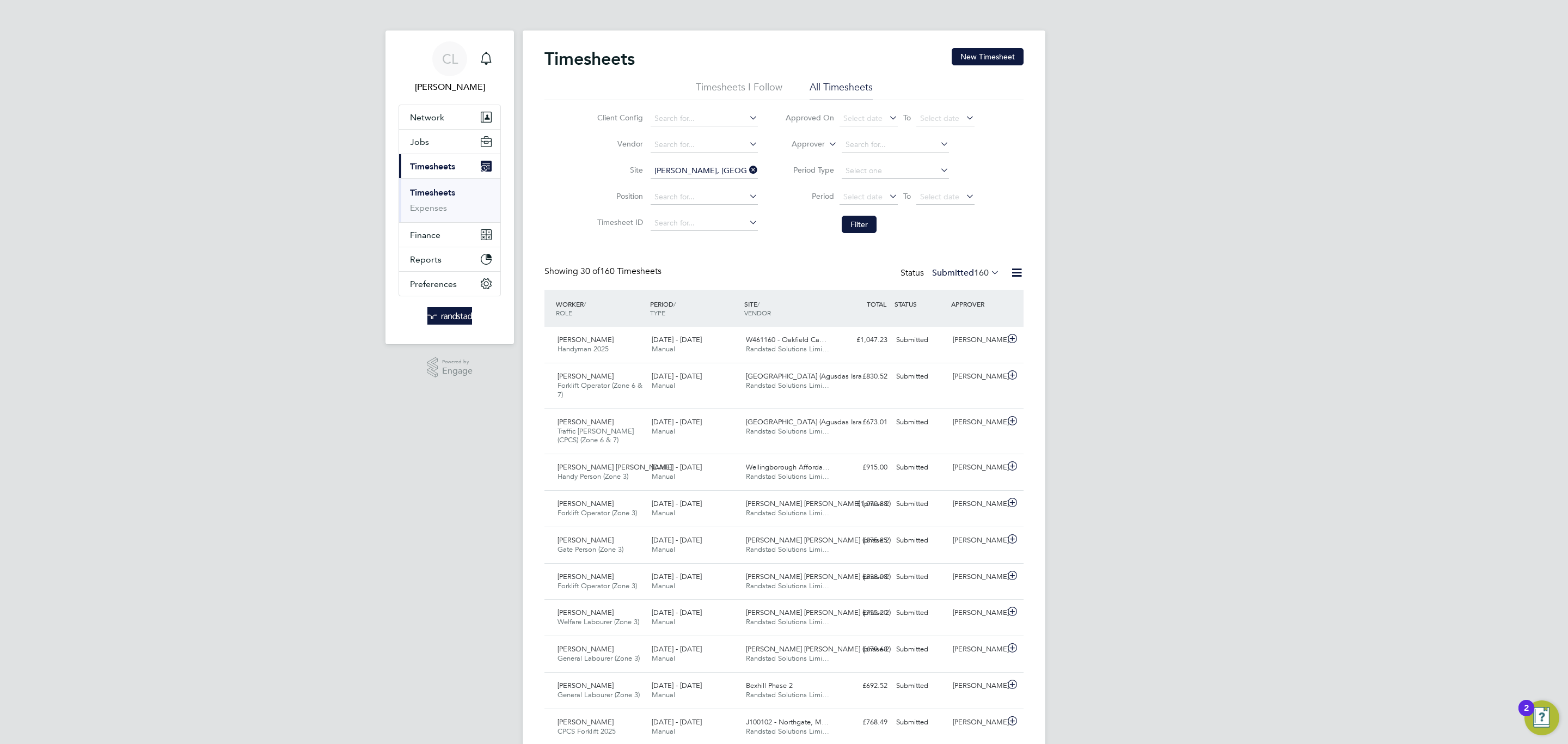
click at [958, 267] on div "Status Submitted 160" at bounding box center [951, 273] width 101 height 15
click at [966, 273] on label "Submitted 160" at bounding box center [965, 273] width 67 height 11
click at [941, 334] on li "Approved" at bounding box center [943, 340] width 51 height 15
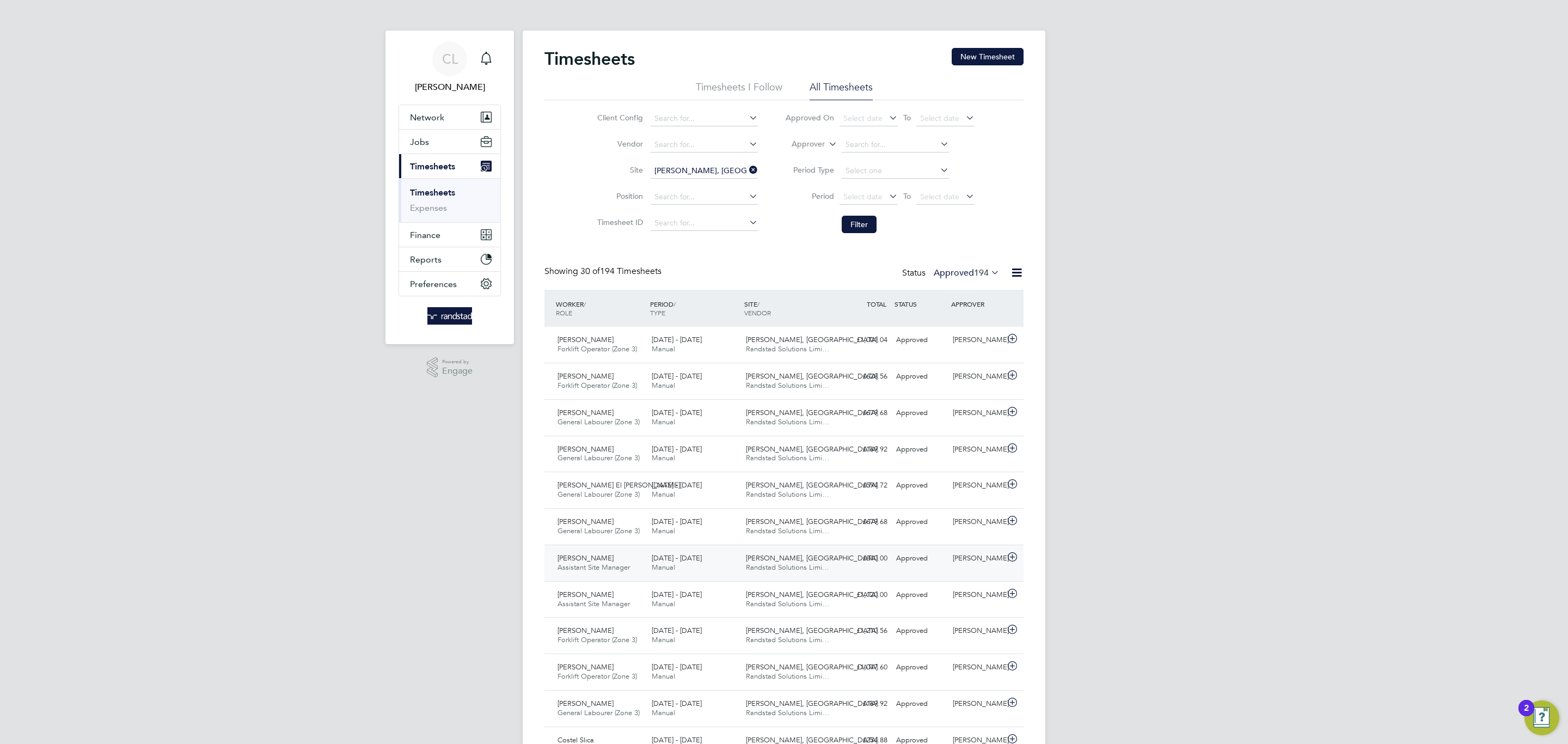
click at [691, 562] on span "[DATE] - [DATE]" at bounding box center [677, 558] width 51 height 9
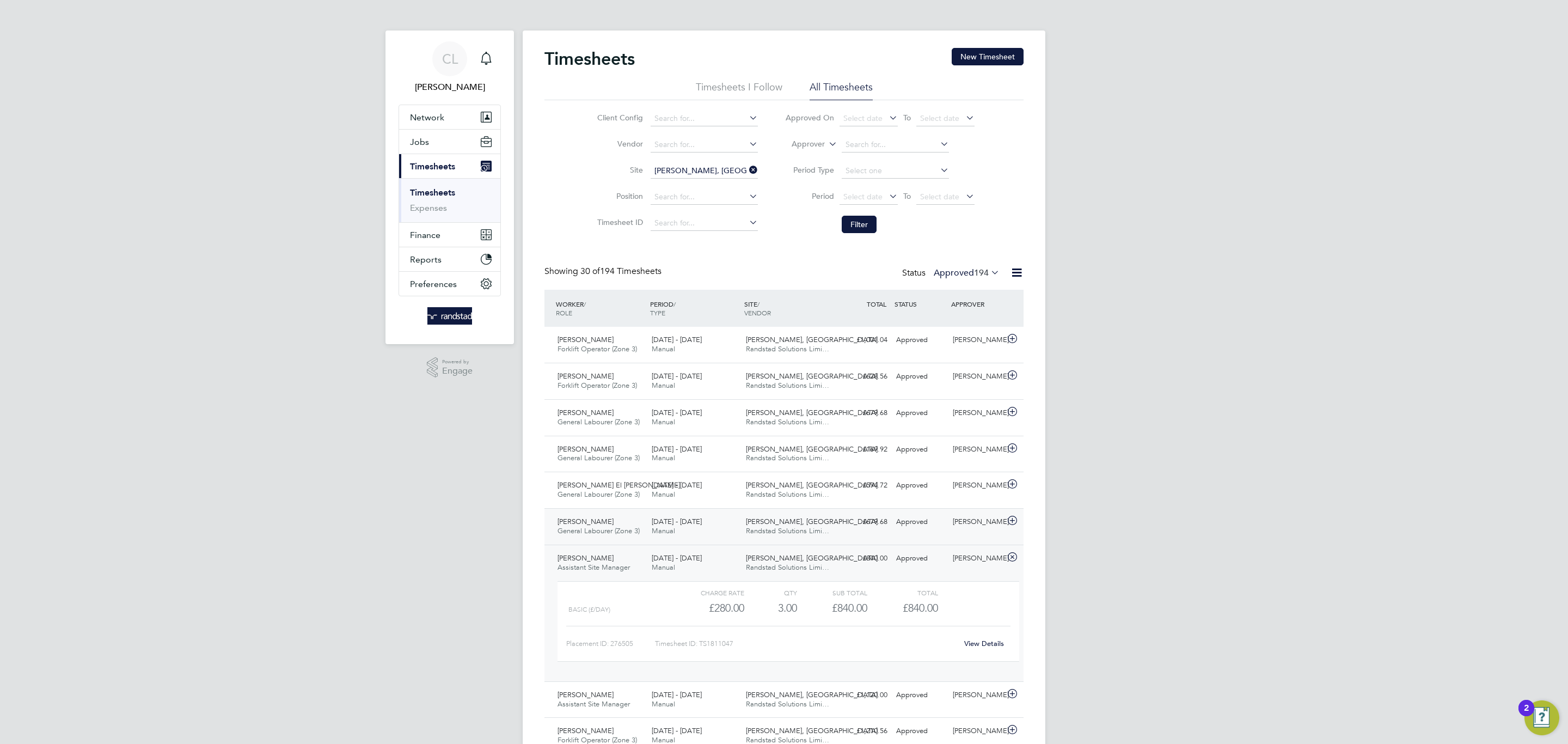
click at [671, 525] on span "[DATE] - [DATE]" at bounding box center [677, 521] width 51 height 9
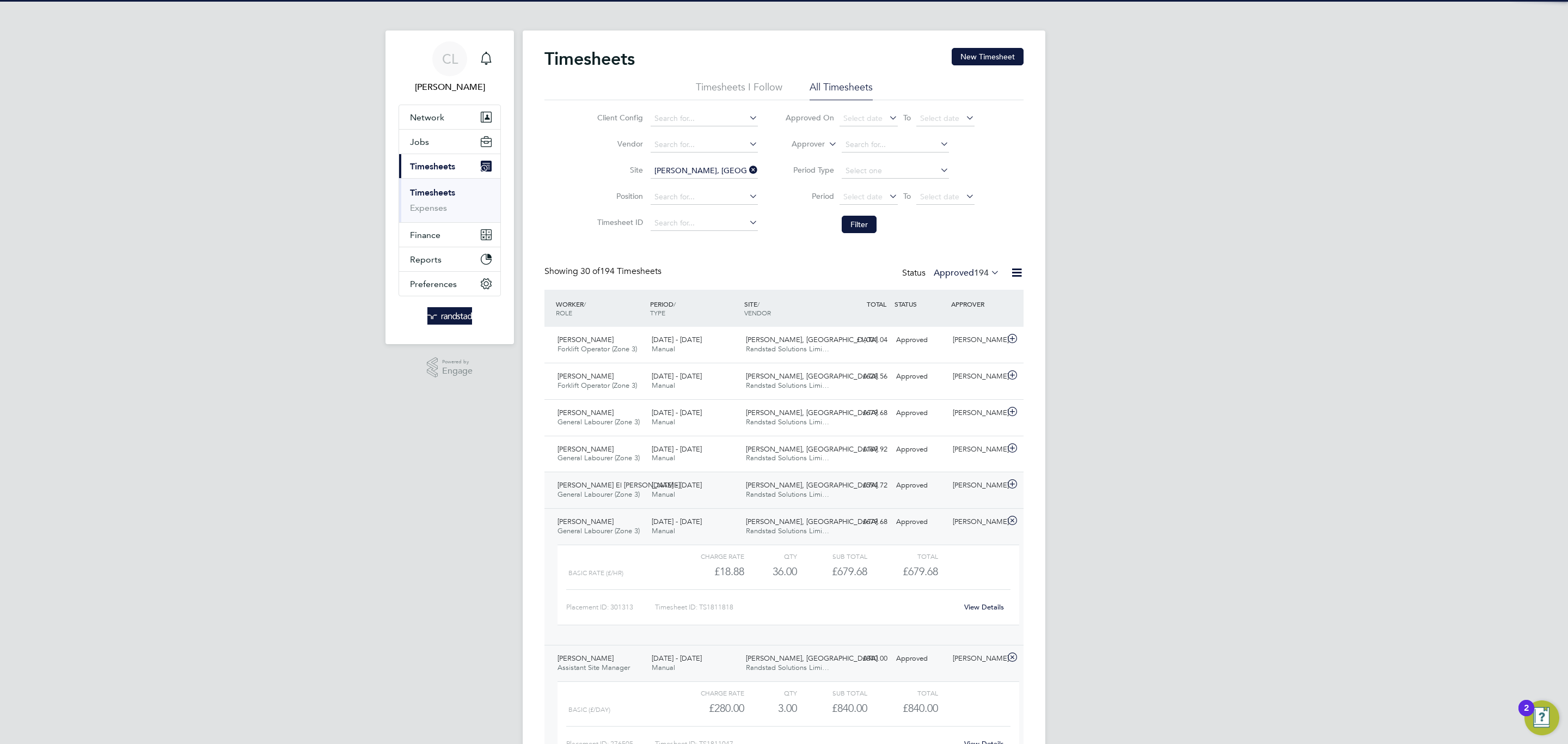
click at [675, 489] on span "[DATE] - [DATE]" at bounding box center [677, 485] width 51 height 9
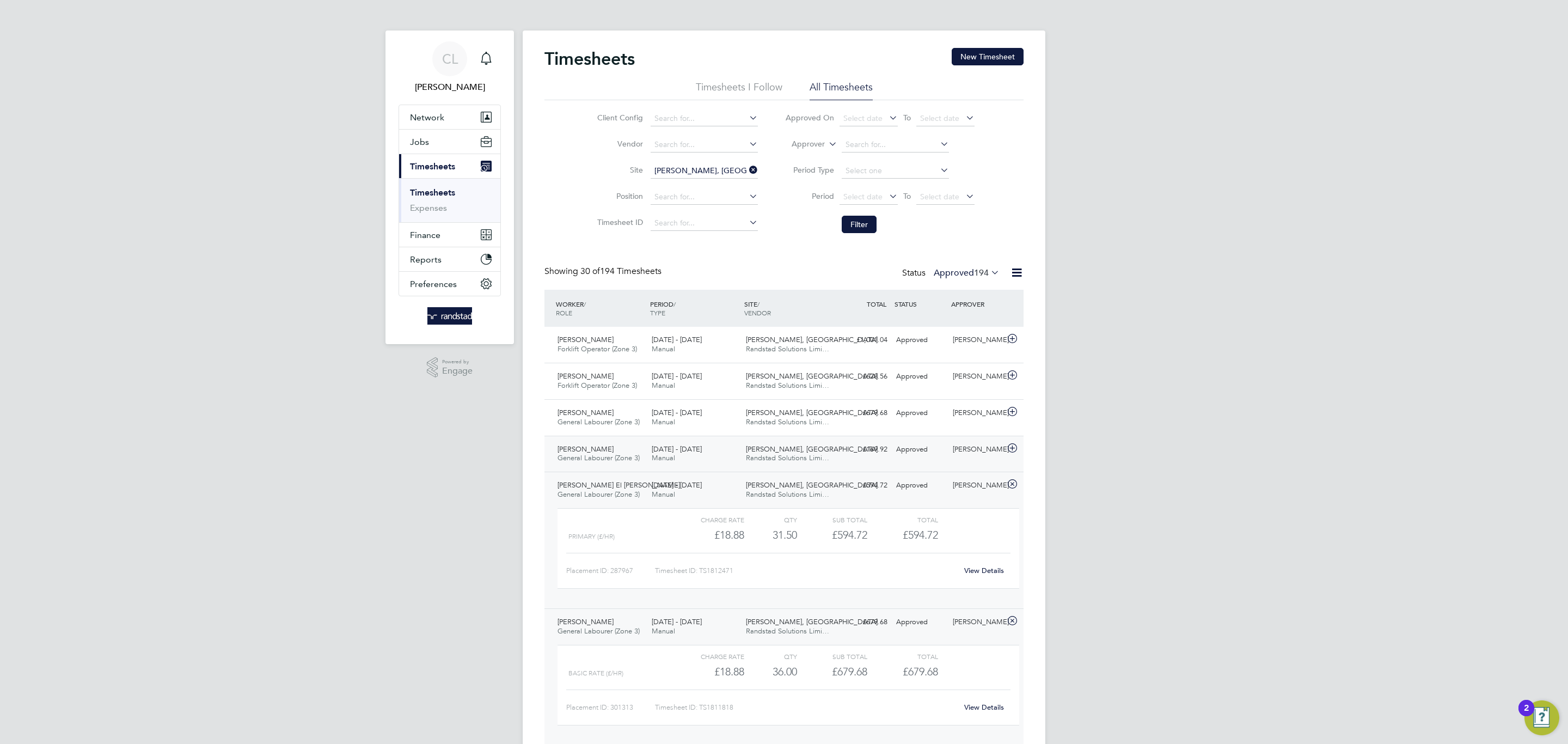
click at [674, 452] on span "[DATE] - [DATE]" at bounding box center [677, 449] width 51 height 9
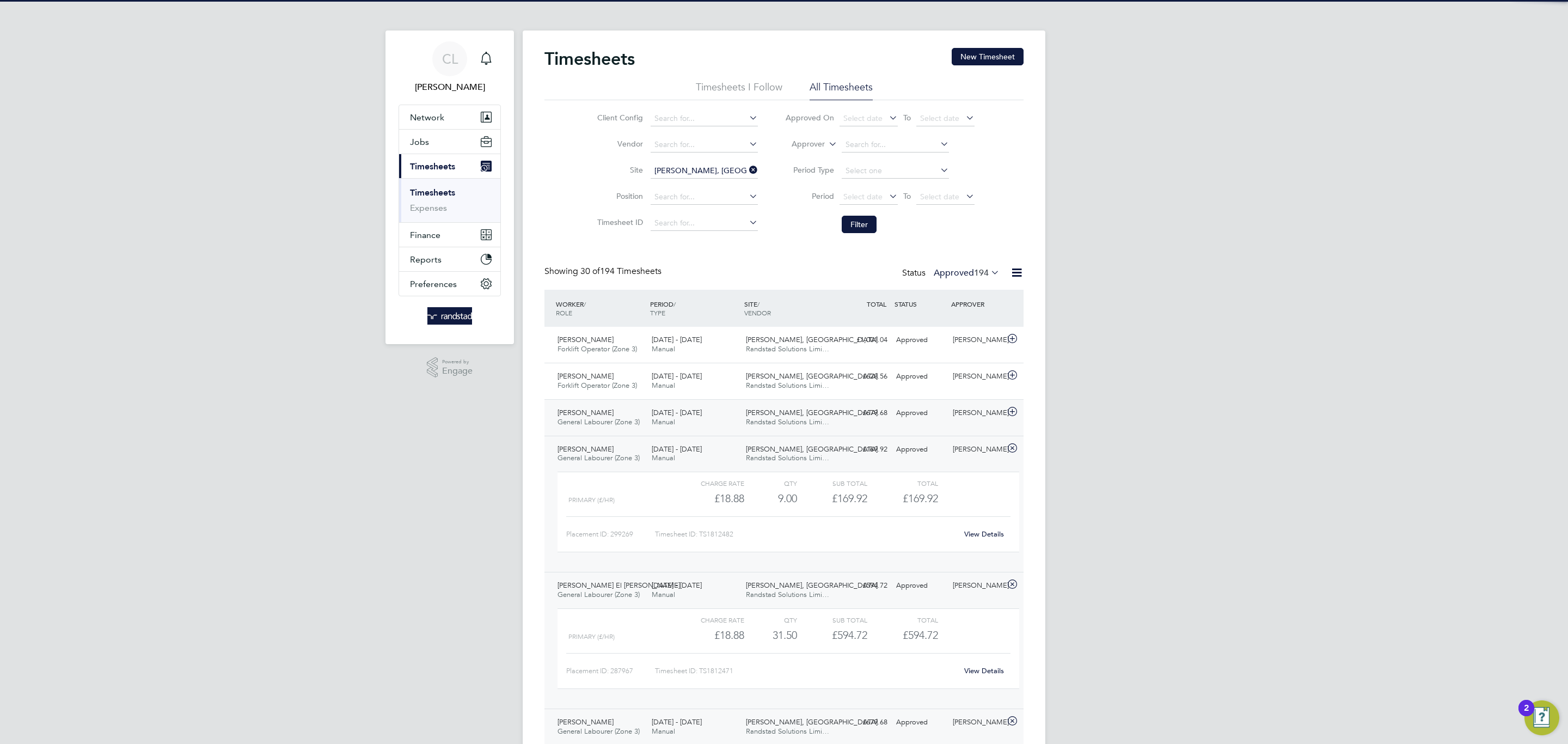
click at [675, 416] on span "[DATE] - [DATE]" at bounding box center [677, 413] width 51 height 9
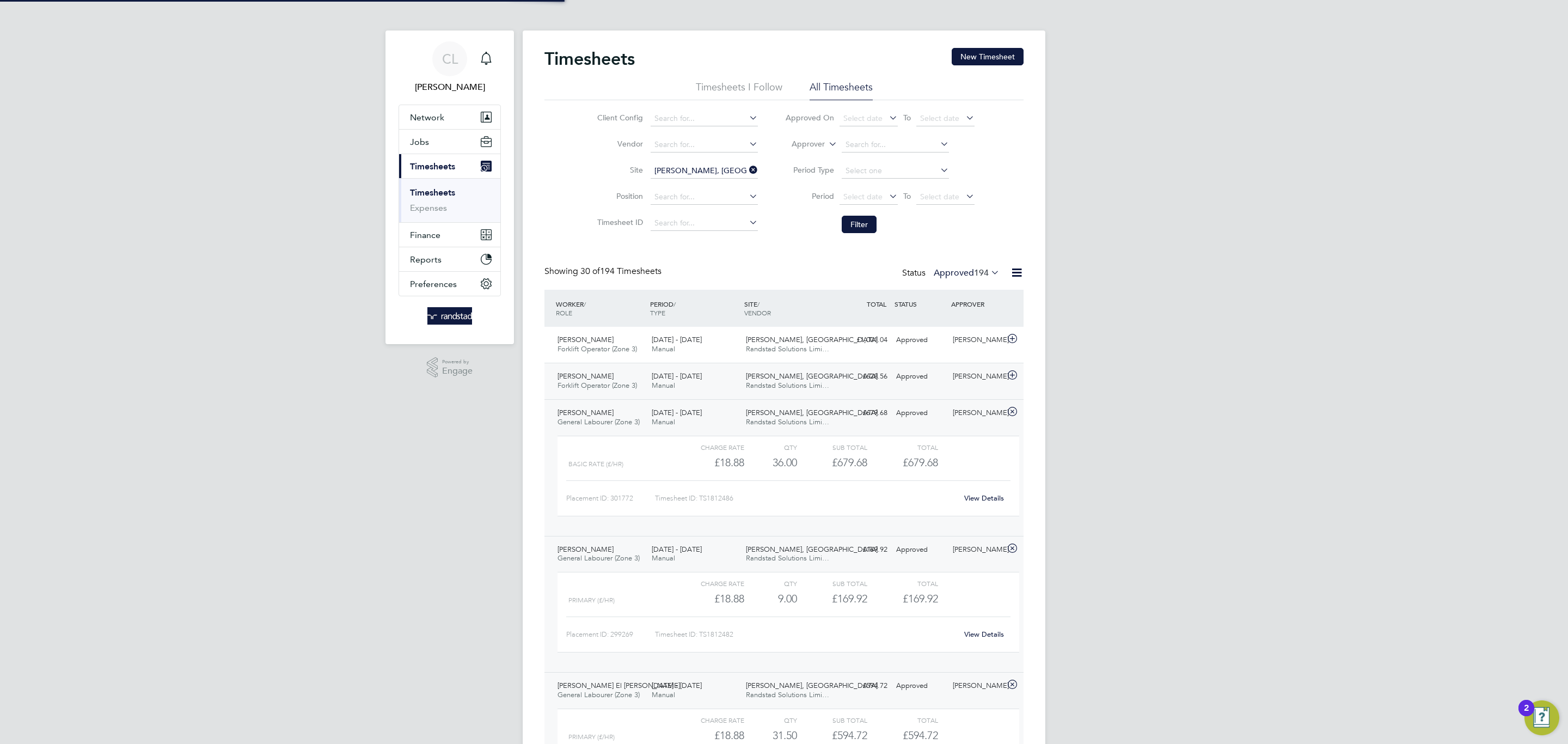
click at [691, 377] on span "[DATE] - [DATE]" at bounding box center [677, 376] width 51 height 9
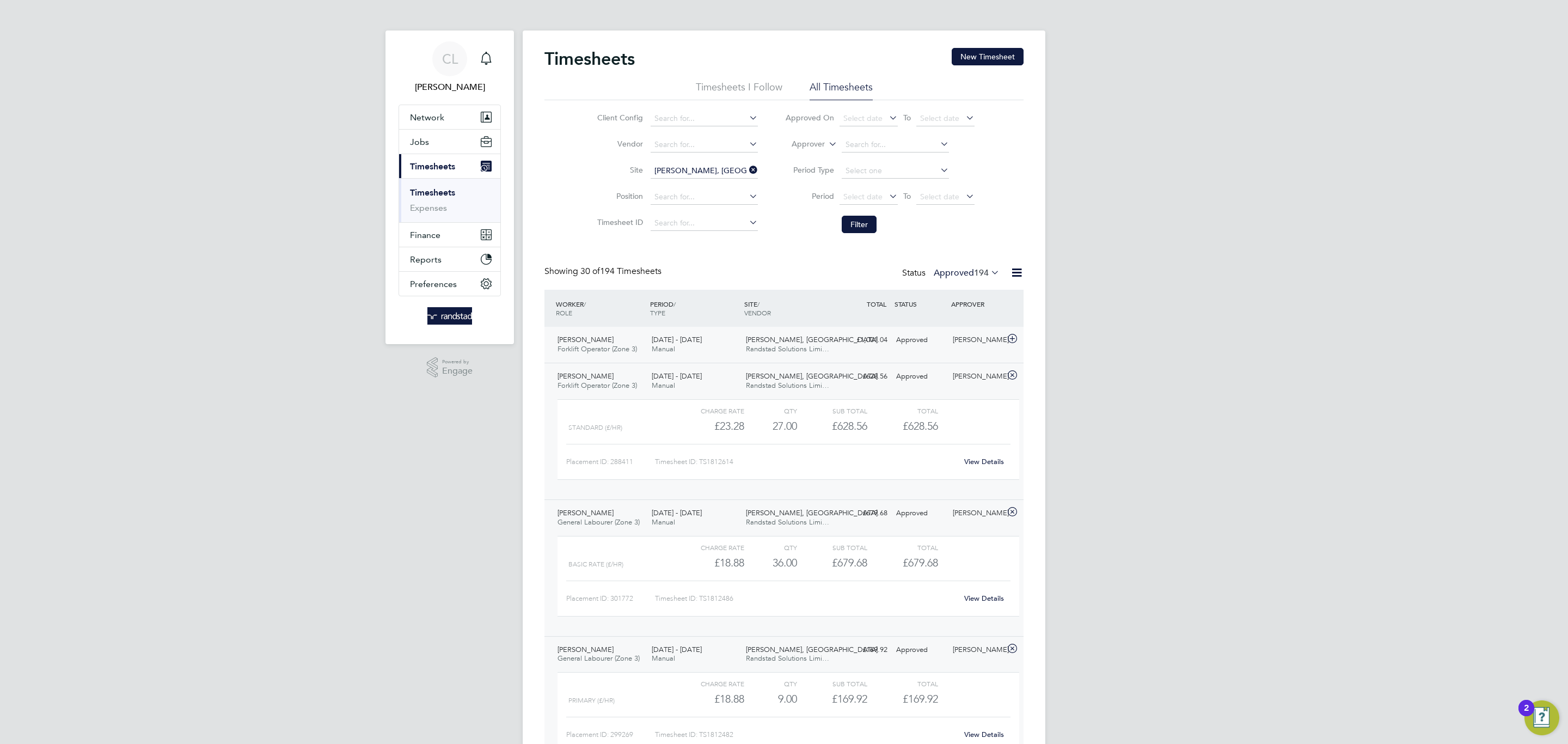
click at [722, 341] on div "[DATE] - [DATE] Manual" at bounding box center [694, 344] width 94 height 27
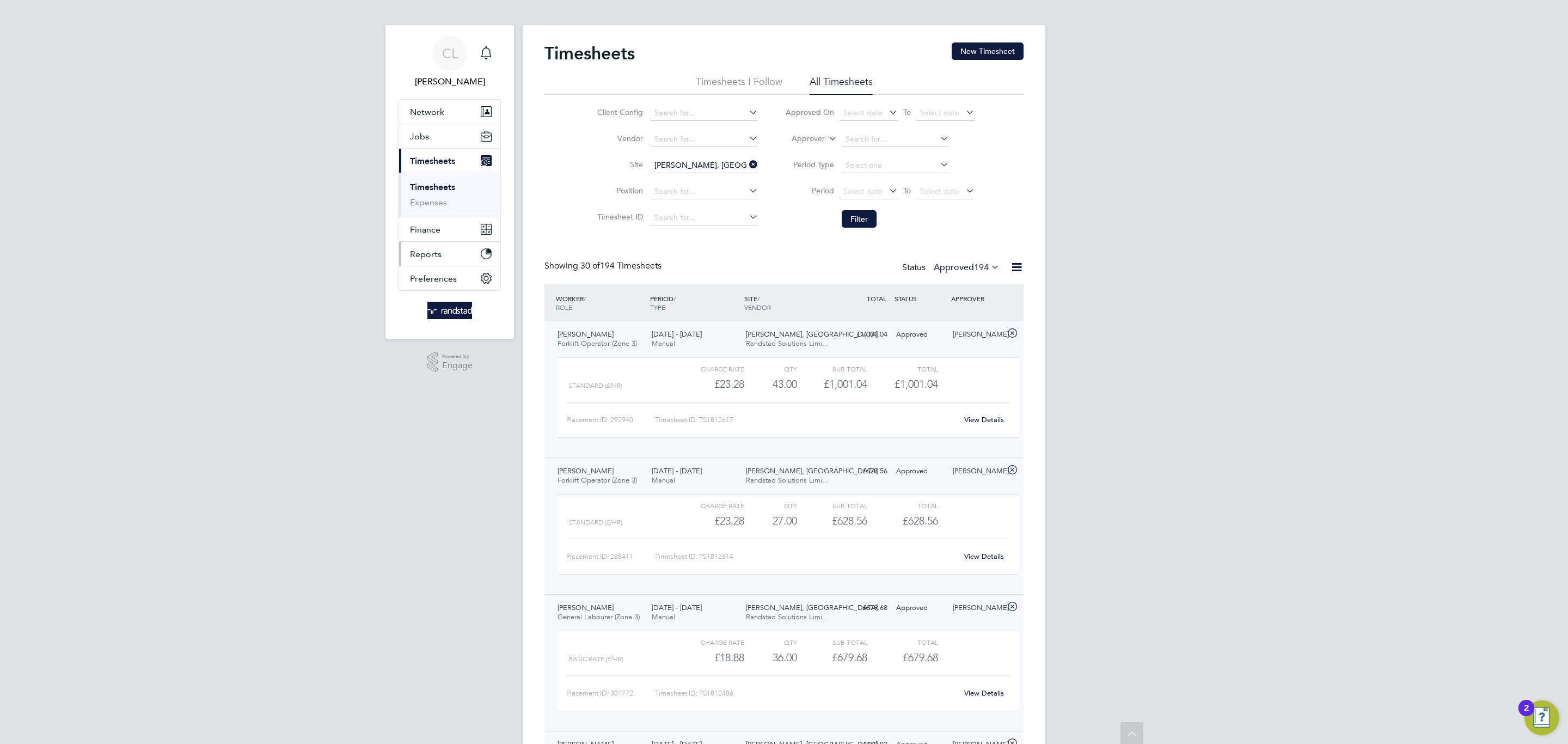
scroll to position [0, 0]
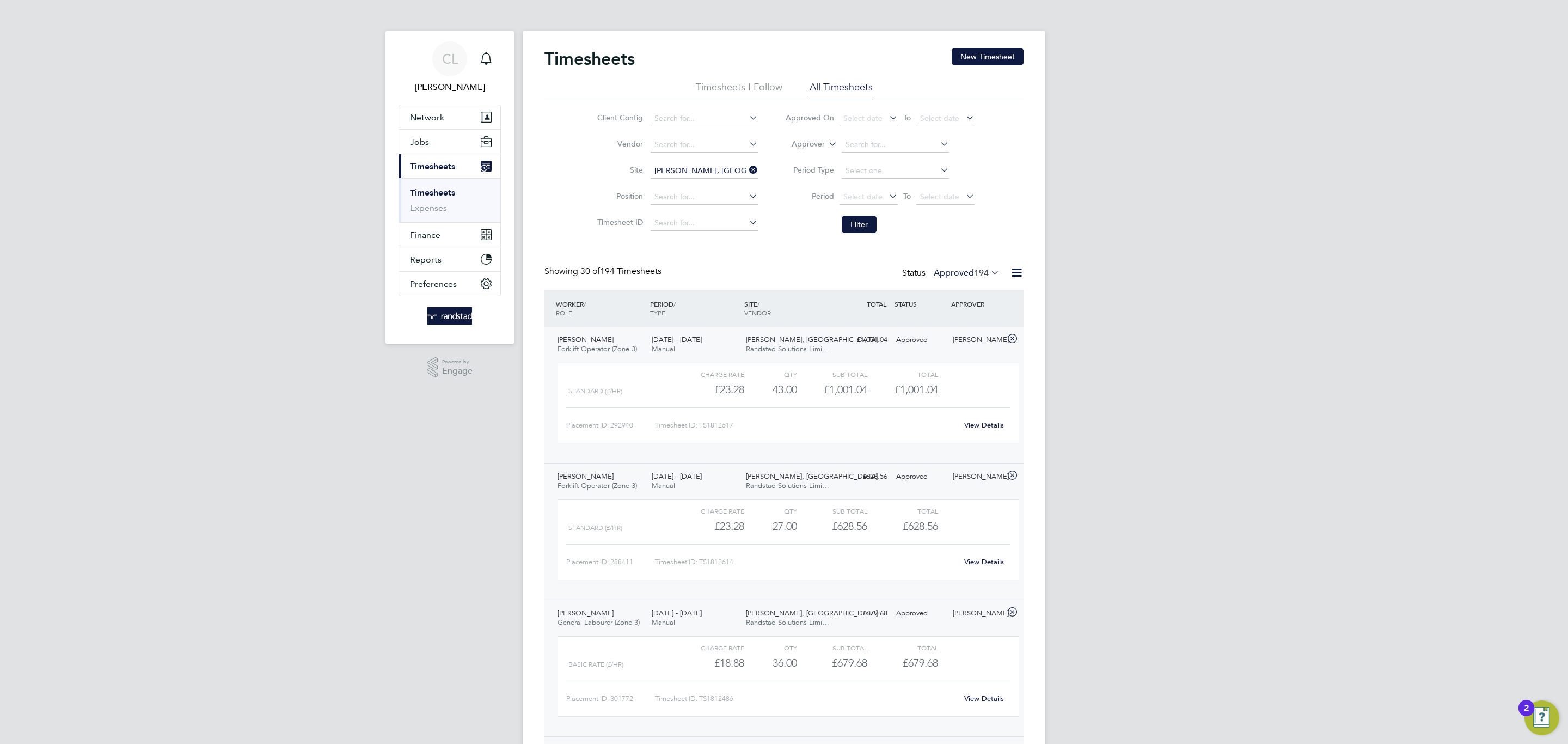
click at [447, 190] on link "Timesheets" at bounding box center [432, 192] width 45 height 10
click at [990, 59] on button "New Timesheet" at bounding box center [987, 56] width 72 height 18
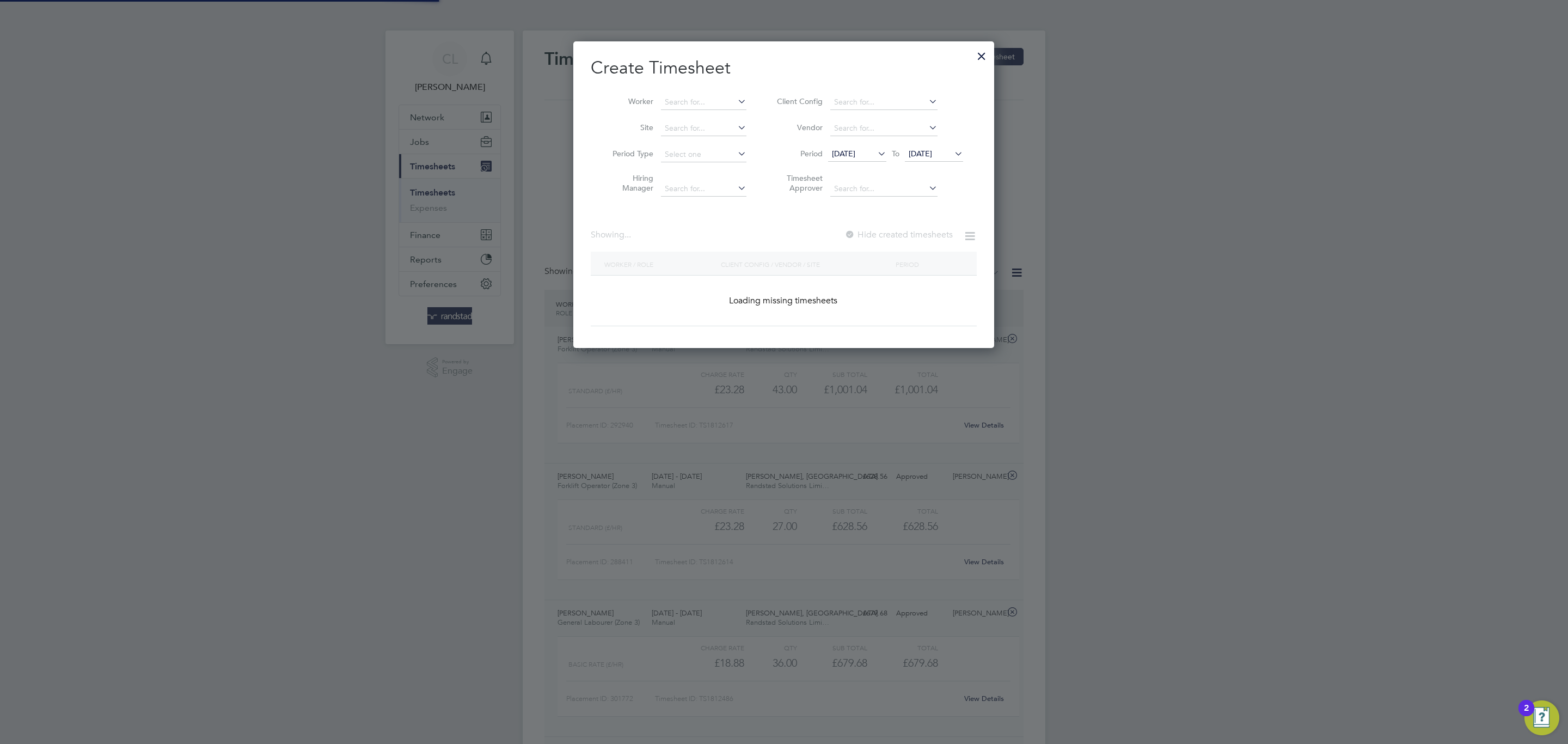
scroll to position [309, 422]
click at [703, 99] on input at bounding box center [704, 102] width 85 height 15
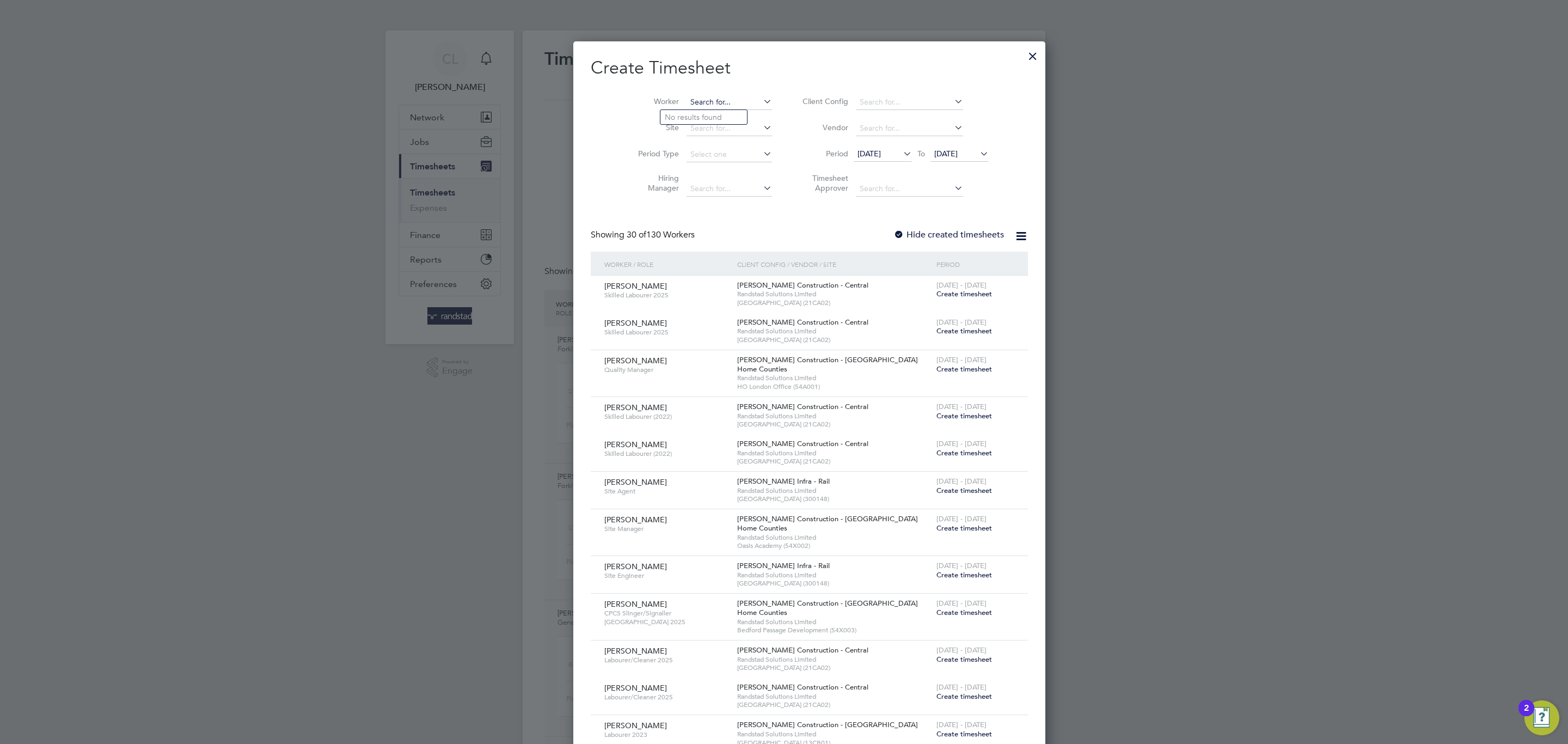
scroll to position [1982, 422]
click at [690, 130] on input at bounding box center [729, 128] width 85 height 15
click at [682, 160] on li "W461160 - [GEOGRAPHIC_DATA]" at bounding box center [714, 159] width 107 height 15
type input "W461160 - [GEOGRAPHIC_DATA]"
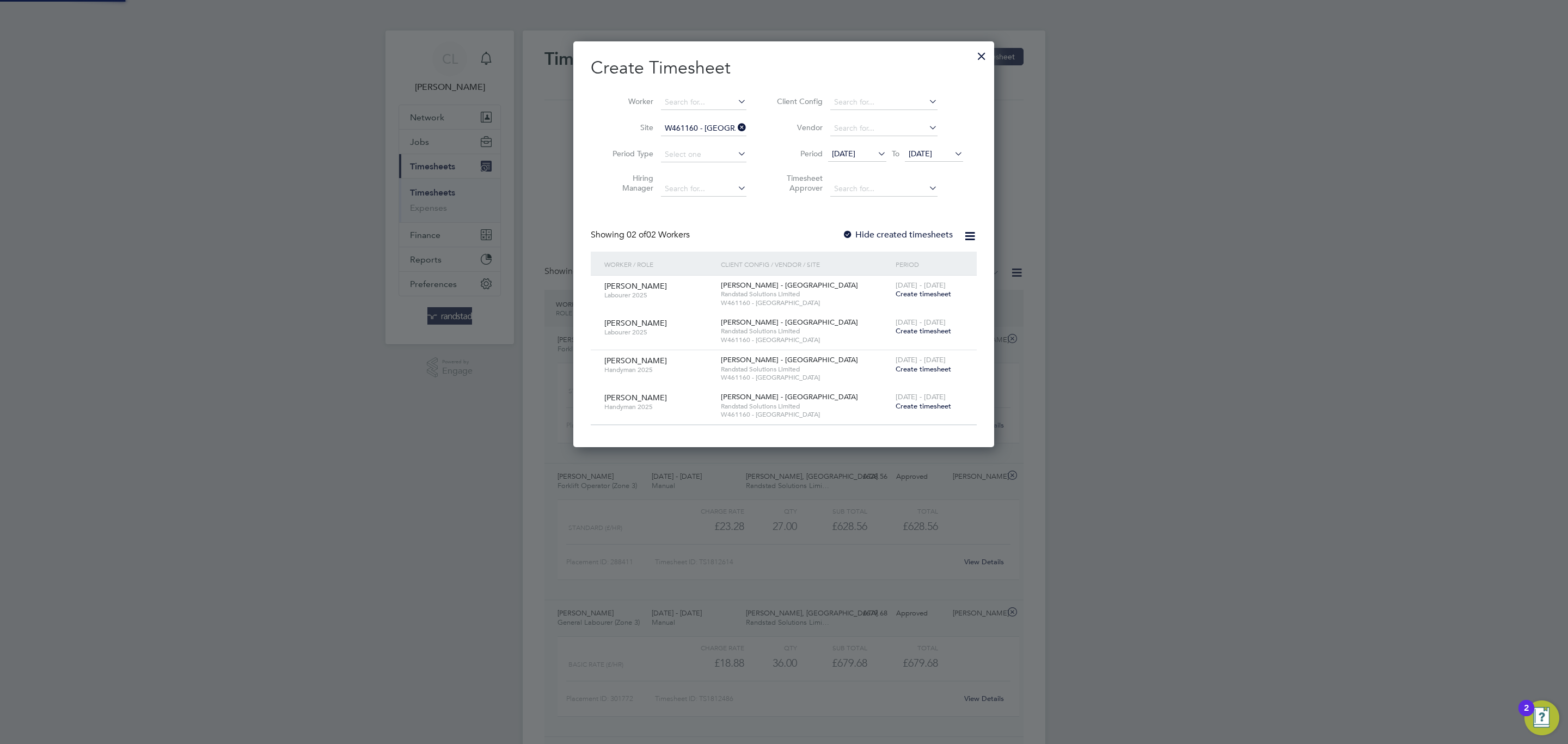
scroll to position [407, 422]
click at [849, 237] on div at bounding box center [848, 236] width 11 height 11
click at [932, 158] on span "[DATE]" at bounding box center [920, 153] width 23 height 9
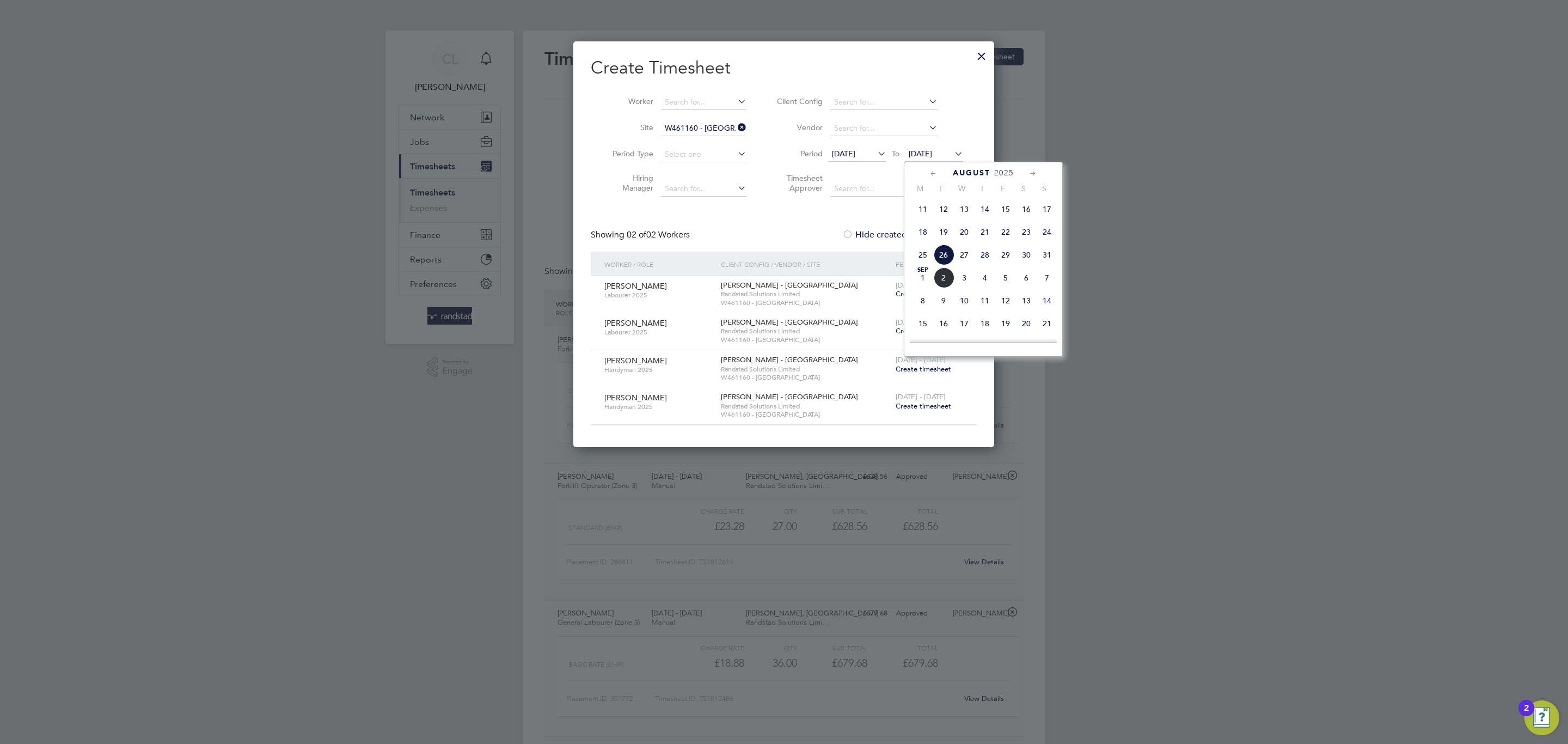
click at [951, 343] on div at bounding box center [983, 349] width 147 height 14
click at [950, 323] on span "16" at bounding box center [944, 324] width 21 height 21
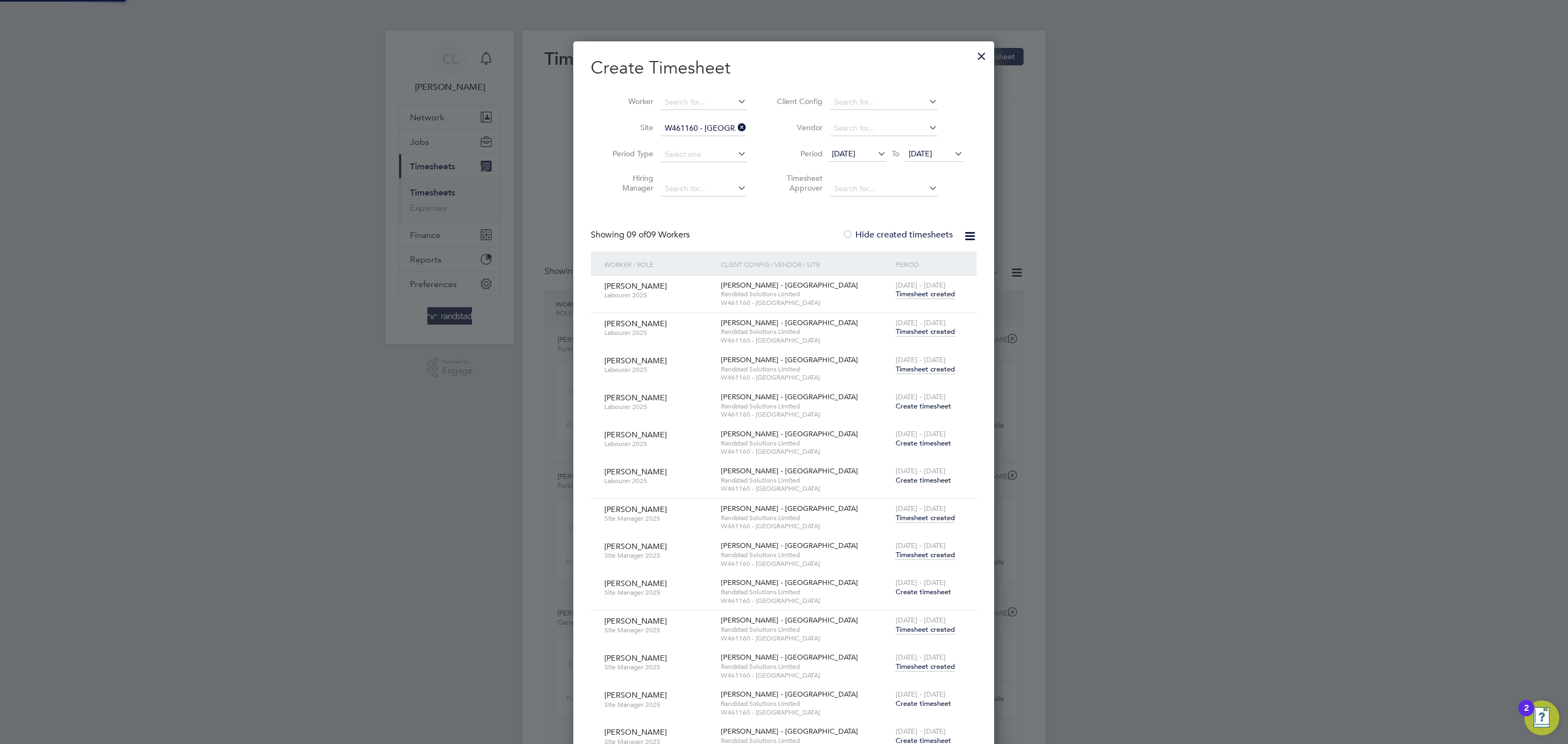
scroll to position [1562, 422]
click at [909, 370] on span "Timesheet created" at bounding box center [924, 369] width 59 height 9
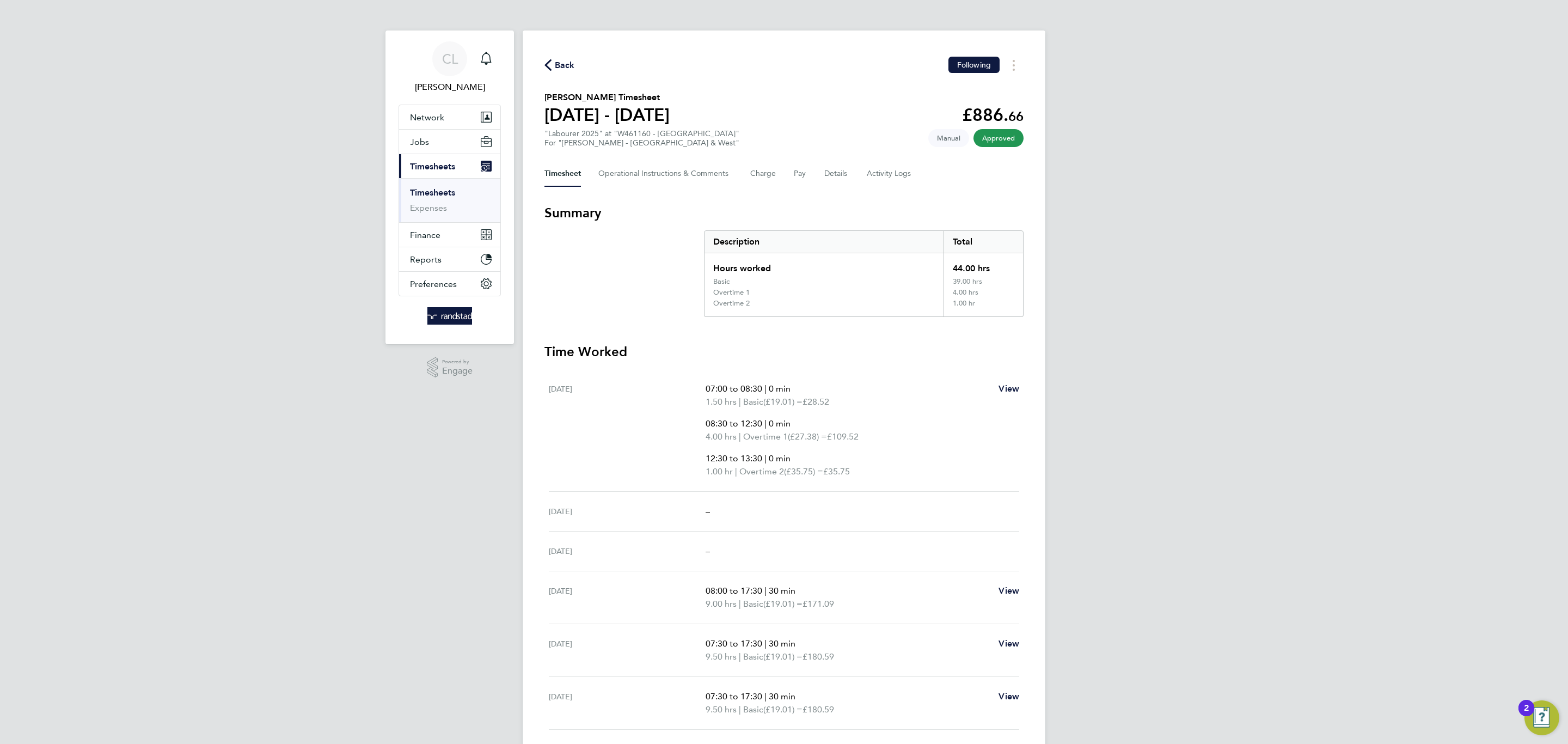
click at [557, 67] on span "Back" at bounding box center [565, 66] width 21 height 13
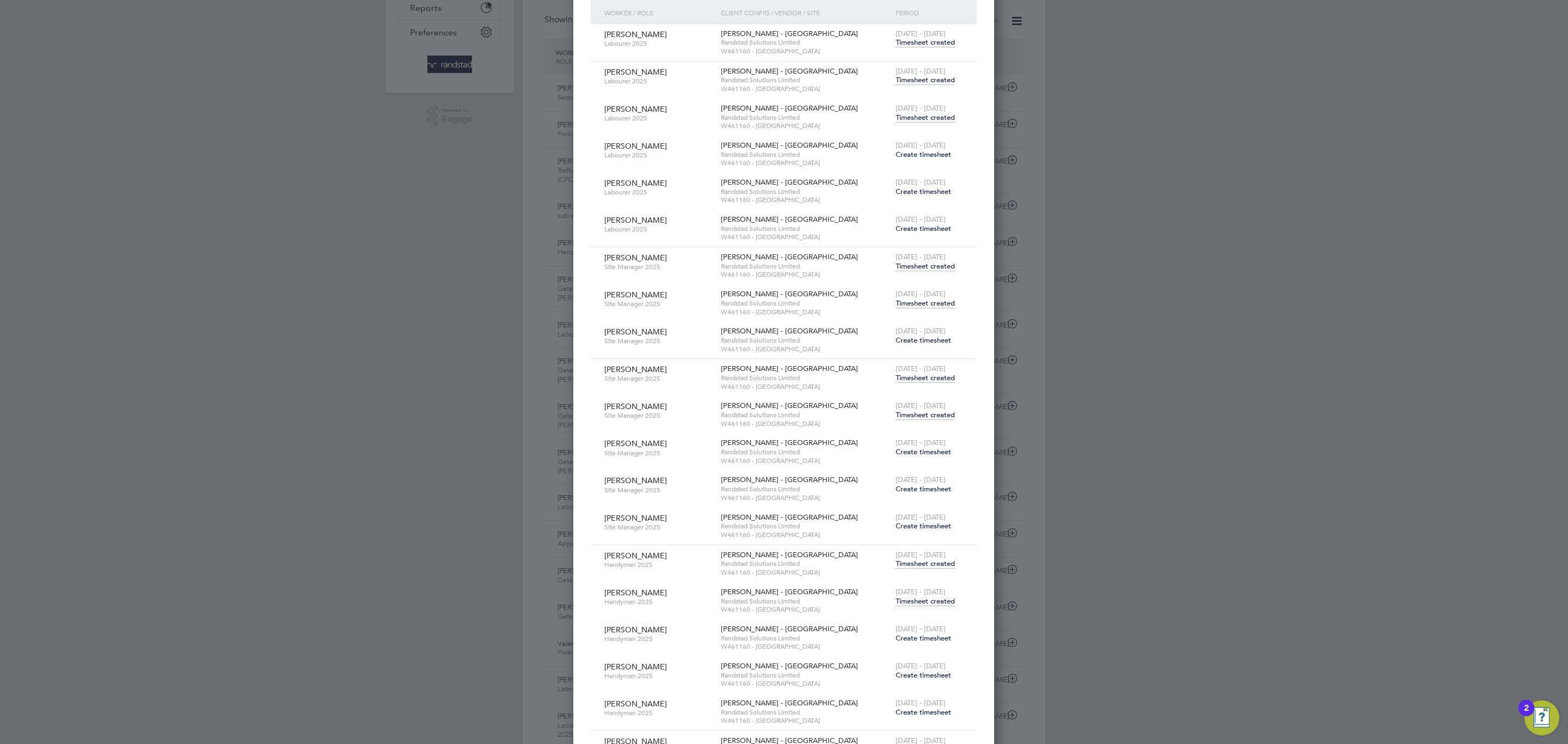
scroll to position [28, 94]
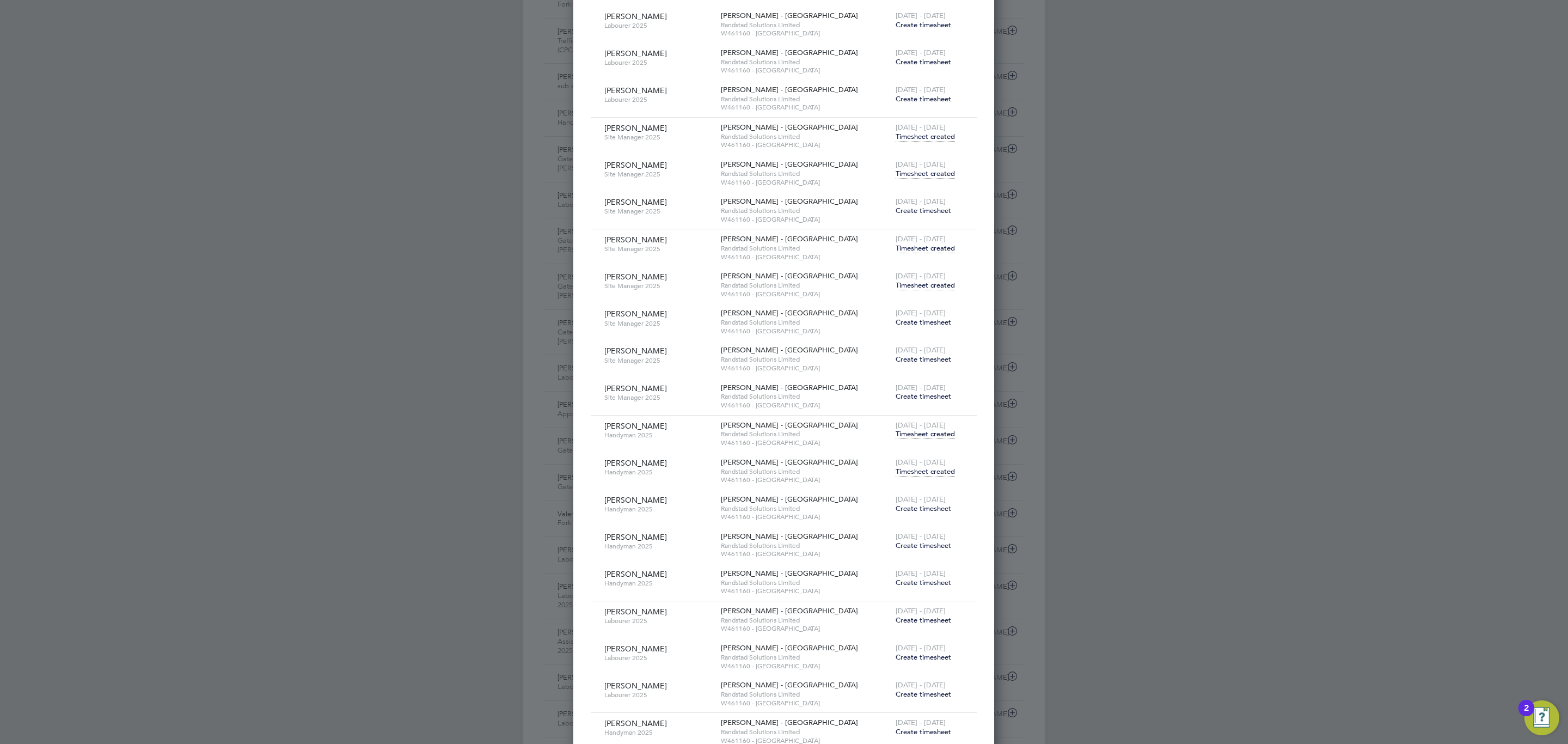
click at [923, 467] on span "[DATE] - [DATE]" at bounding box center [921, 462] width 51 height 9
click at [928, 471] on span "Timesheet created" at bounding box center [924, 472] width 59 height 9
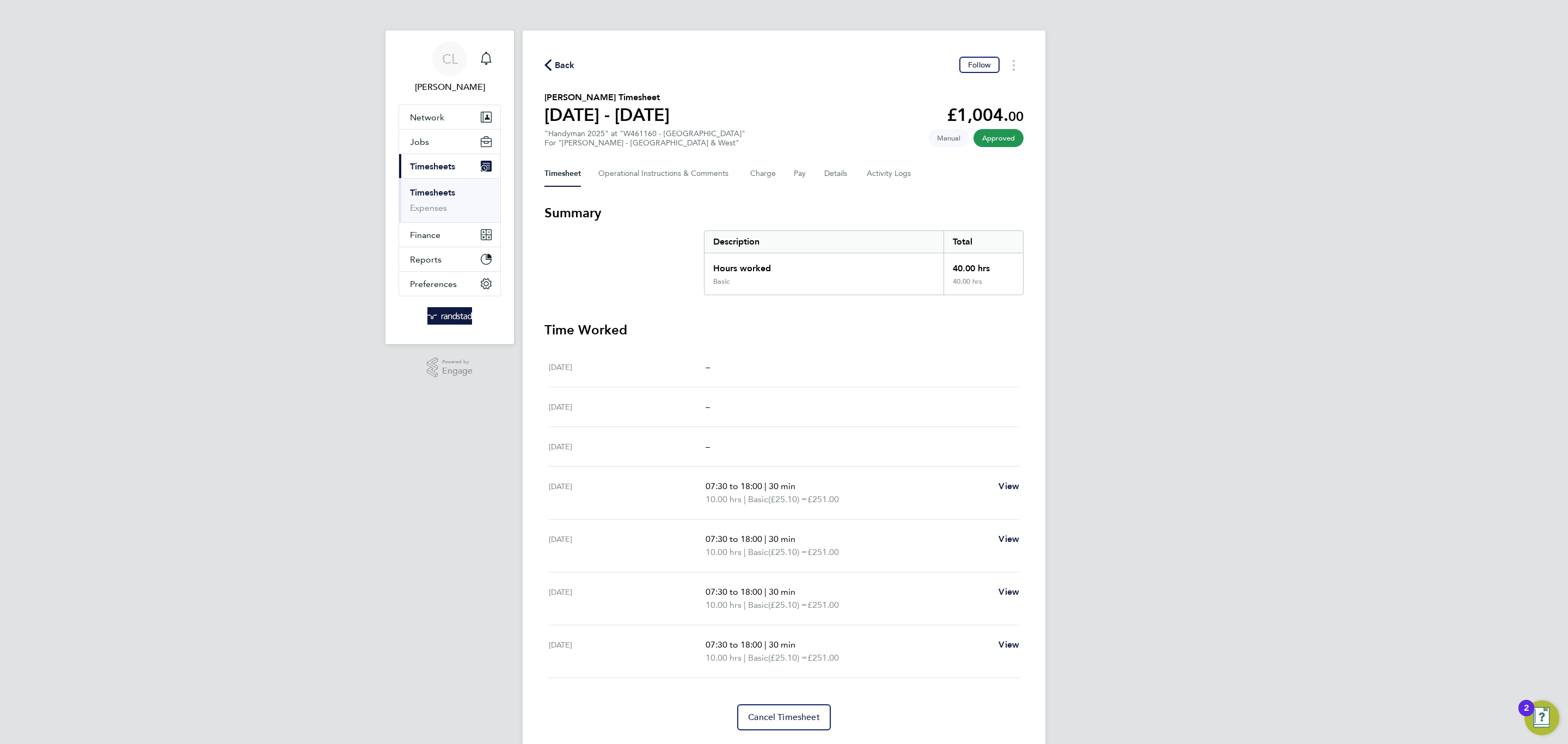
click at [573, 65] on span "Back" at bounding box center [565, 66] width 21 height 13
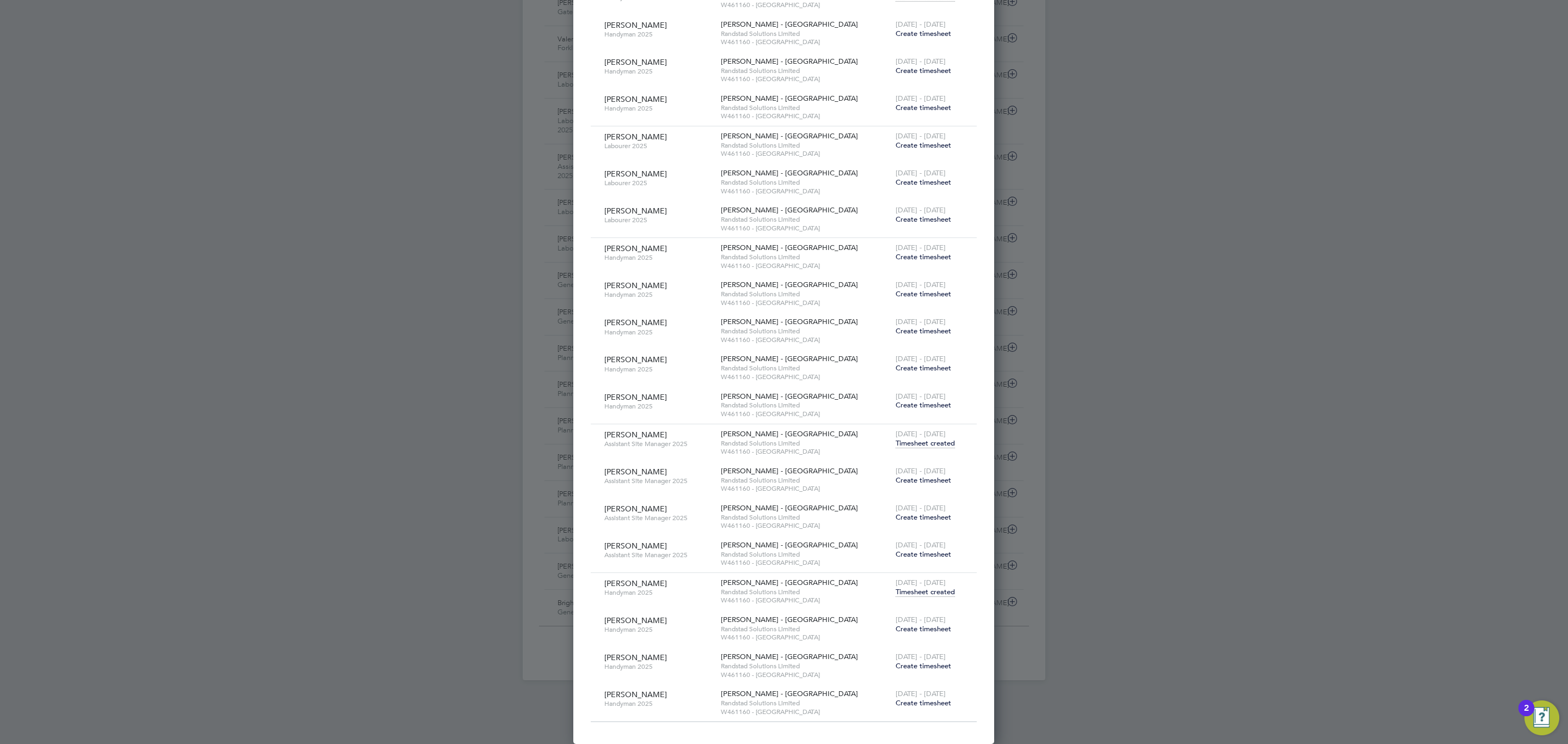
click at [928, 592] on span "Timesheet created" at bounding box center [924, 591] width 59 height 9
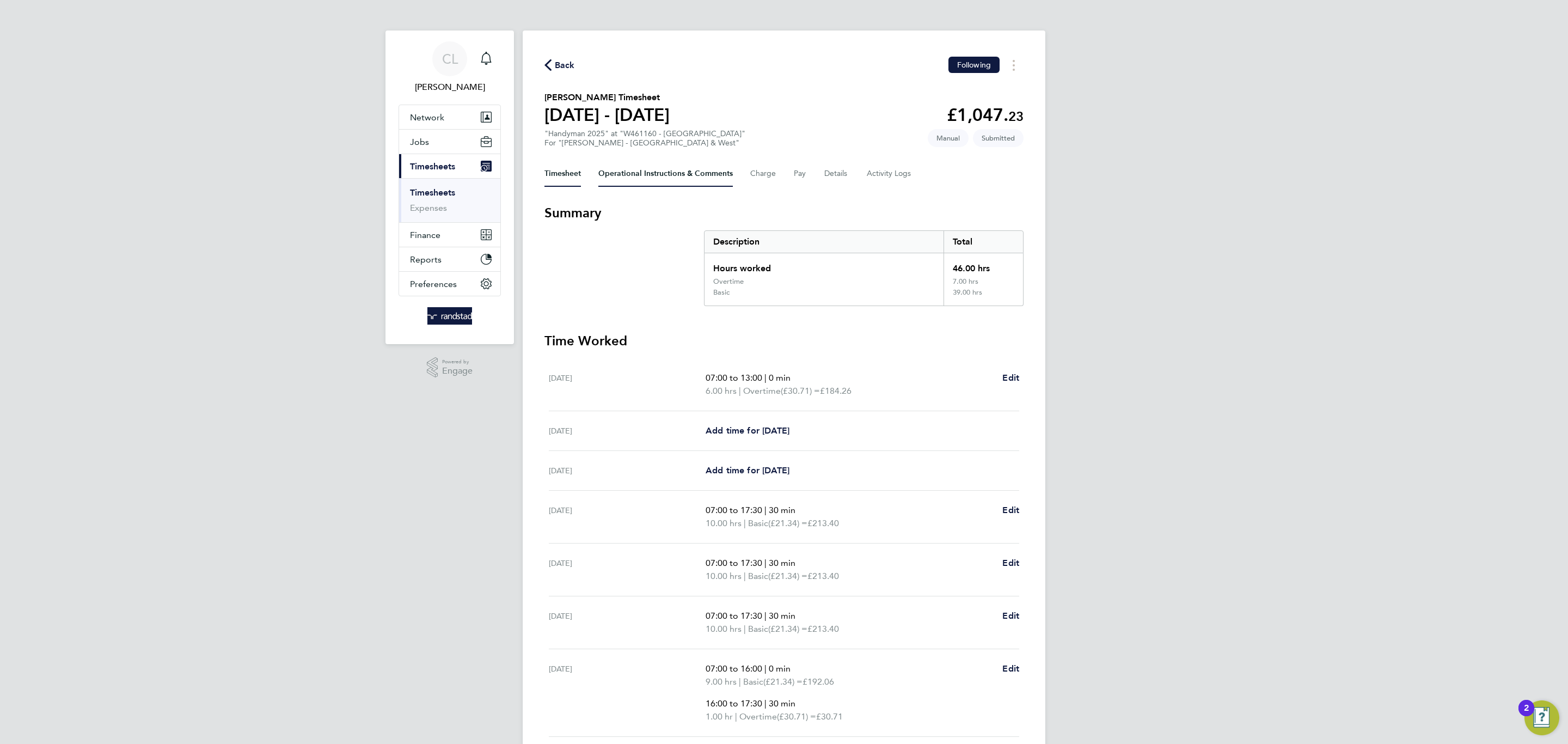
click at [704, 165] on Comments-tab "Operational Instructions & Comments" at bounding box center [666, 174] width 135 height 26
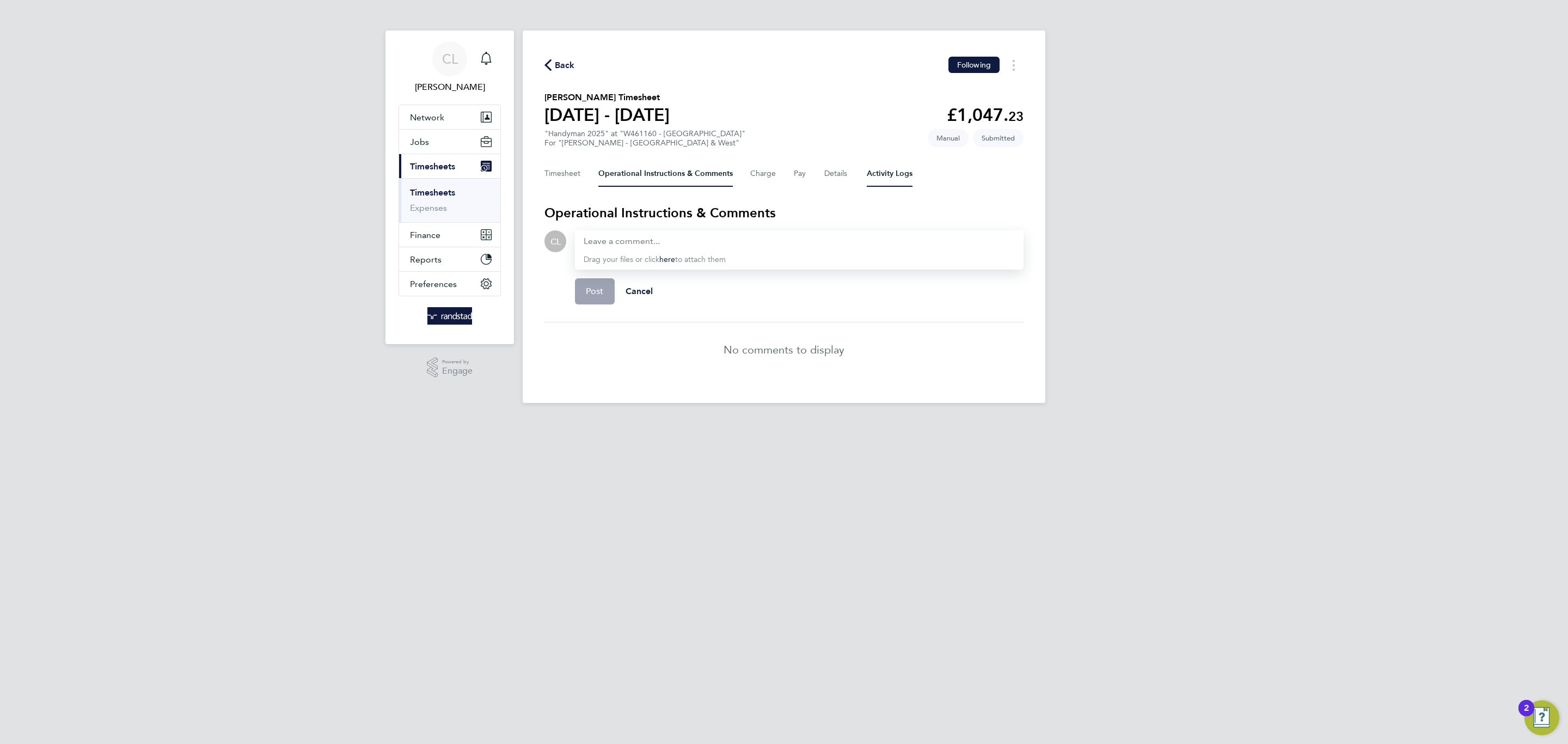
click at [877, 165] on Logs-tab "Activity Logs" at bounding box center [890, 174] width 46 height 26
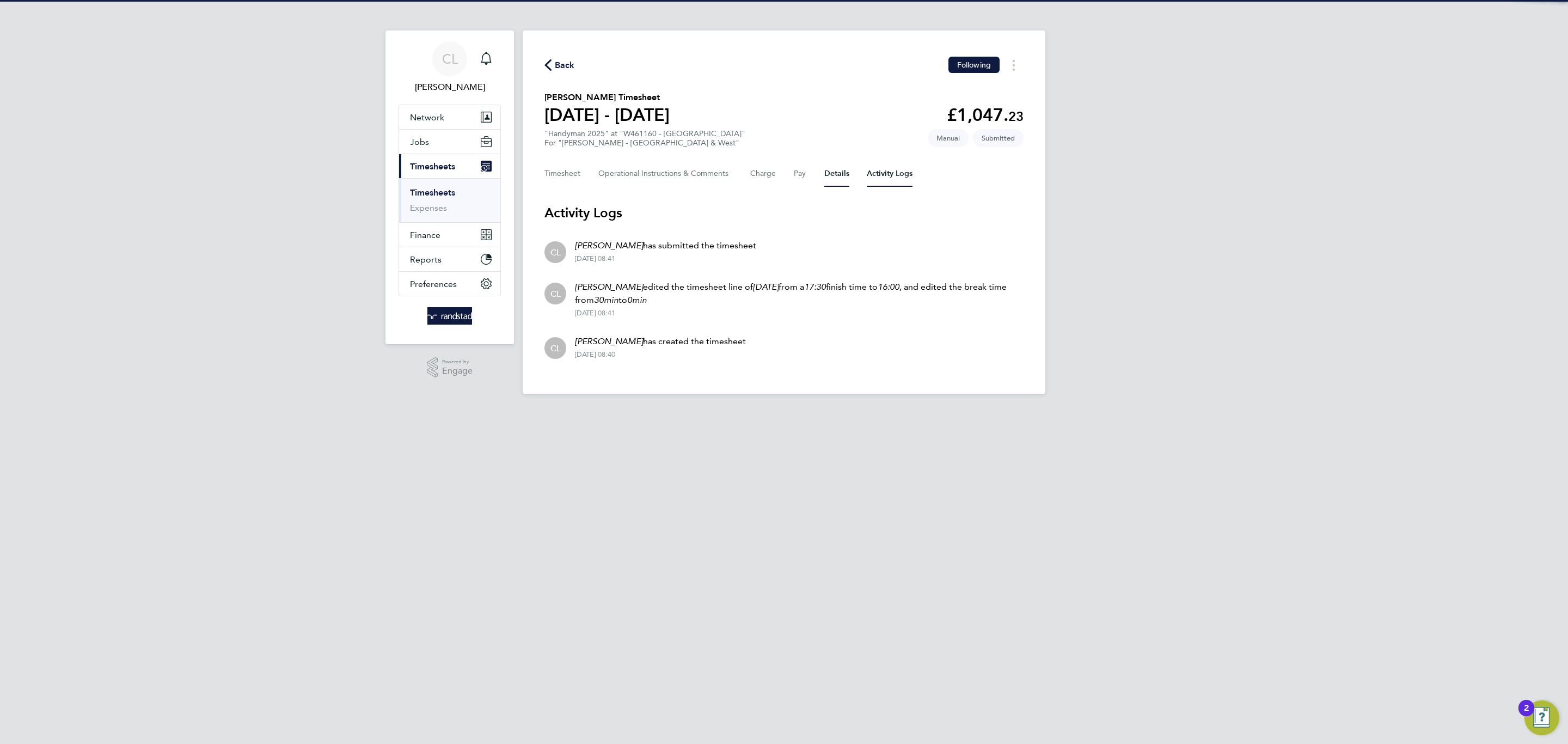
click at [841, 171] on button "Details" at bounding box center [836, 174] width 25 height 26
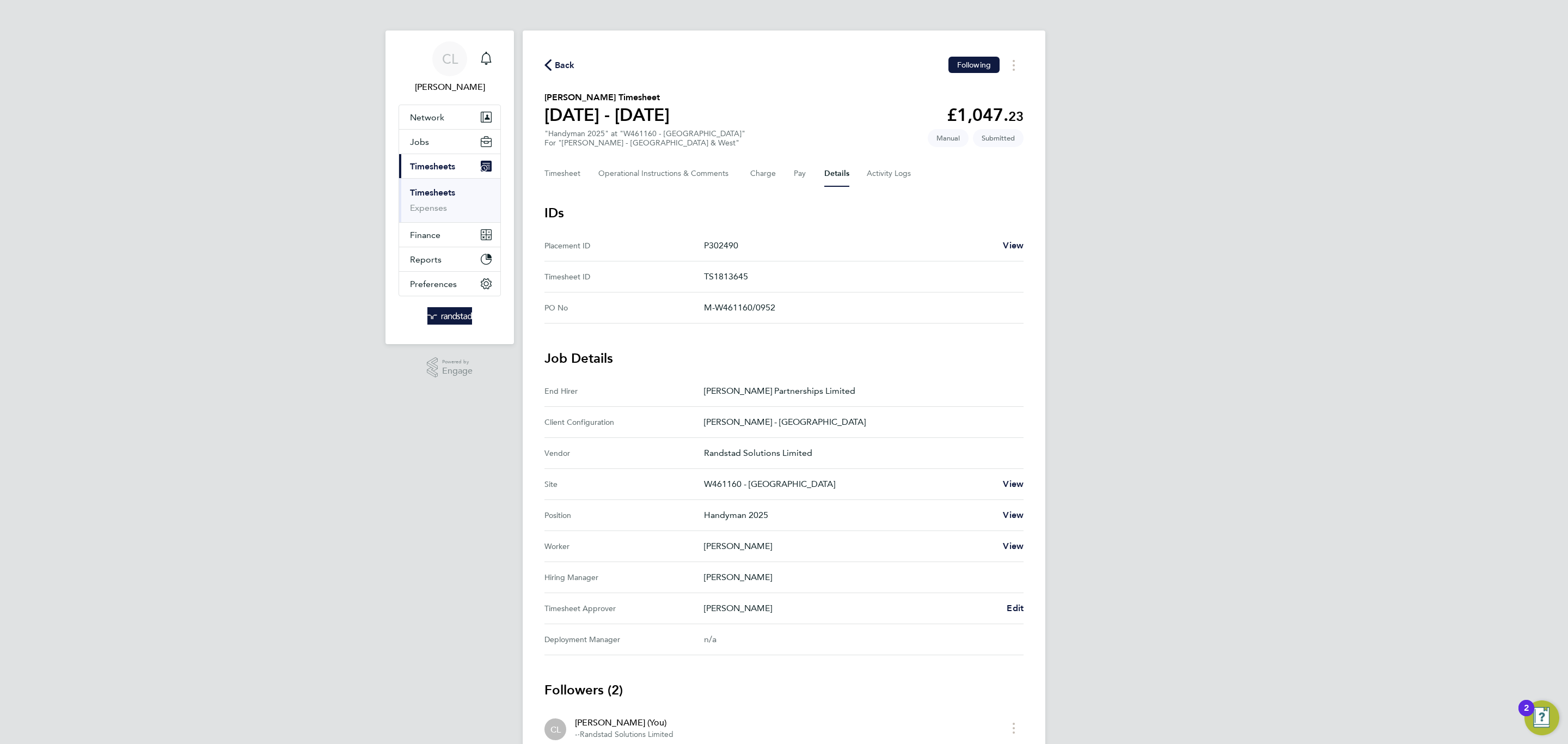
click at [572, 72] on div "Back Following" at bounding box center [784, 66] width 479 height 17
click at [565, 62] on span "Back" at bounding box center [565, 66] width 21 height 13
click at [0, 0] on li "Worker" at bounding box center [0, 0] width 0 height 0
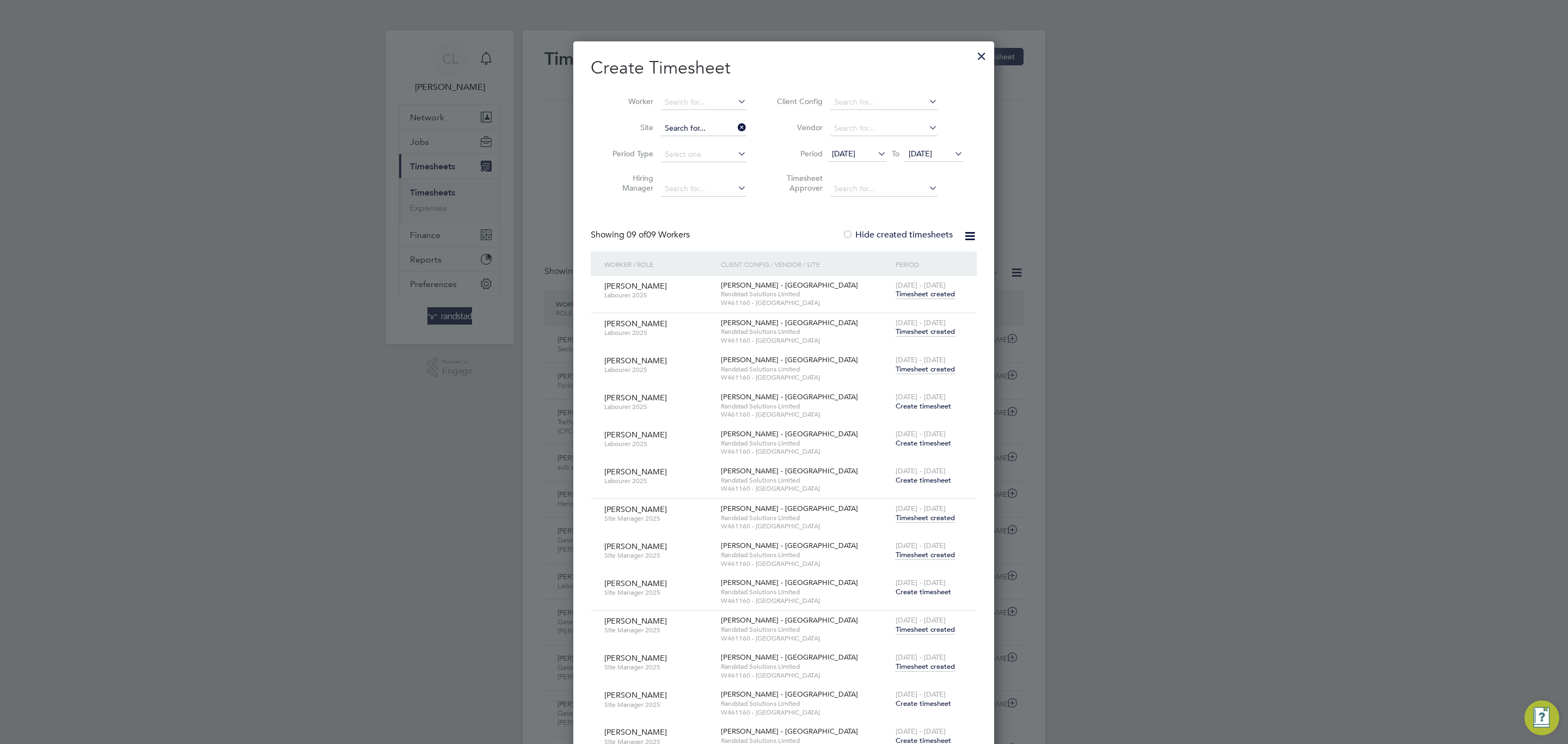
click at [704, 125] on input at bounding box center [704, 128] width 85 height 15
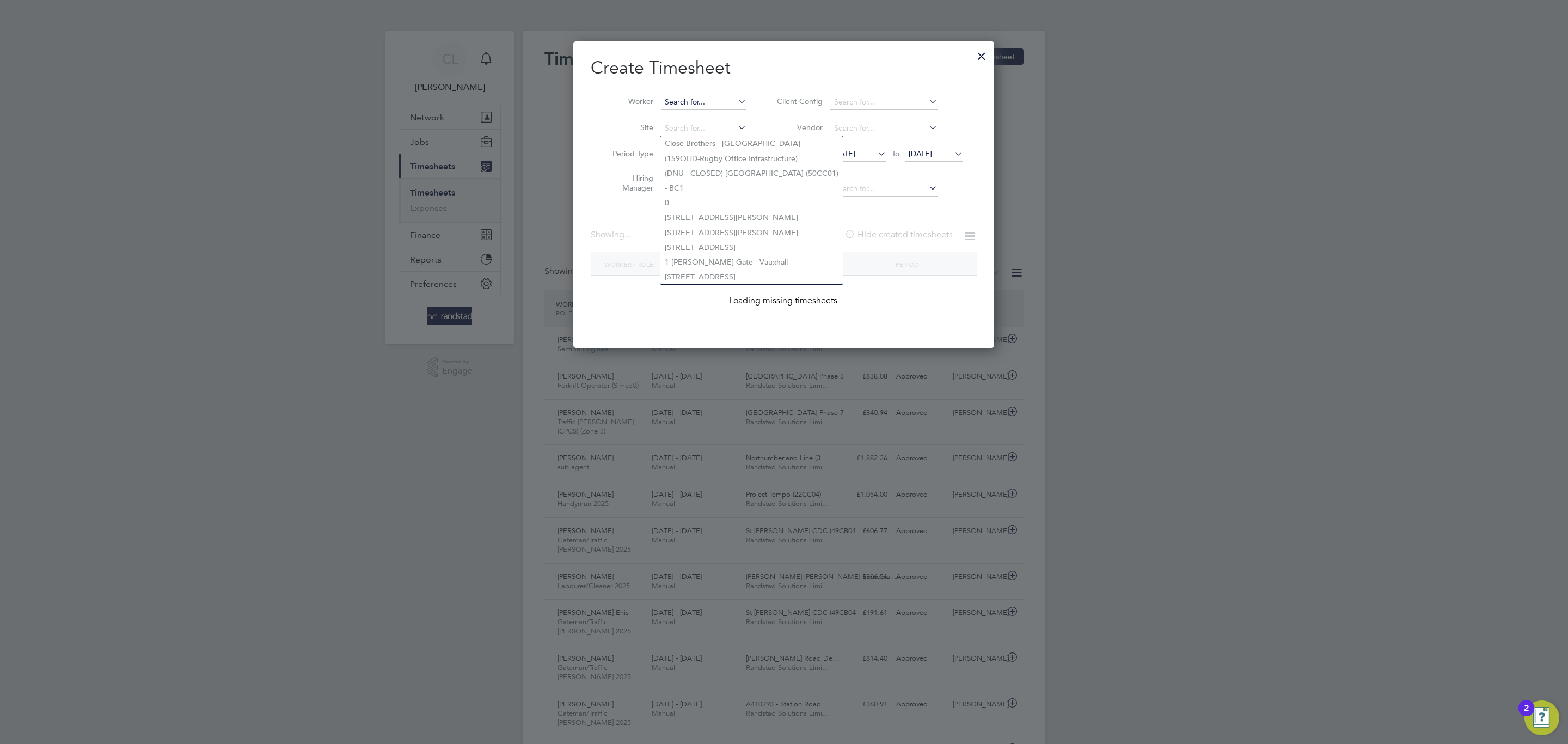
click at [695, 106] on input at bounding box center [704, 102] width 85 height 15
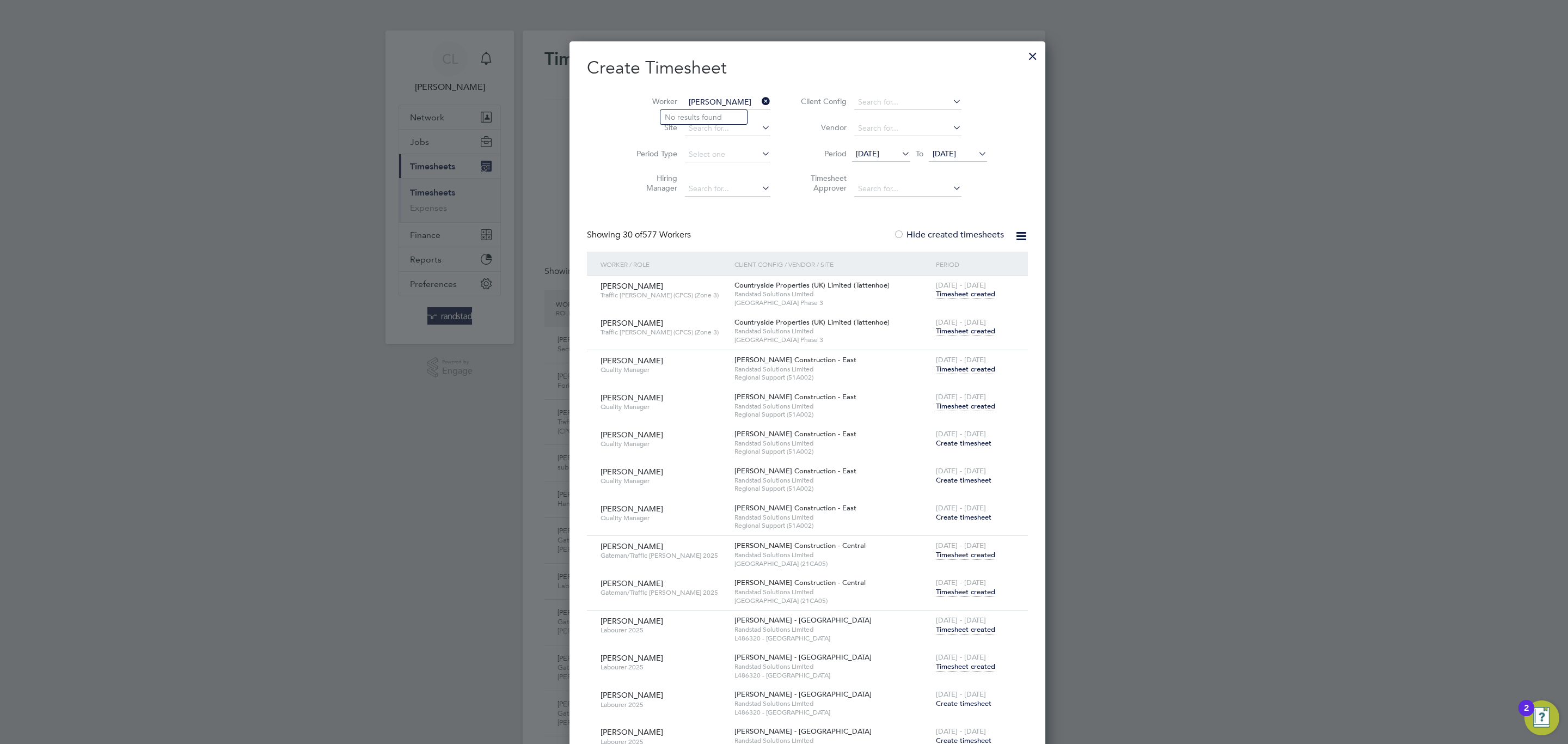
click at [685, 101] on input "[PERSON_NAME]" at bounding box center [727, 102] width 85 height 15
click at [719, 129] on li "[PERSON_NAME] W right" at bounding box center [718, 132] width 115 height 15
type input "[PERSON_NAME]"
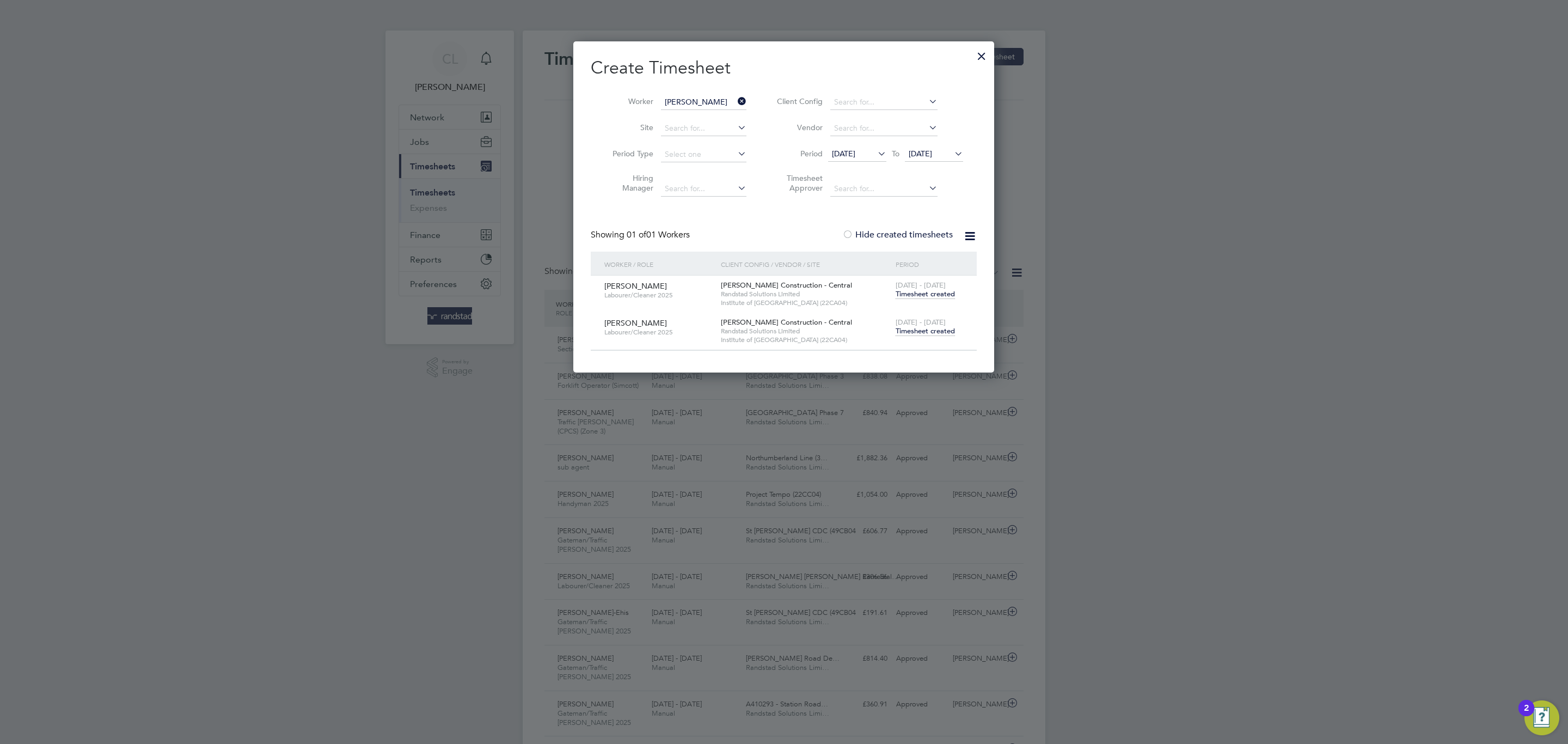
click at [917, 321] on span "[DATE] - [DATE]" at bounding box center [921, 322] width 51 height 9
click at [921, 330] on span "Timesheet created" at bounding box center [924, 331] width 59 height 9
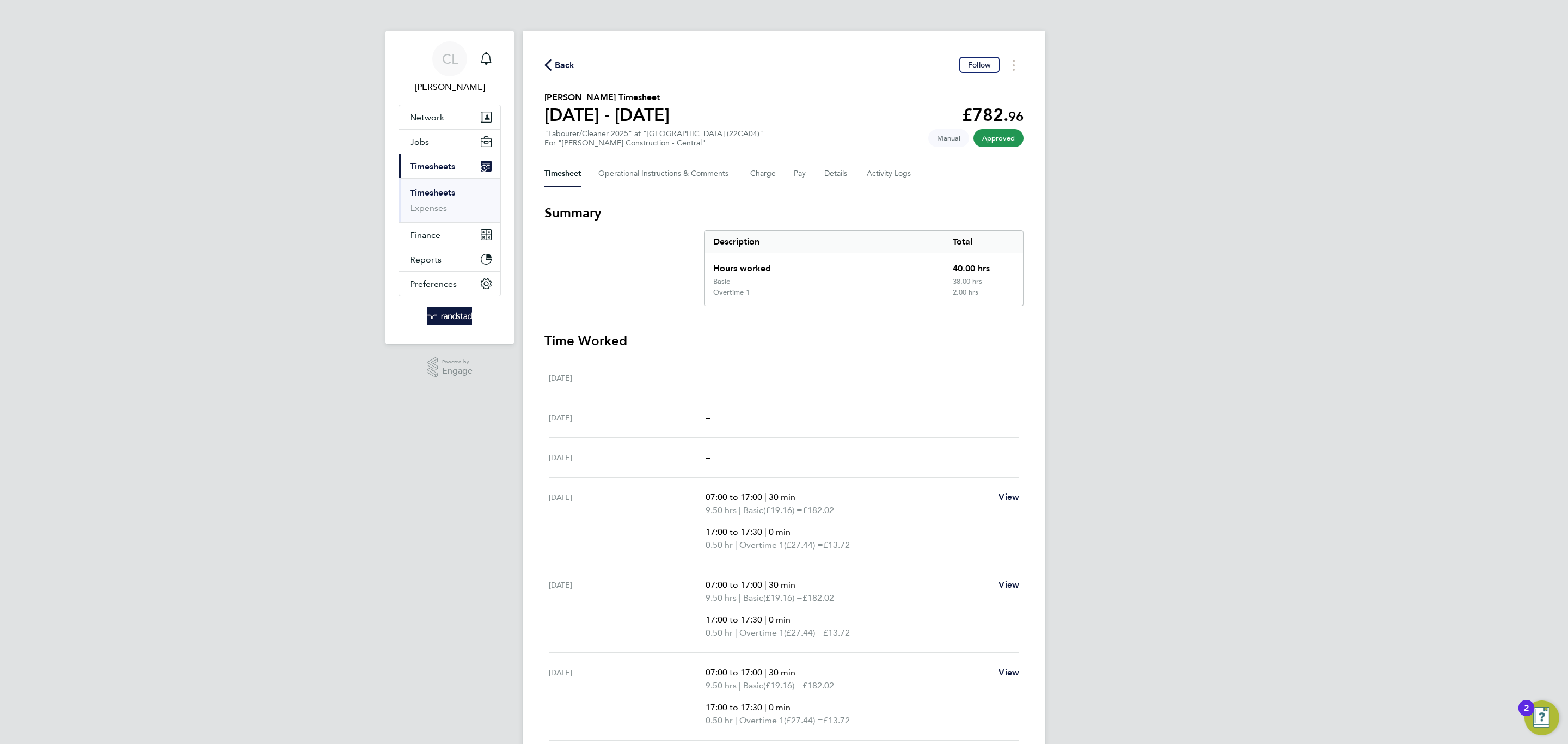
click at [551, 64] on icon "button" at bounding box center [548, 65] width 7 height 11
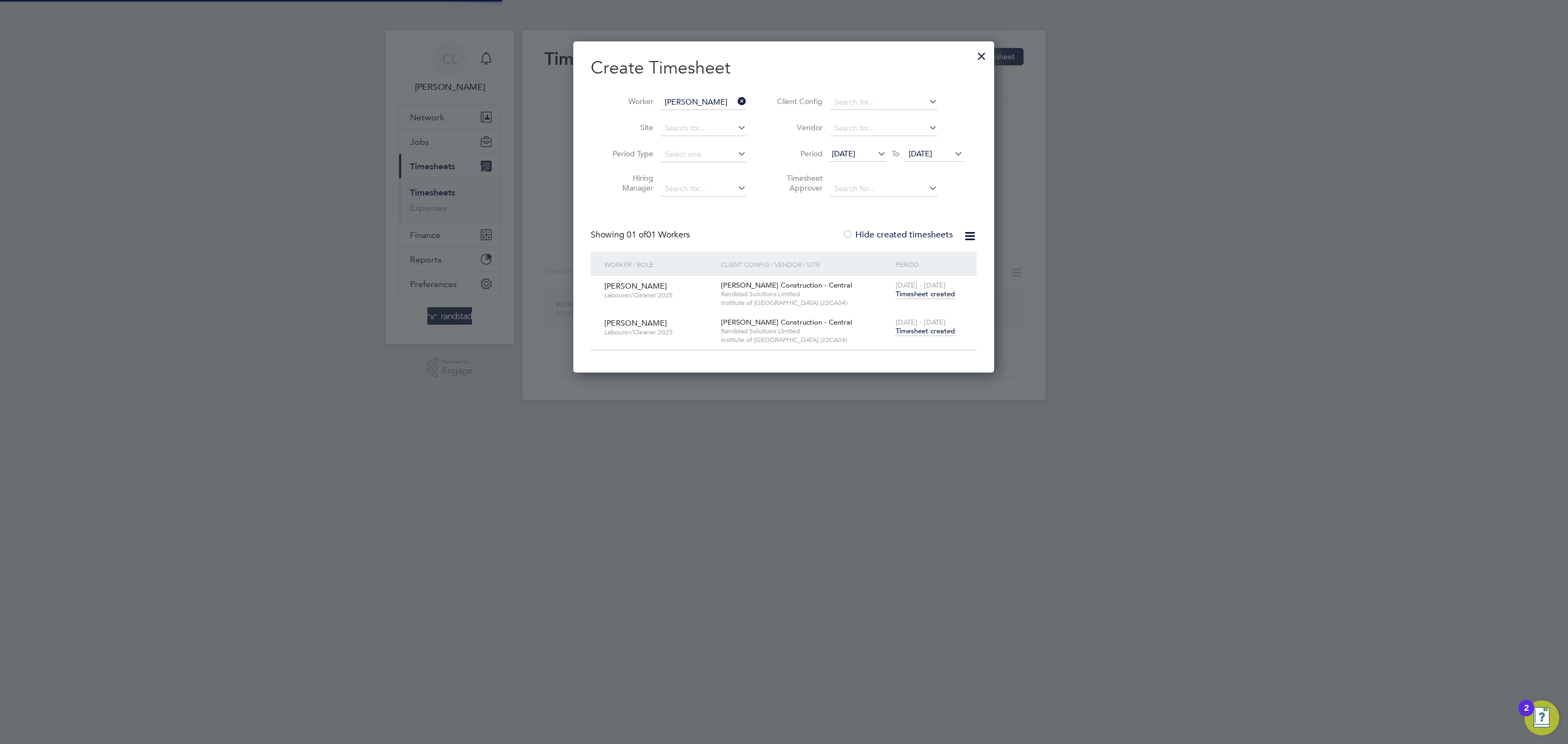
click at [746, 90] on li "Worker [PERSON_NAME]" at bounding box center [675, 102] width 169 height 26
click at [727, 104] on input "[PERSON_NAME]" at bounding box center [704, 102] width 85 height 15
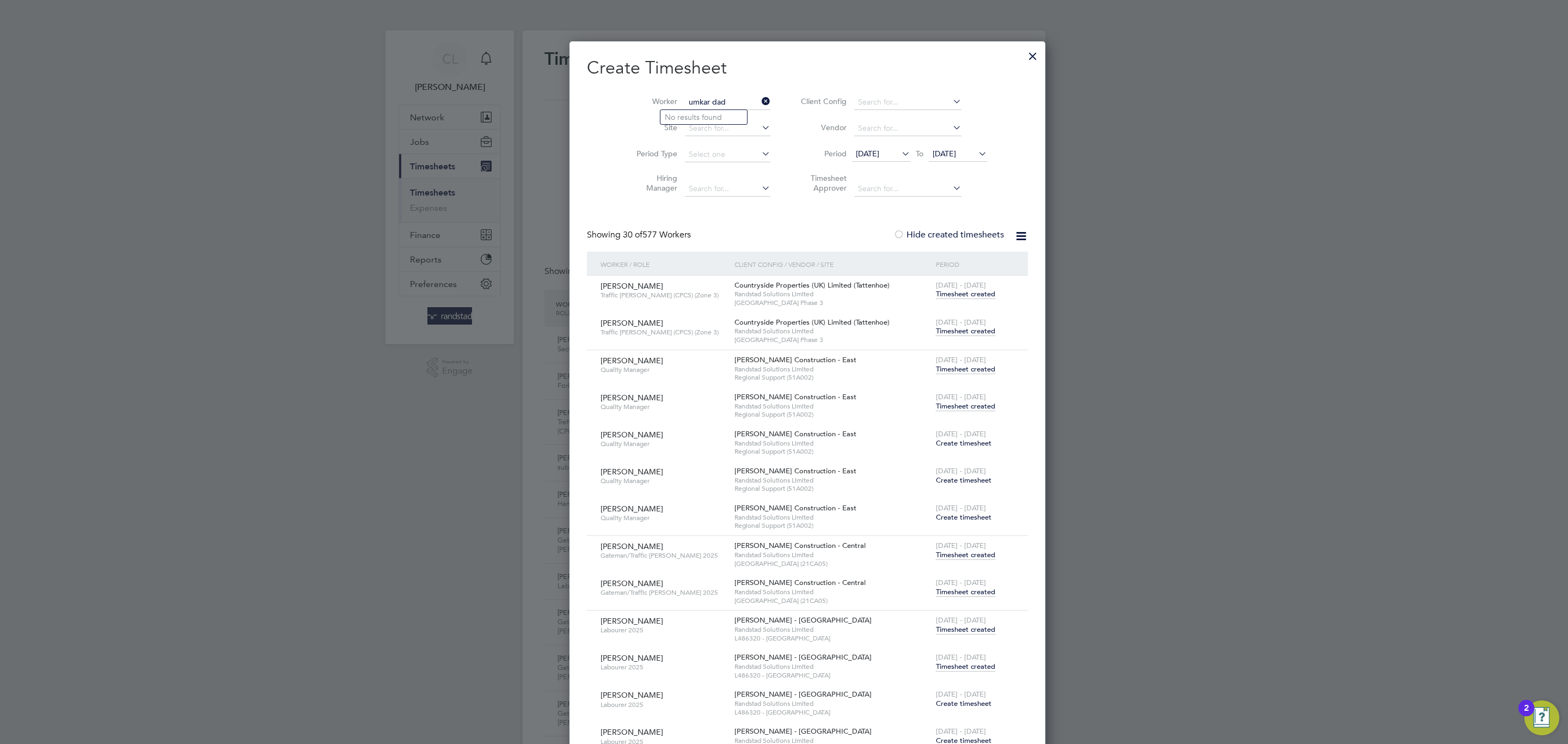
click at [685, 98] on input "umkar dad" at bounding box center [727, 102] width 85 height 15
drag, startPoint x: 695, startPoint y: 97, endPoint x: 636, endPoint y: 89, distance: 59.5
click at [636, 89] on li "Worker u [GEOGRAPHIC_DATA]" at bounding box center [699, 102] width 169 height 26
type input "r"
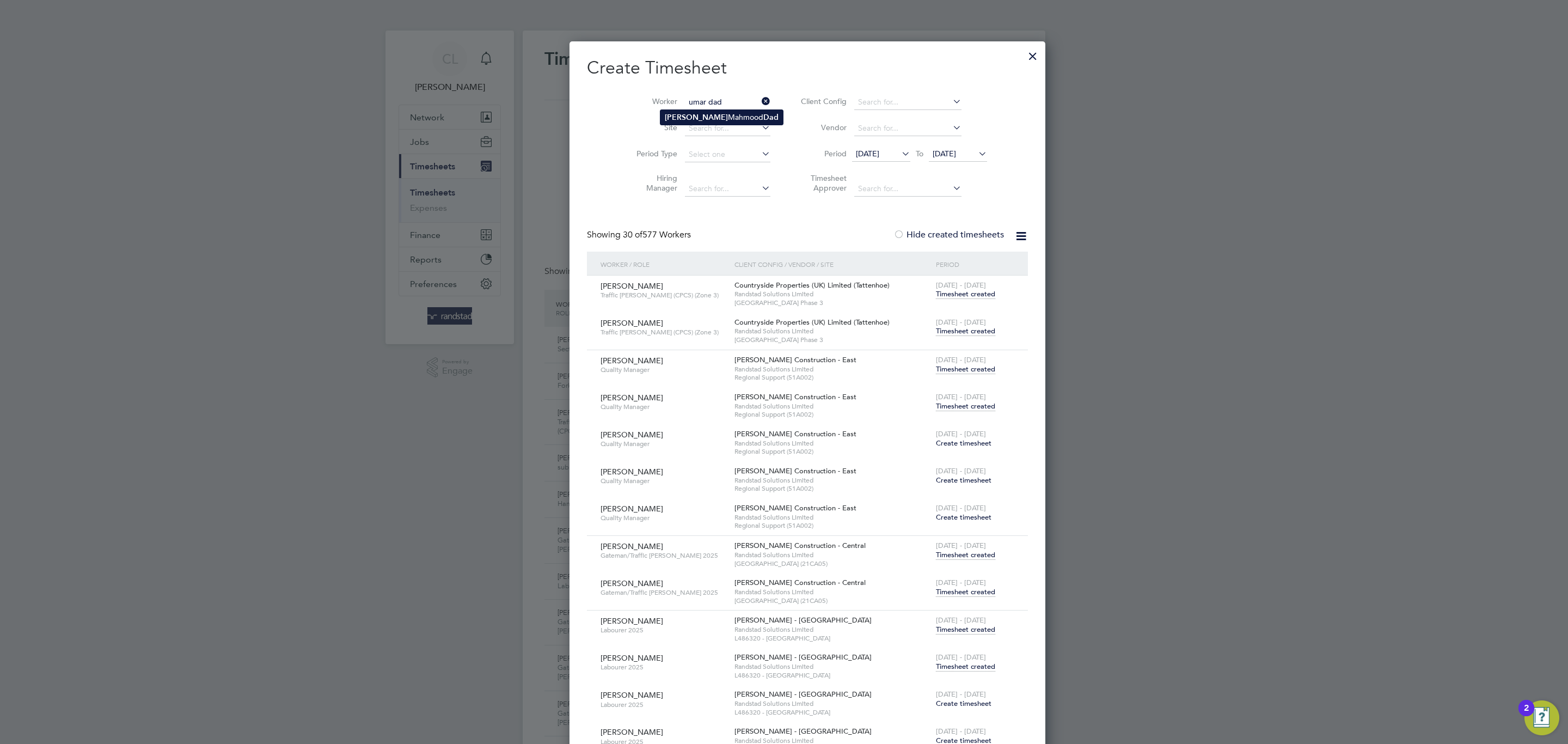
click at [703, 111] on li "[PERSON_NAME] Dad" at bounding box center [721, 118] width 123 height 15
type input "[PERSON_NAME] Dad"
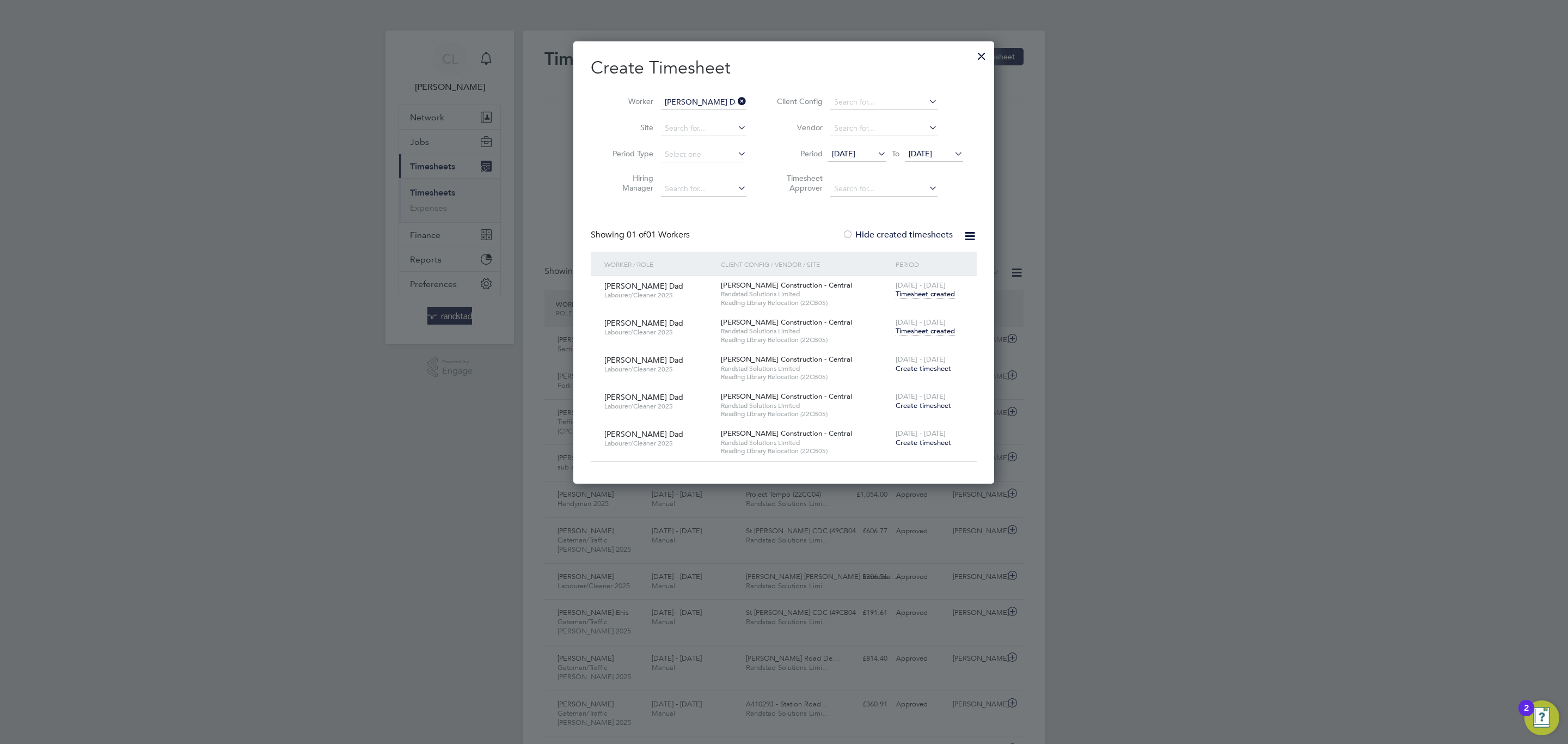
click at [934, 336] on span "Timesheet created" at bounding box center [924, 331] width 59 height 9
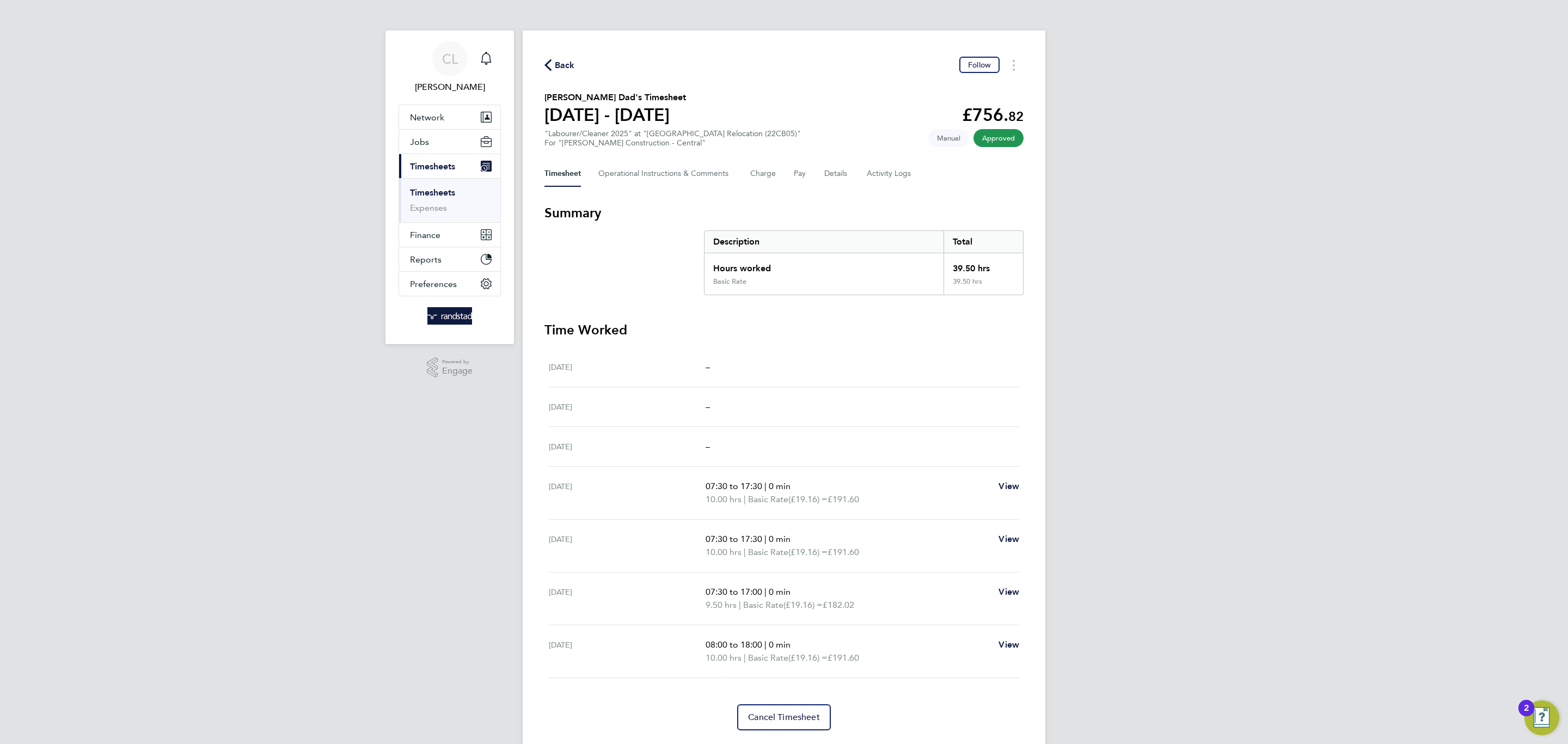
click at [557, 62] on span "Back" at bounding box center [565, 66] width 21 height 13
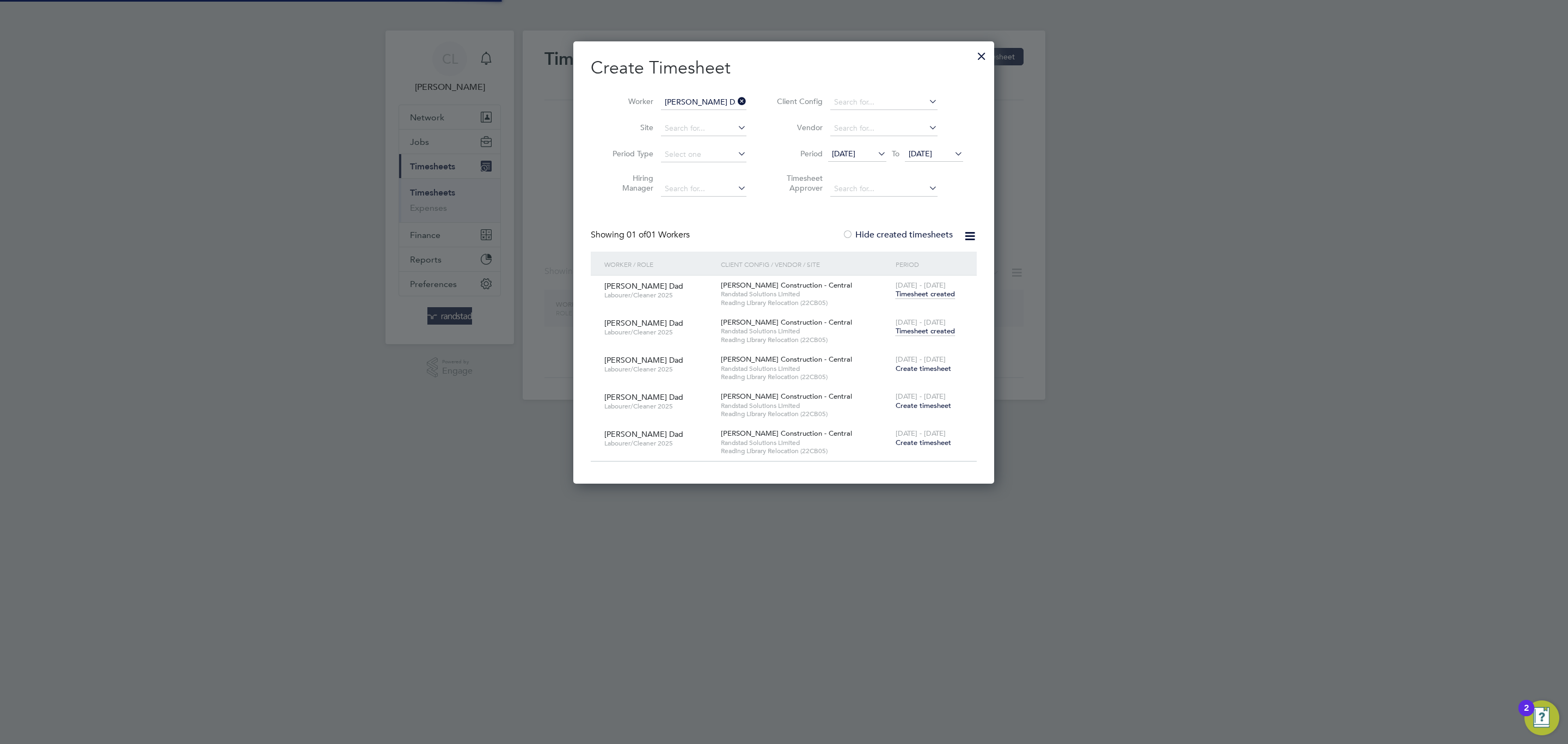
click at [730, 98] on input "[PERSON_NAME] Dad" at bounding box center [704, 102] width 85 height 15
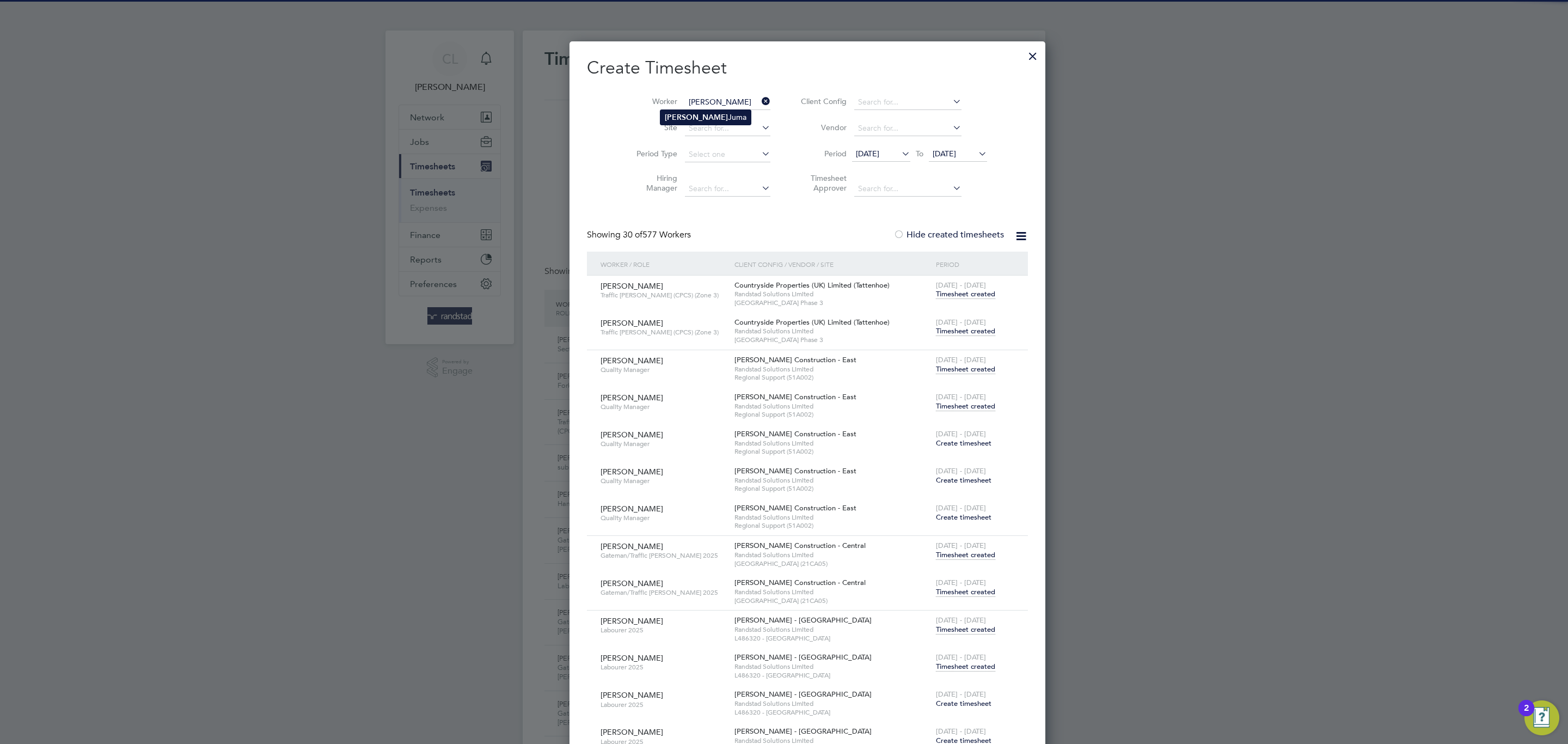
click at [697, 118] on li "[PERSON_NAME]" at bounding box center [705, 118] width 91 height 15
type input "[PERSON_NAME]"
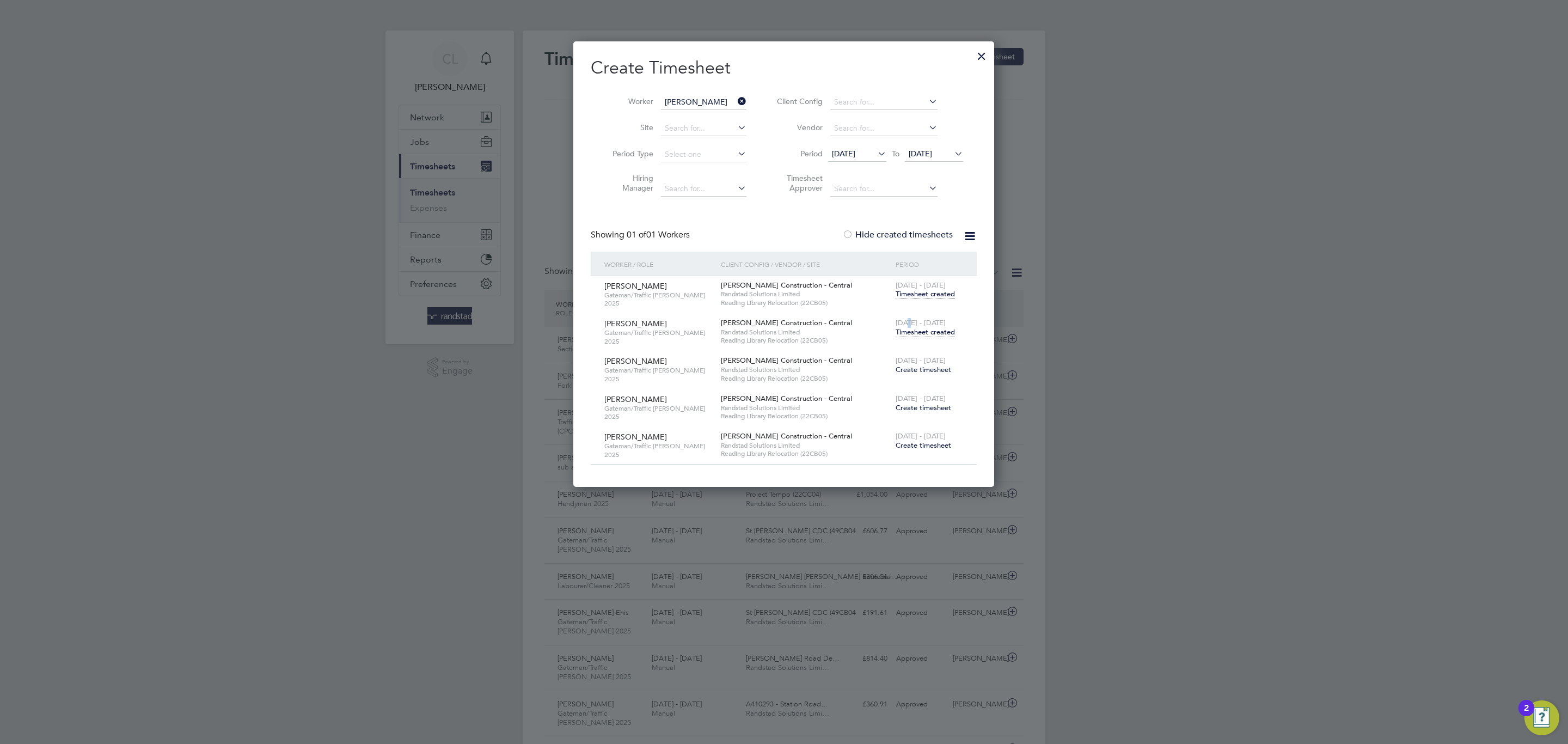
click at [907, 328] on div "[DATE] - [DATE] Timesheet created" at bounding box center [930, 328] width 73 height 29
click at [907, 328] on span "Timesheet created" at bounding box center [924, 332] width 59 height 9
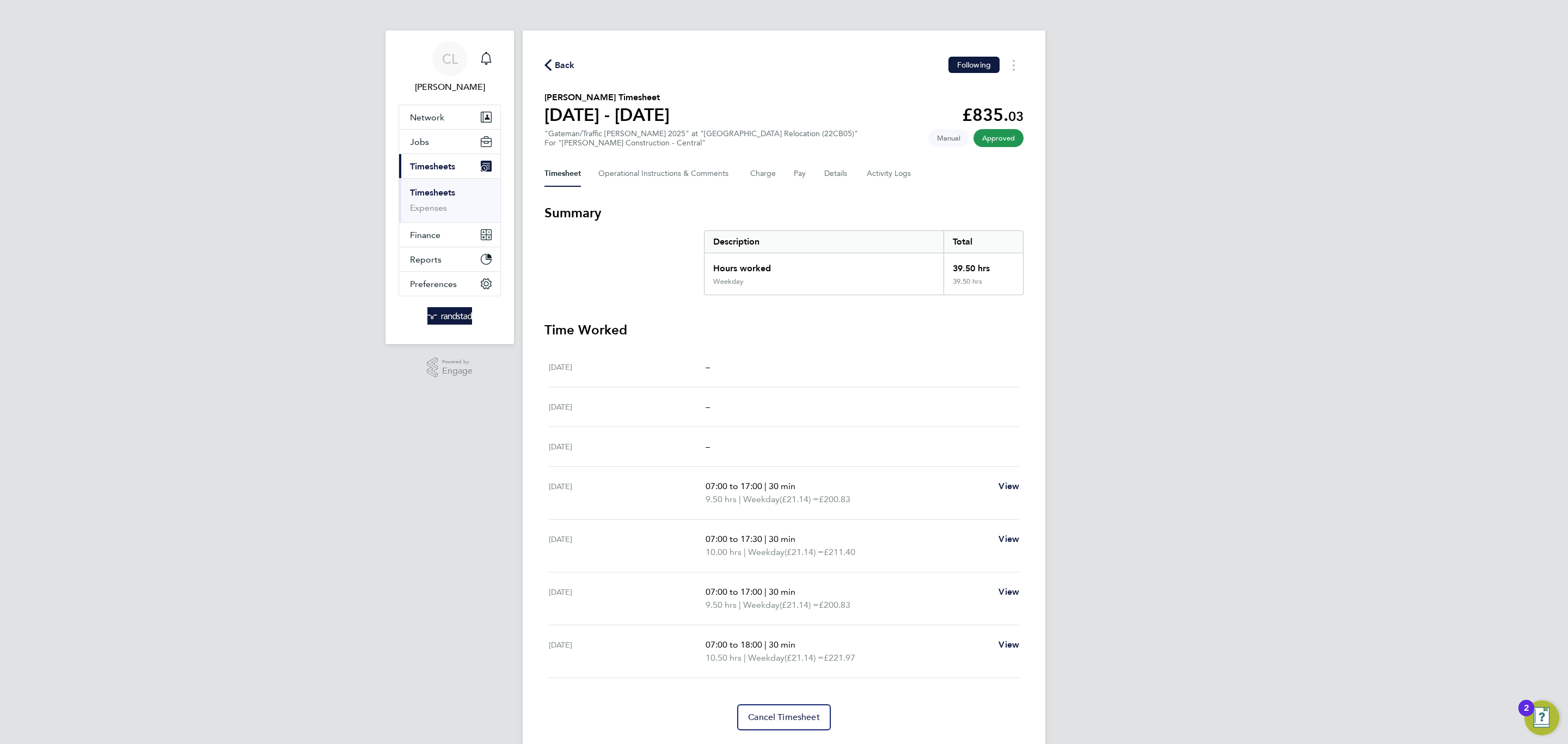
click at [555, 69] on span "Back" at bounding box center [565, 66] width 21 height 13
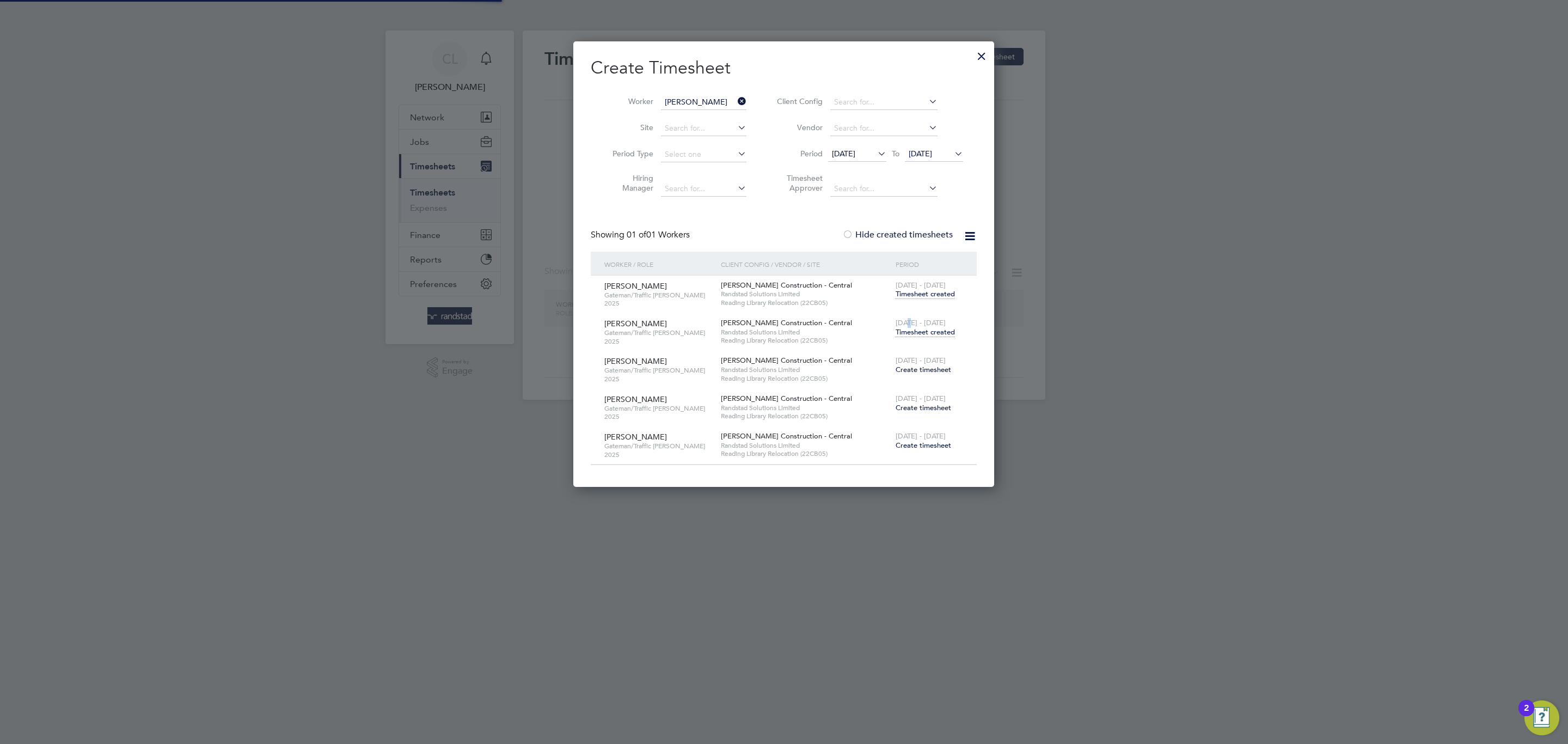
click at [698, 101] on input "[PERSON_NAME]" at bounding box center [704, 102] width 85 height 15
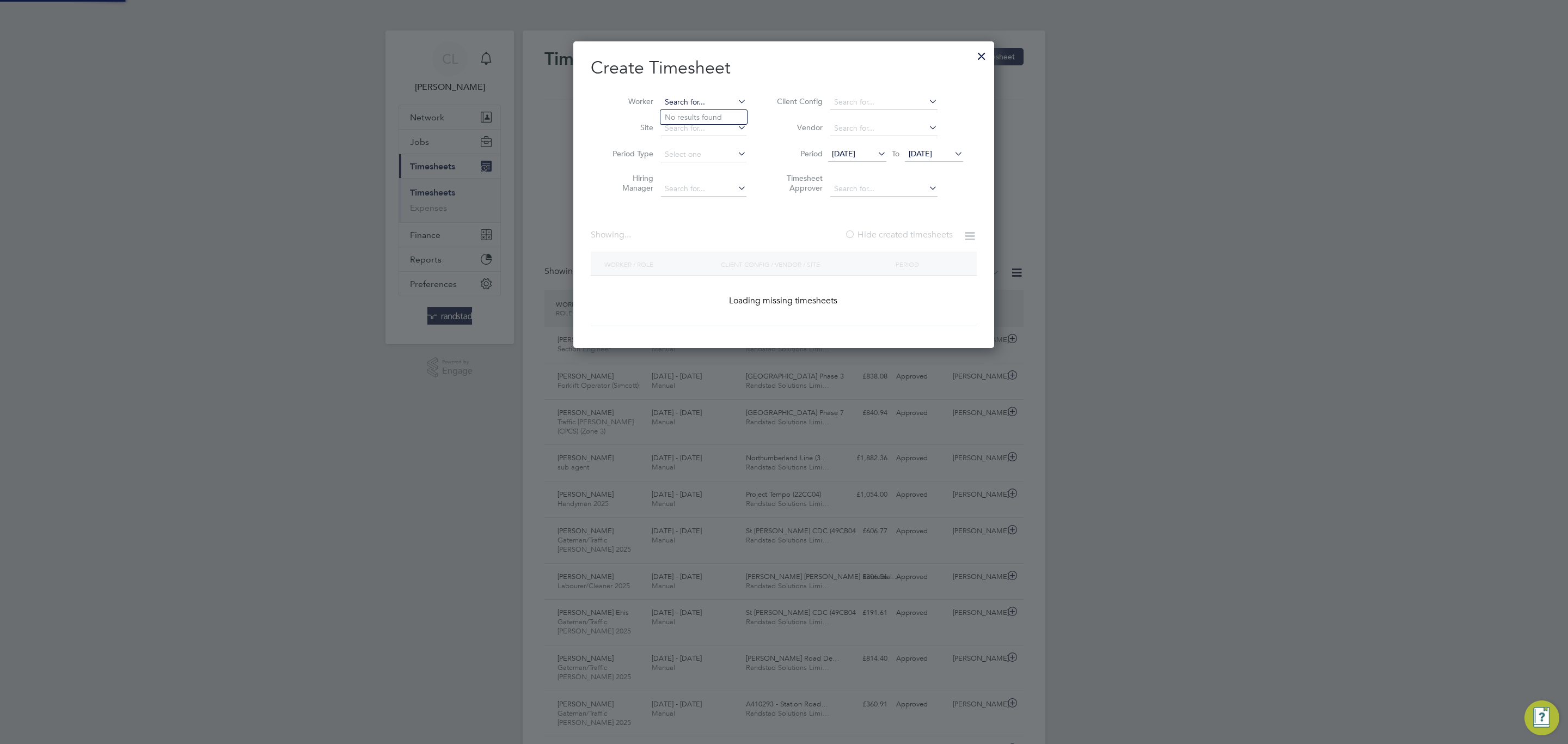
click at [696, 98] on input at bounding box center [704, 102] width 85 height 15
click at [699, 124] on input at bounding box center [704, 128] width 85 height 15
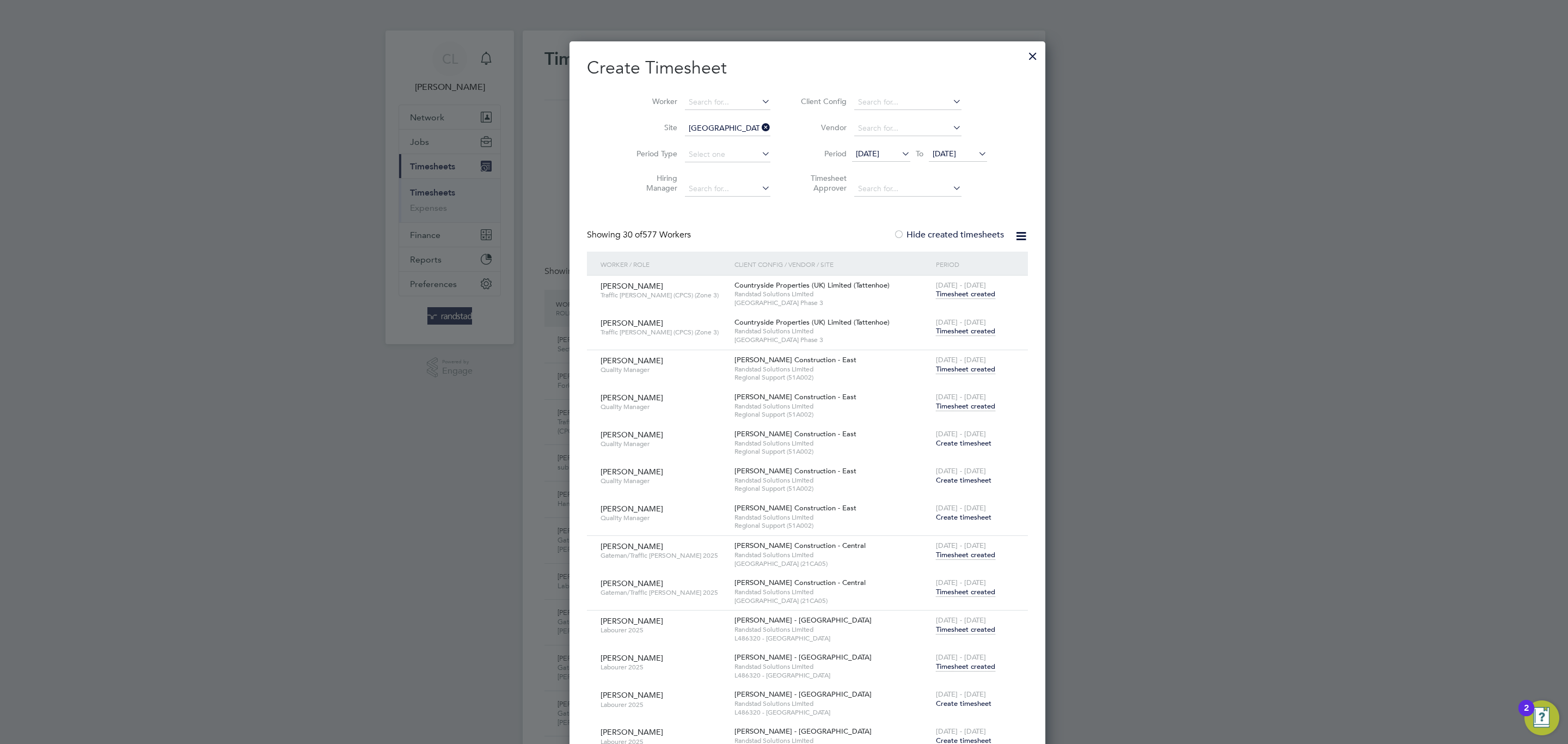
click at [691, 144] on li "Netherhampton / [GEOGRAPHIC_DATA] P1" at bounding box center [725, 144] width 122 height 15
type input "Netherhampton / [GEOGRAPHIC_DATA] P1"
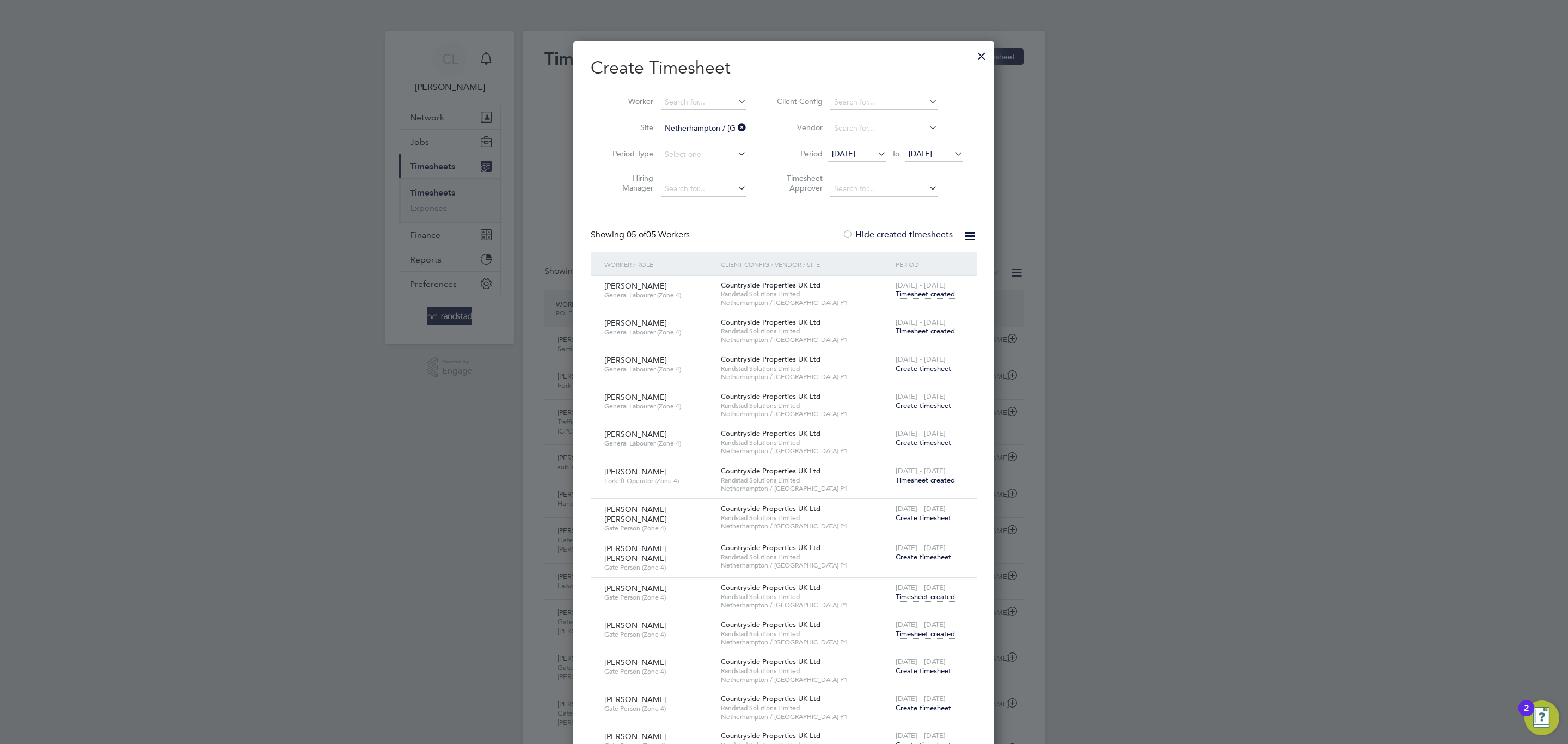
click at [938, 328] on span "Timesheet created" at bounding box center [924, 331] width 59 height 9
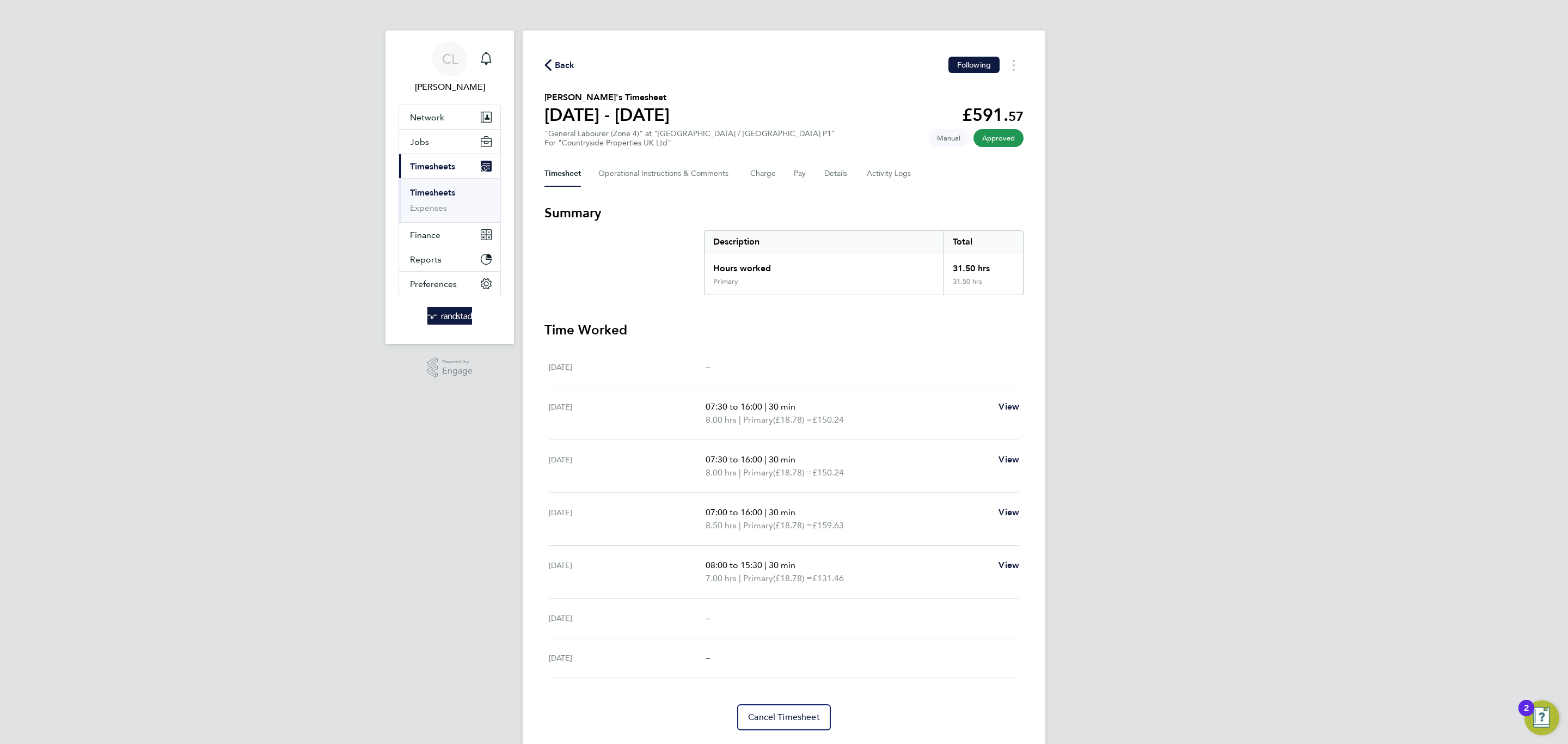
click at [569, 69] on span "Back" at bounding box center [565, 66] width 21 height 13
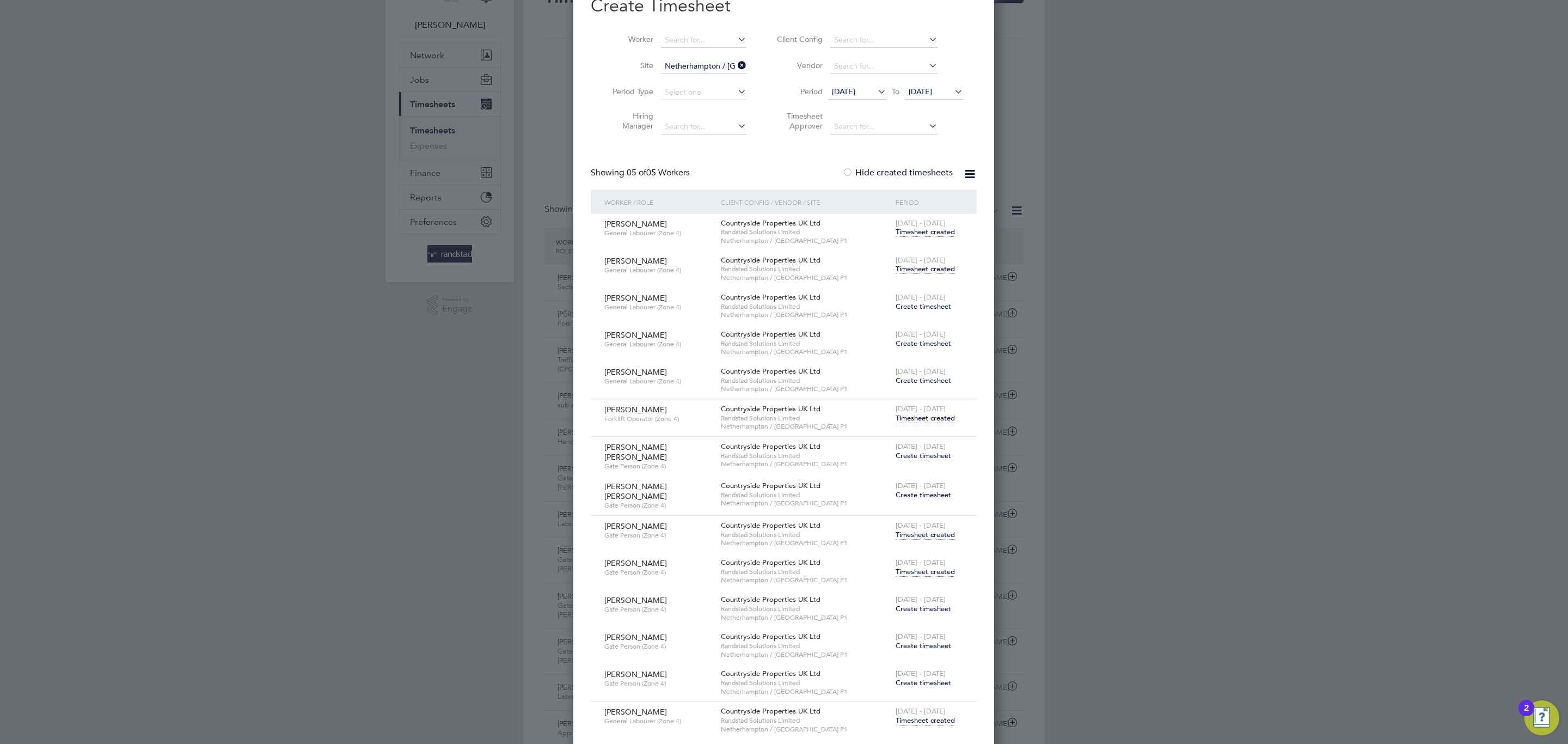
click at [920, 570] on span "Timesheet created" at bounding box center [924, 572] width 59 height 9
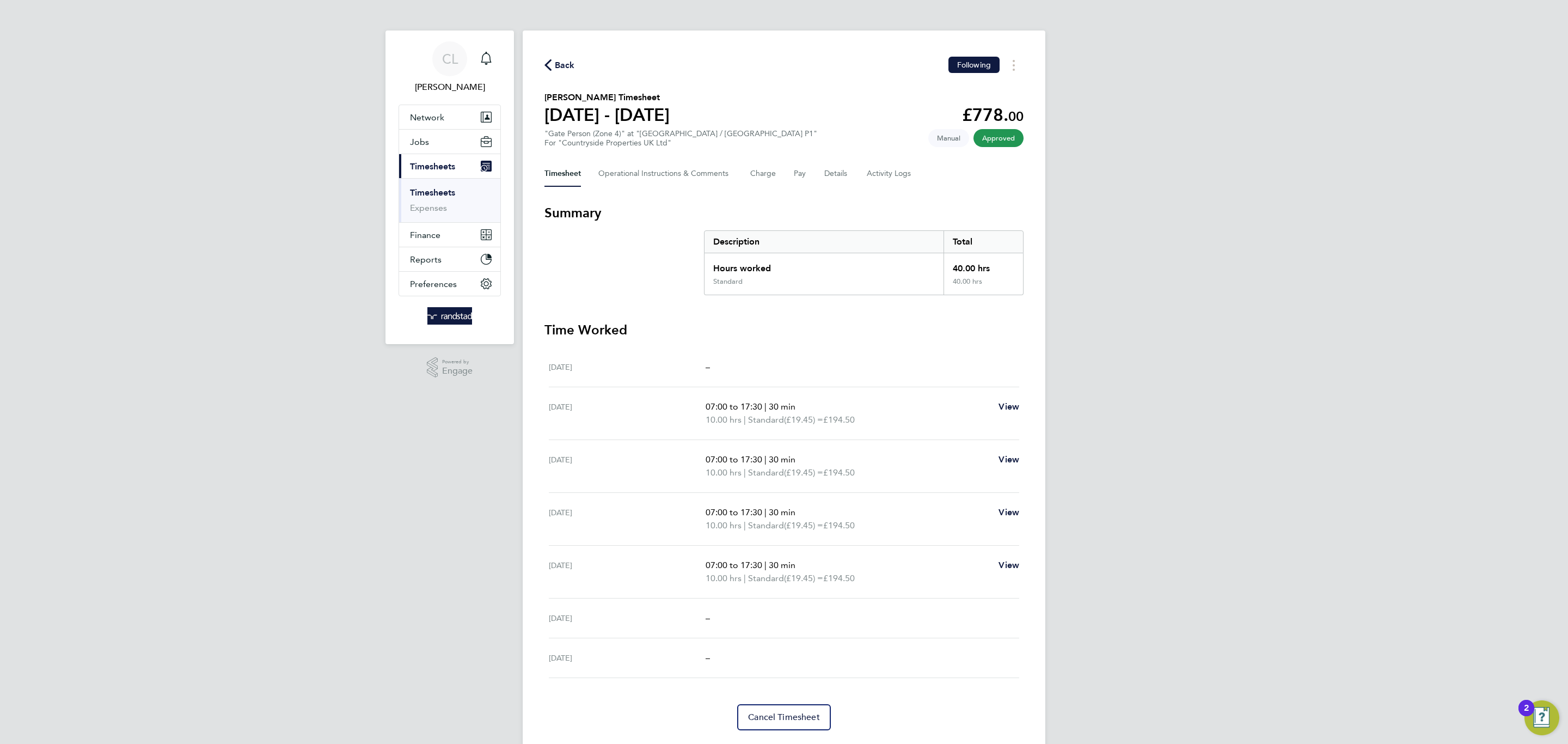
click at [559, 64] on span "Back" at bounding box center [565, 66] width 21 height 13
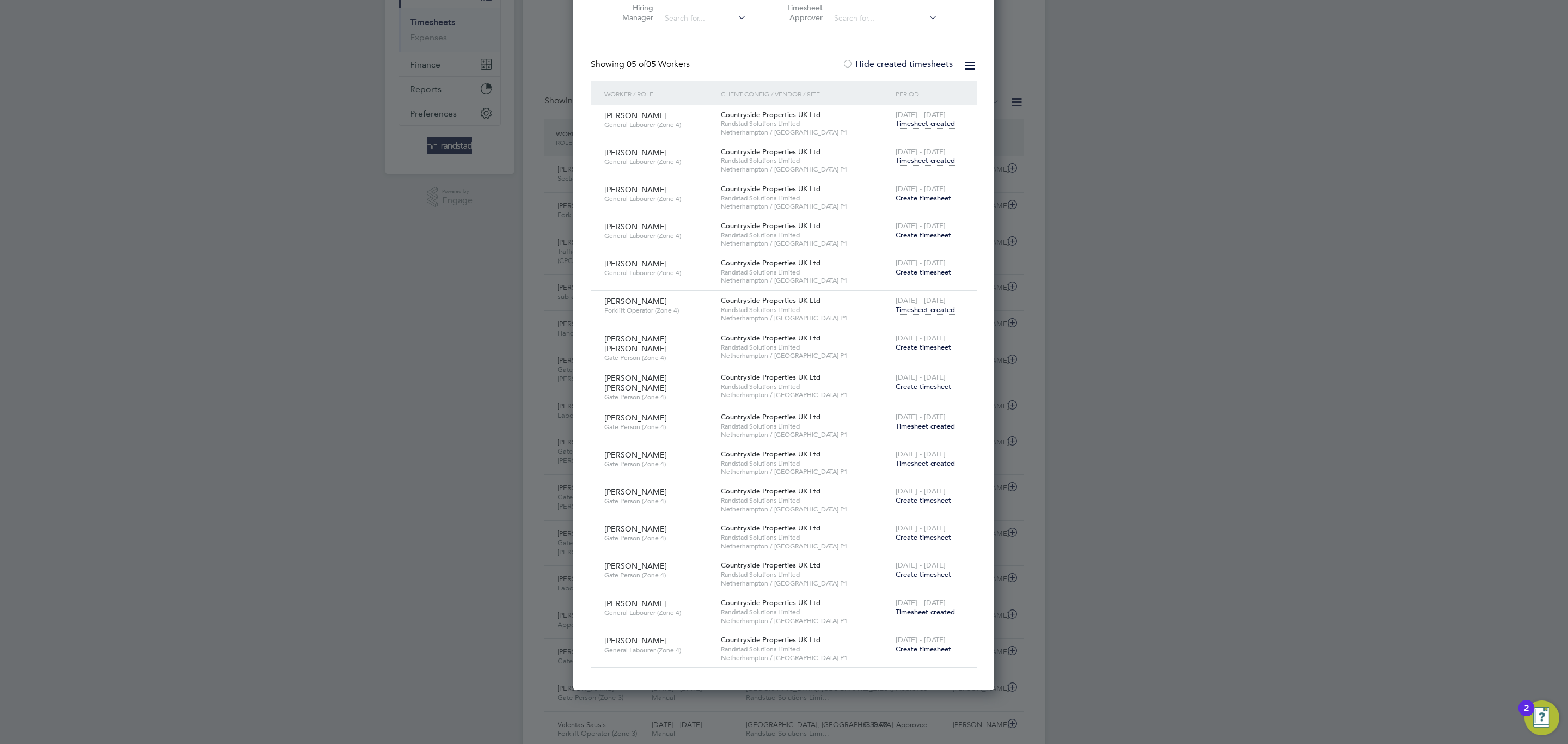
click at [937, 608] on span "Timesheet created" at bounding box center [924, 612] width 59 height 9
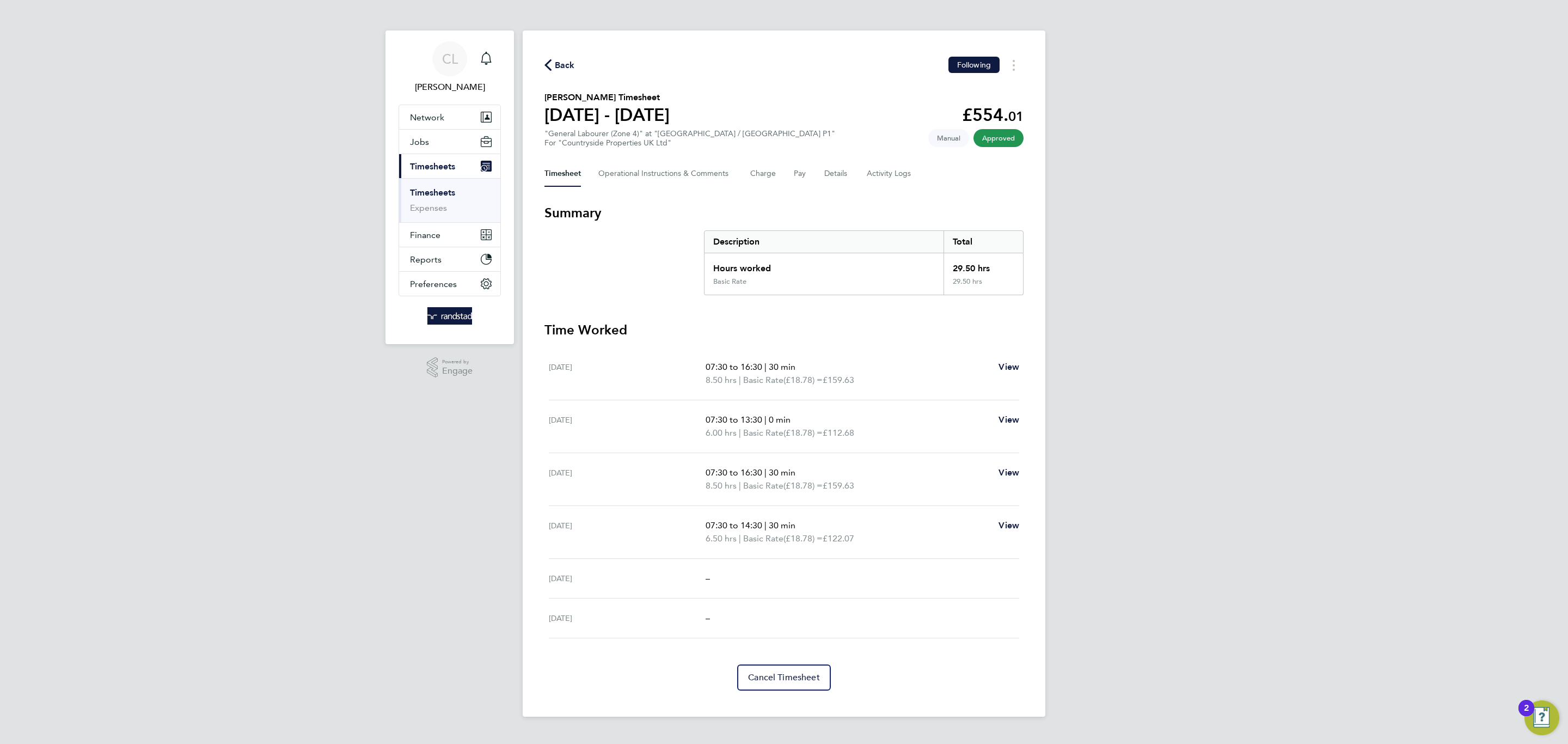
click at [556, 63] on span "Back" at bounding box center [565, 66] width 21 height 13
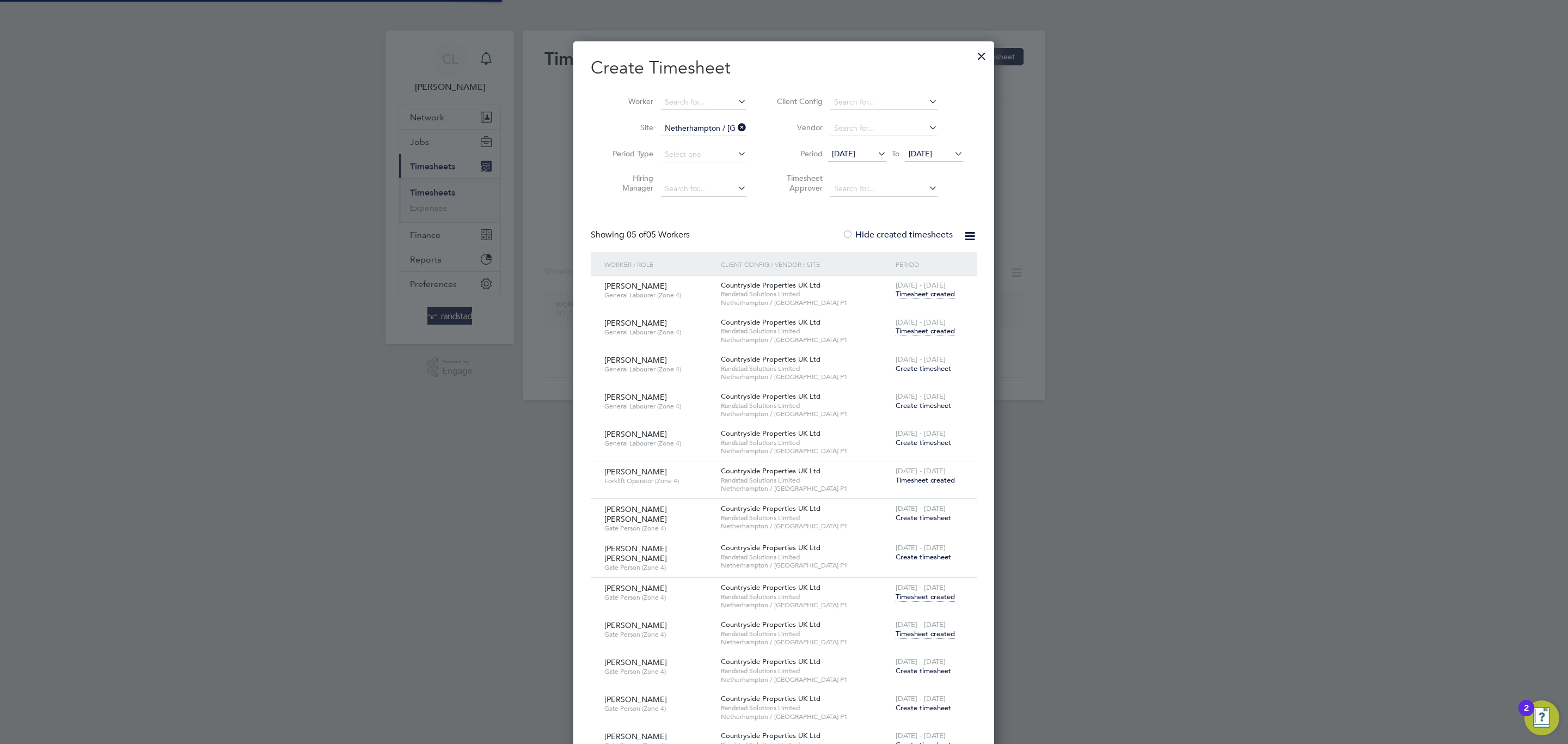
click at [727, 131] on input "Netherhampton / [GEOGRAPHIC_DATA] P1" at bounding box center [704, 128] width 85 height 15
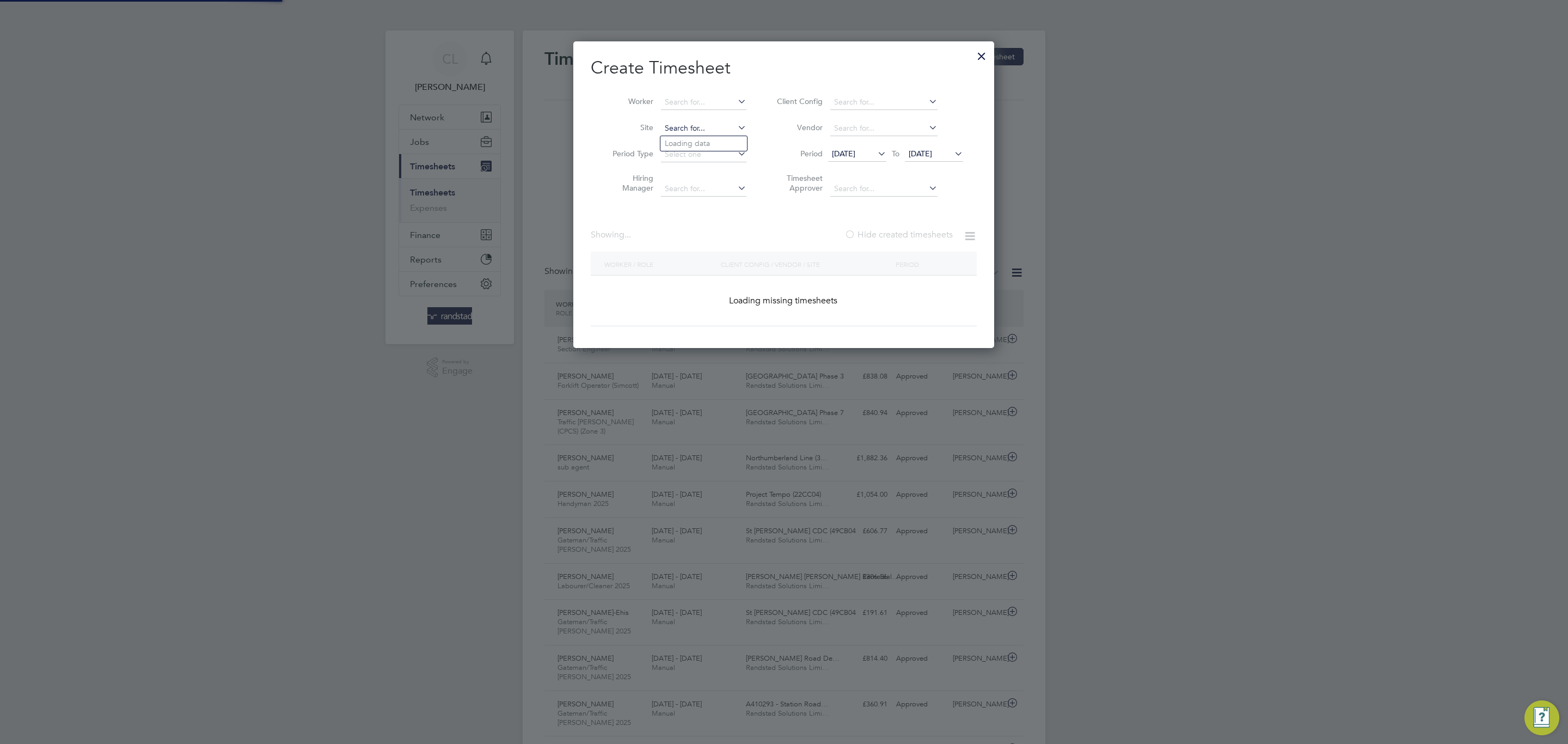
scroll to position [28, 94]
click at [699, 107] on input at bounding box center [704, 102] width 85 height 15
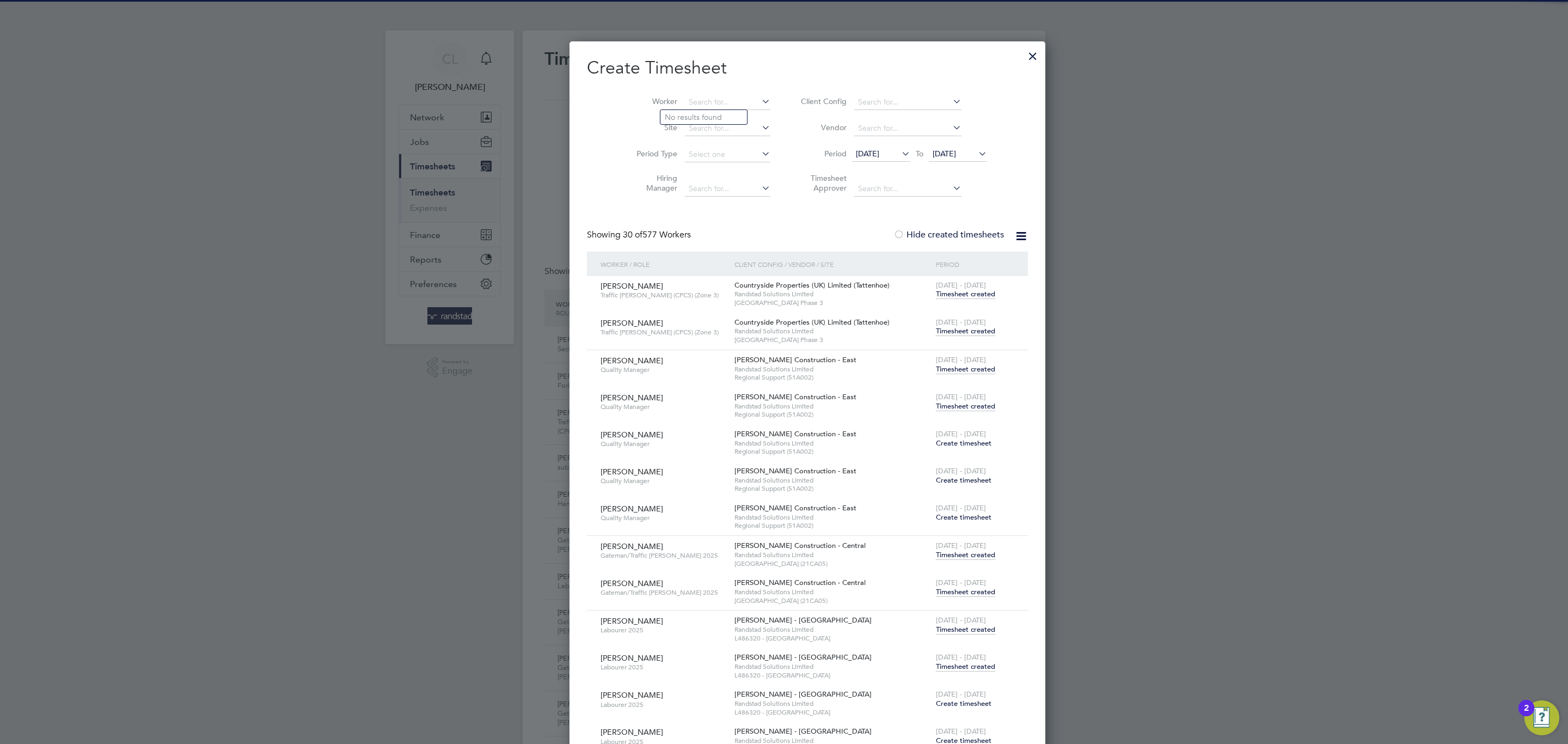
click at [1024, 48] on div at bounding box center [1033, 53] width 20 height 20
